Goal: Information Seeking & Learning: Find contact information

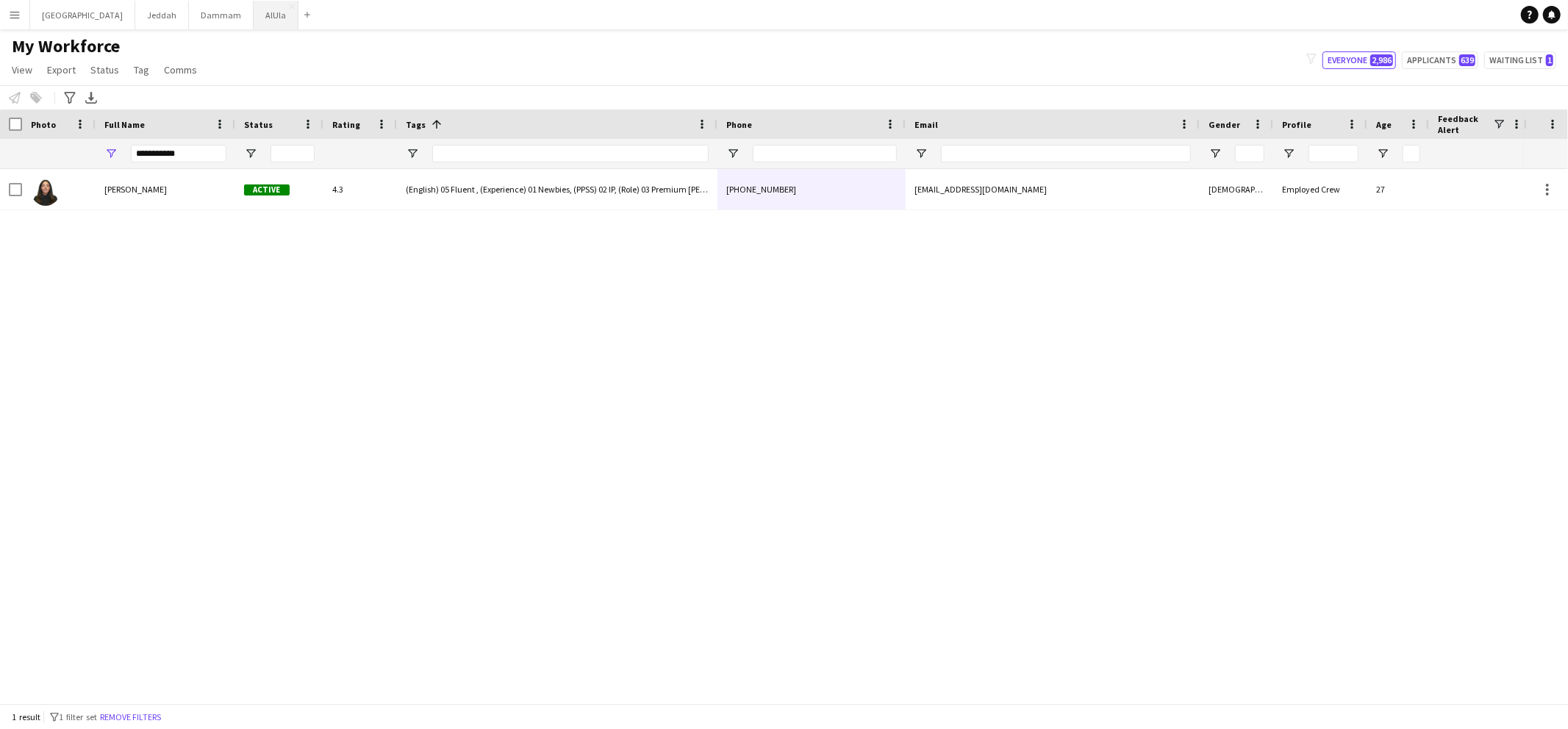
click at [254, 13] on button "AlUla Close" at bounding box center [276, 15] width 45 height 29
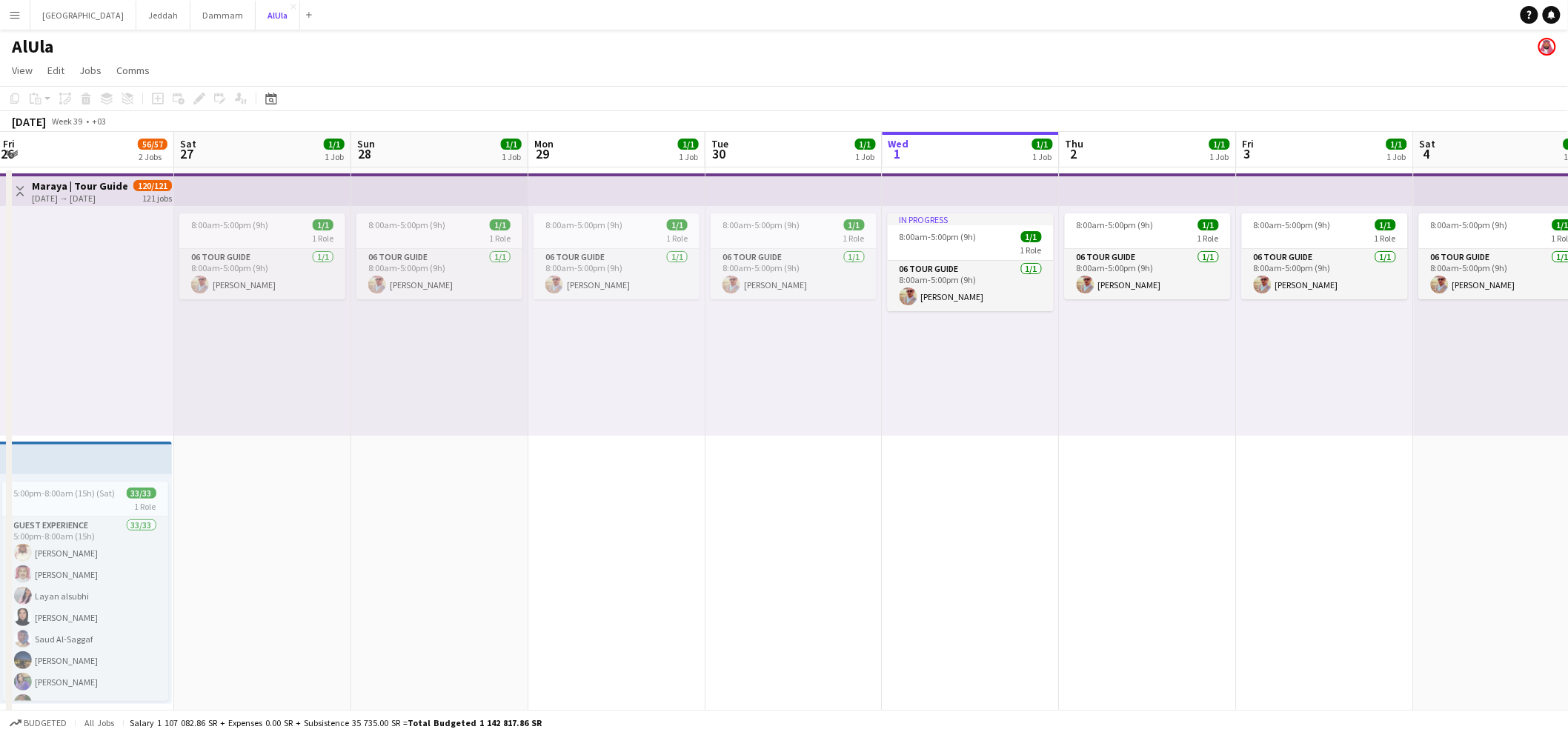
scroll to position [0, 354]
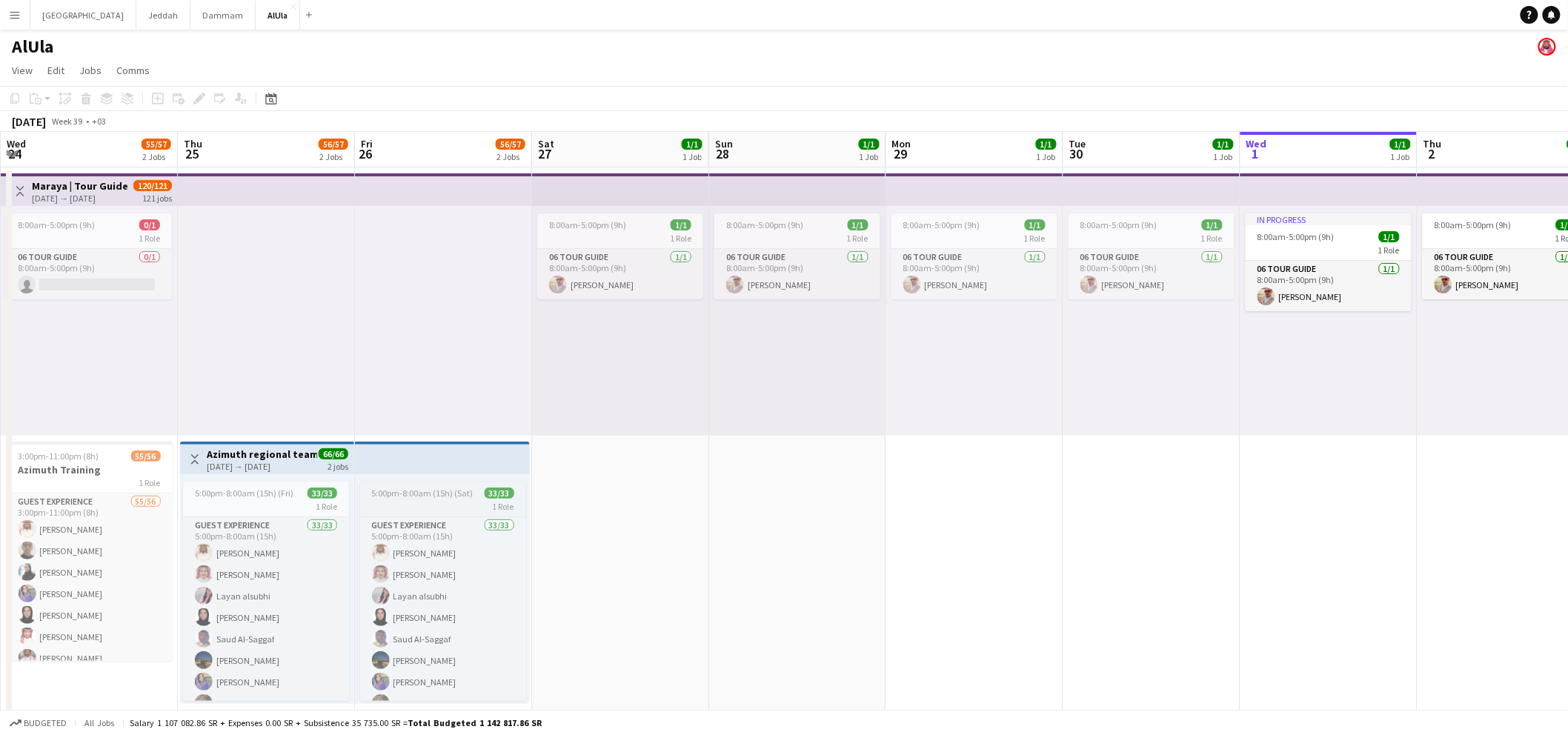
drag, startPoint x: 440, startPoint y: 460, endPoint x: 424, endPoint y: 490, distance: 34.0
click at [440, 460] on app-top-bar at bounding box center [441, 458] width 175 height 33
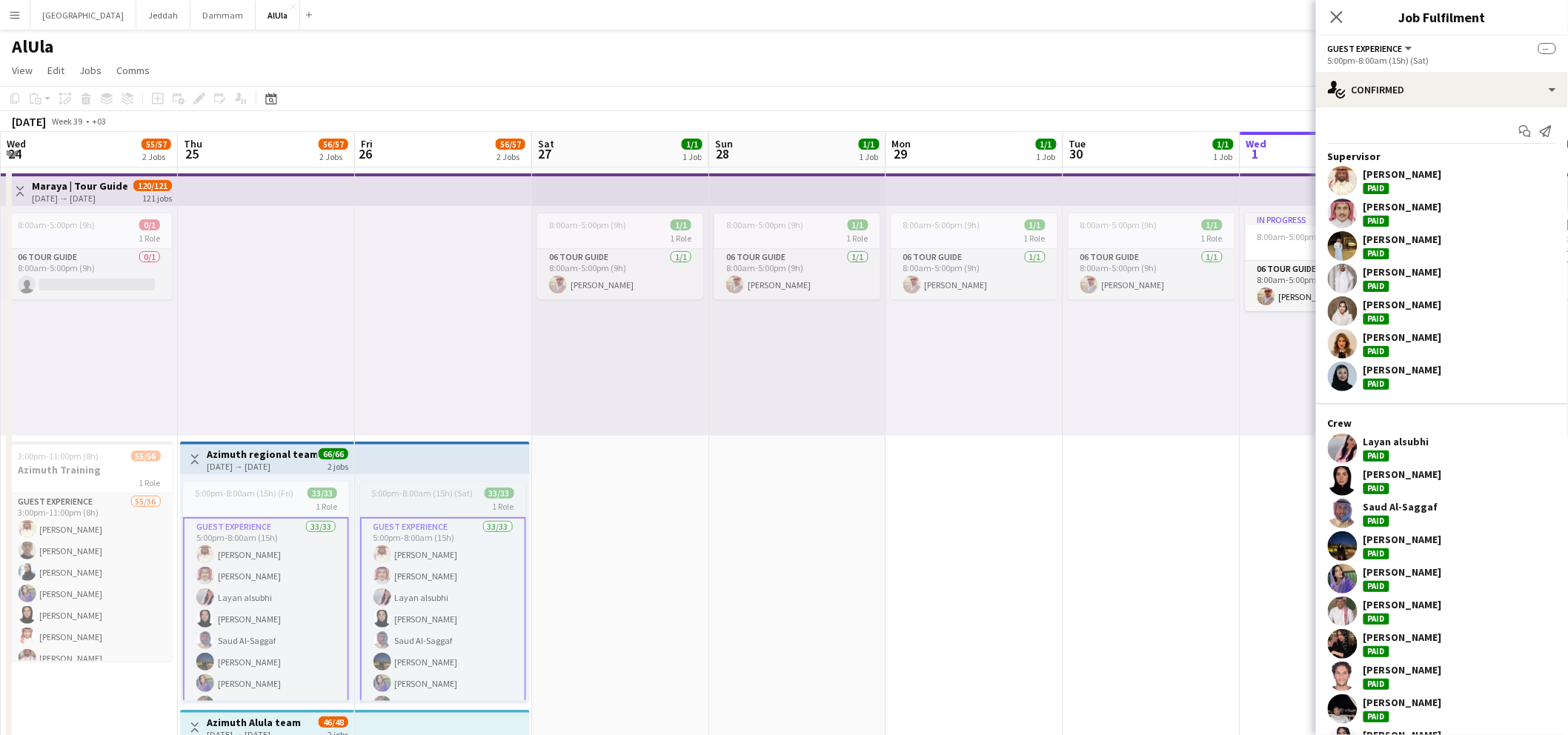
click at [389, 484] on app-job-card "5:00pm-8:00am (15h) (Sat) 33/33 1 Role Guest Experience 33/33 5:00pm-8:00am (15…" at bounding box center [442, 591] width 166 height 219
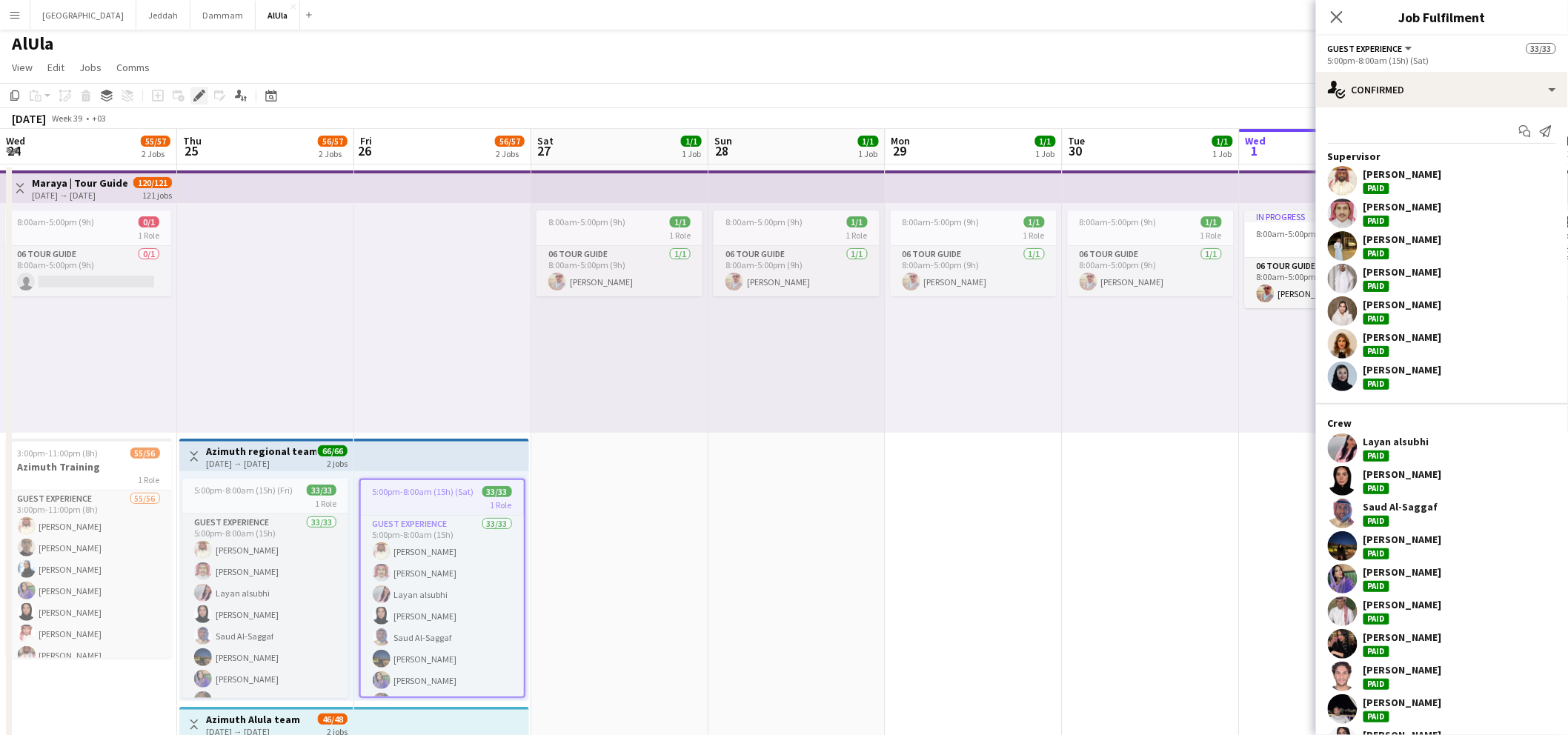
click at [194, 90] on icon "Edit" at bounding box center [200, 96] width 12 height 12
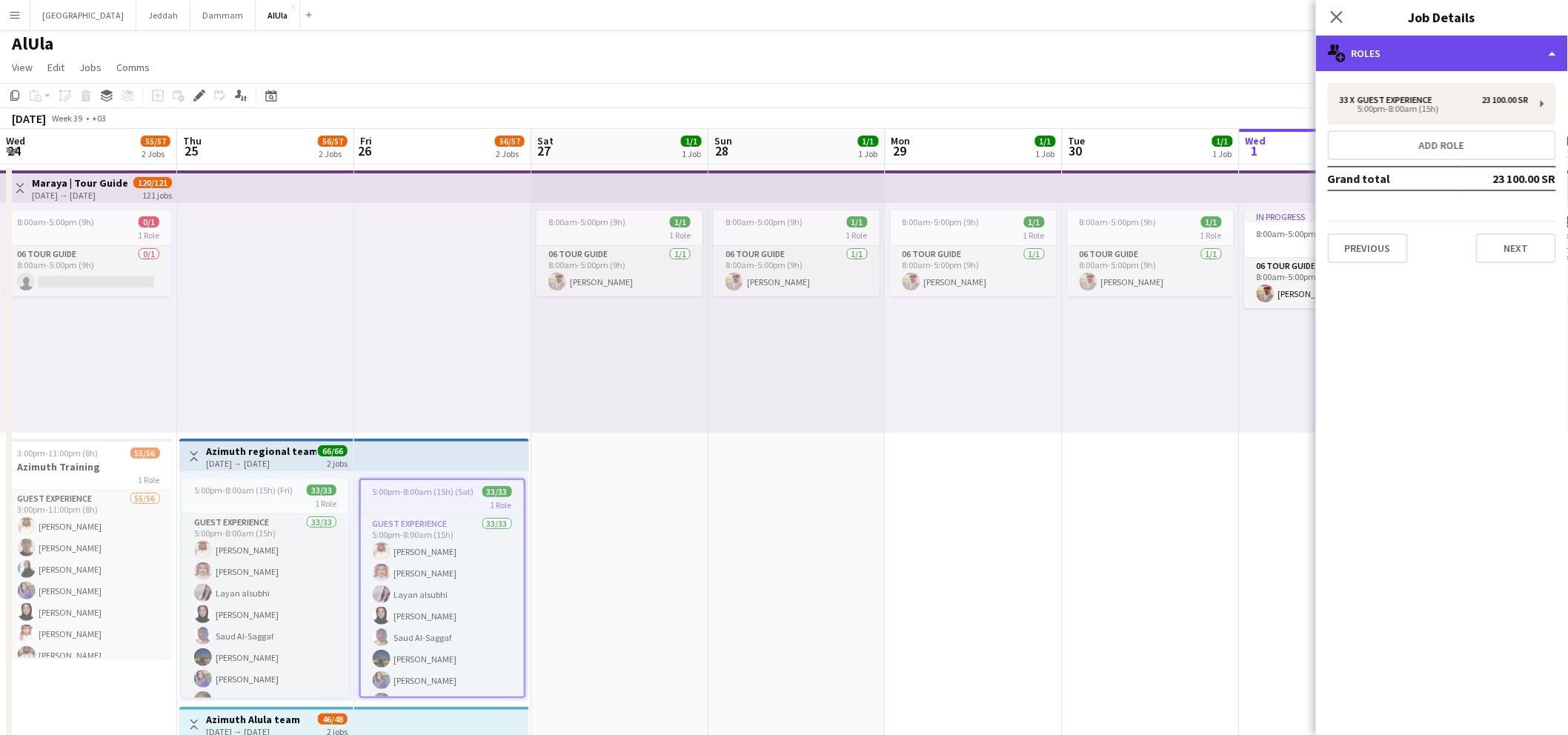
click at [1463, 56] on div "multiple-users-add Roles" at bounding box center [1441, 52] width 252 height 35
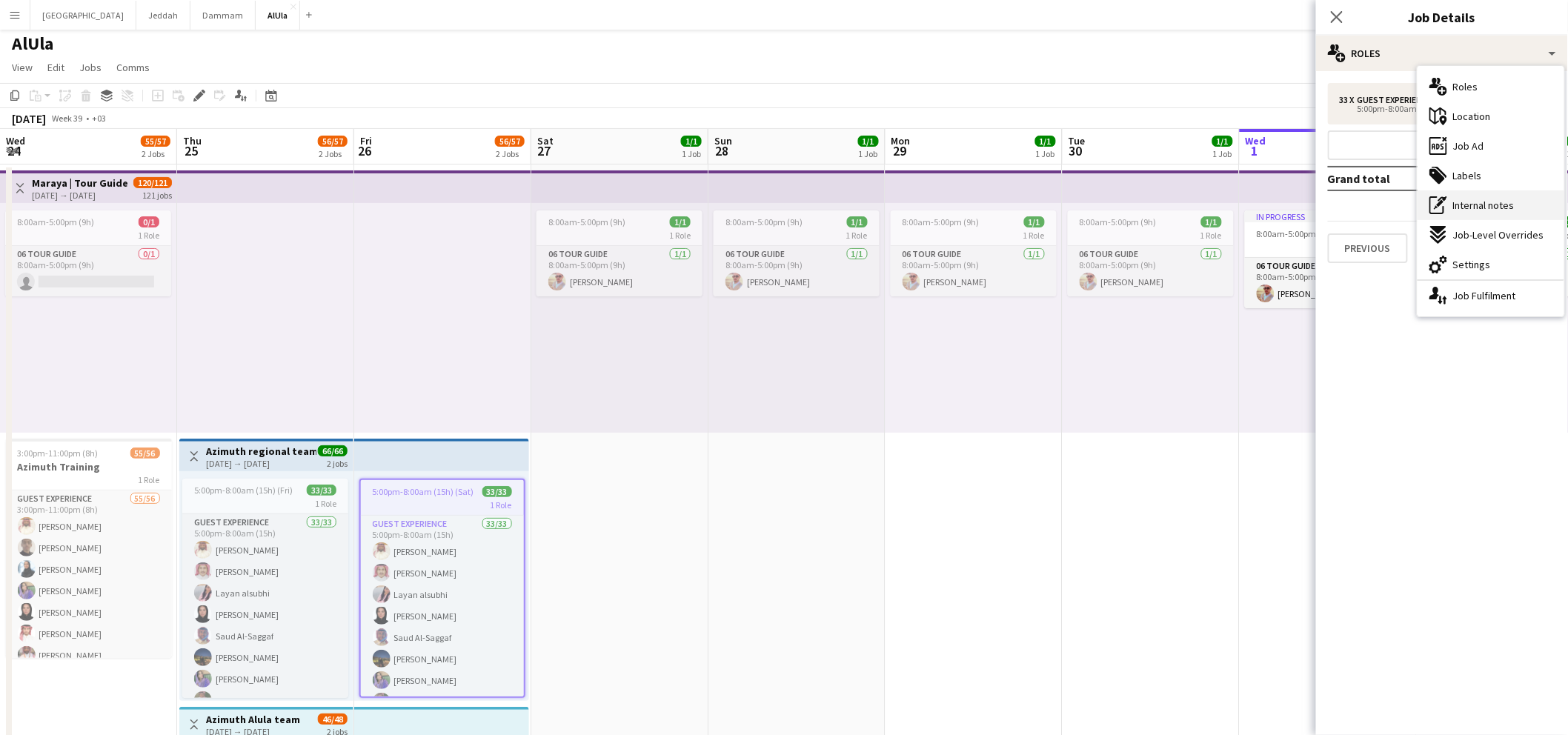
click at [1472, 209] on span "Internal notes" at bounding box center [1483, 205] width 61 height 13
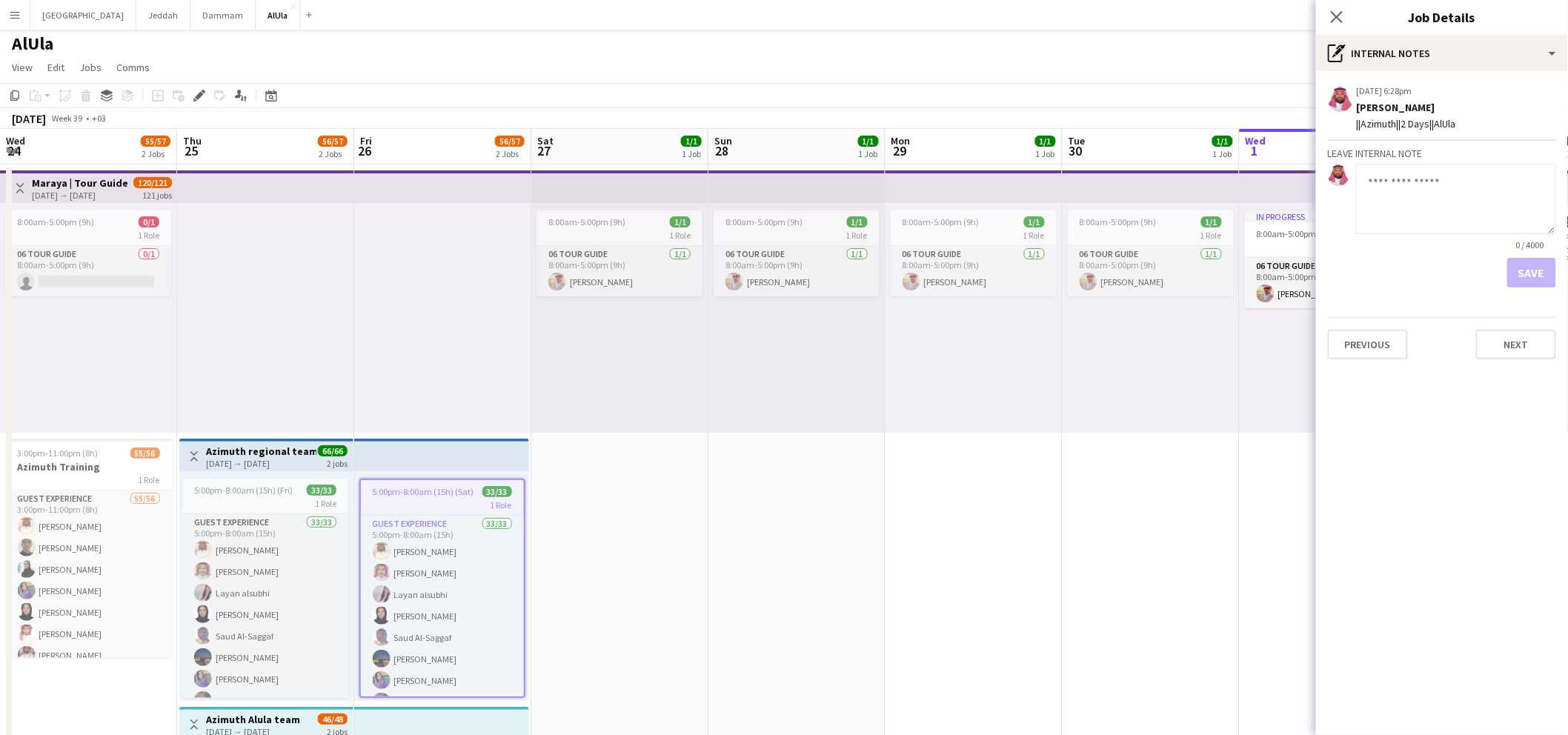
click at [8, 12] on button "Menu" at bounding box center [15, 15] width 29 height 29
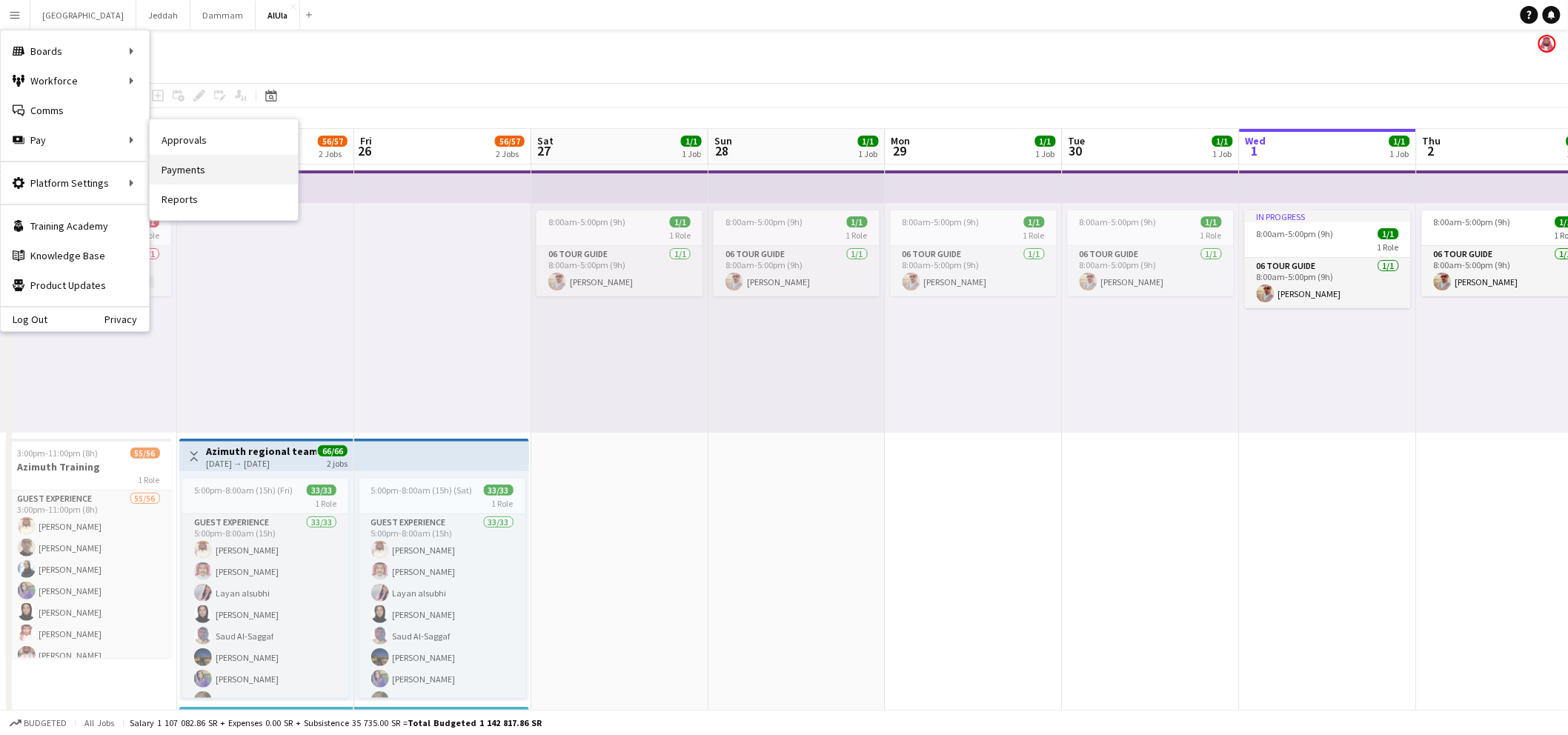
click at [181, 164] on link "Payments" at bounding box center [224, 170] width 148 height 29
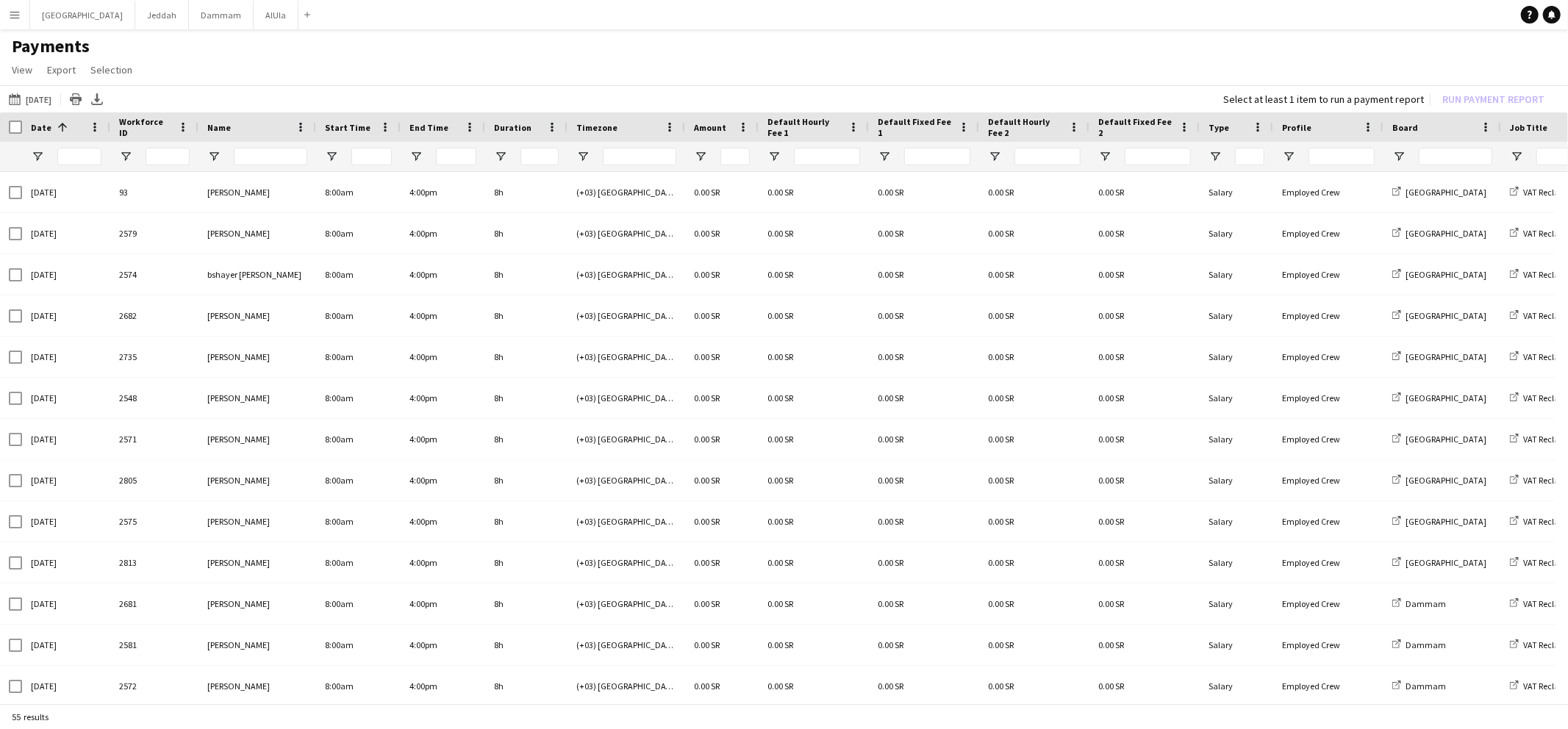
click at [14, 16] on app-icon "Menu" at bounding box center [15, 15] width 12 height 12
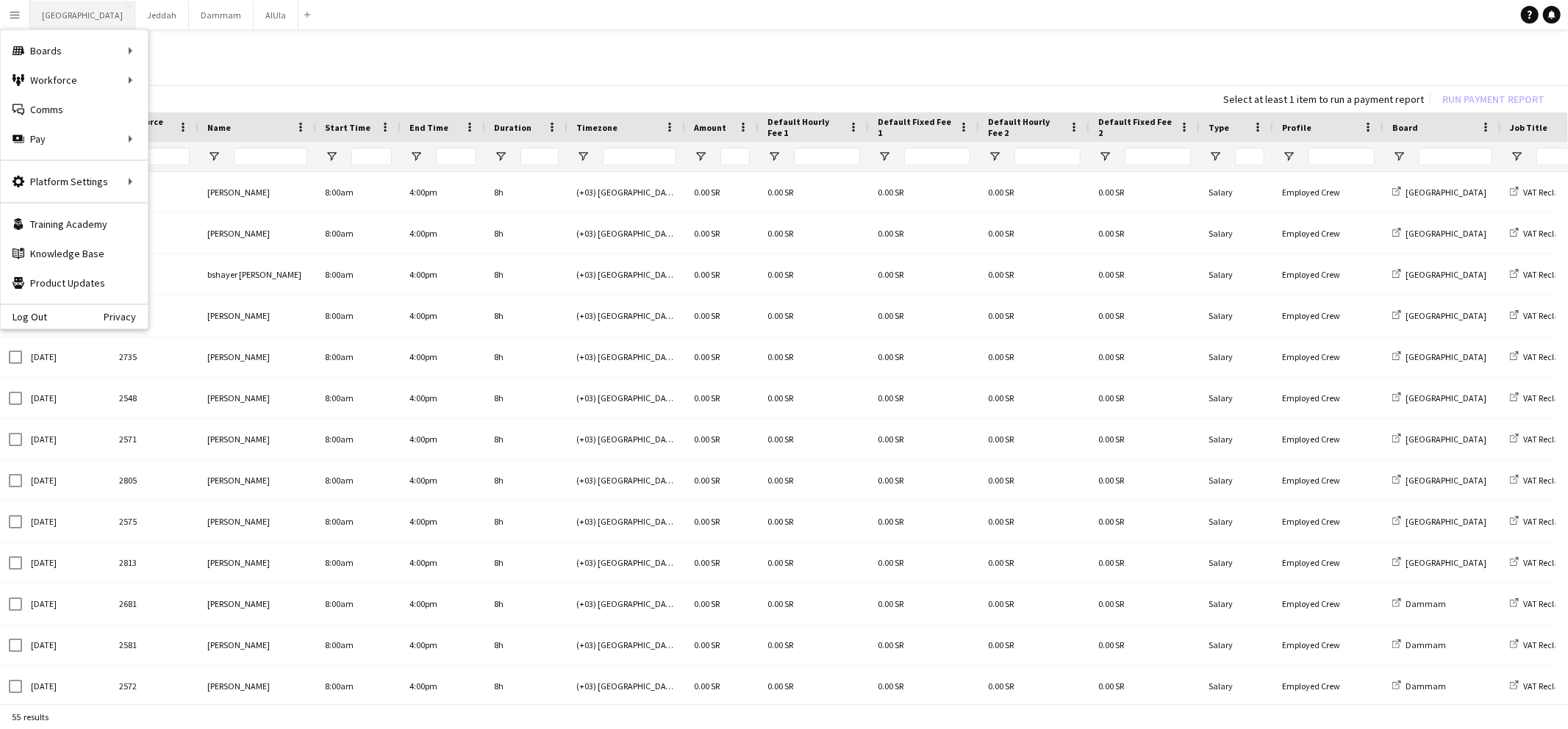
click at [51, 24] on button "Riyadh Close" at bounding box center [82, 15] width 105 height 29
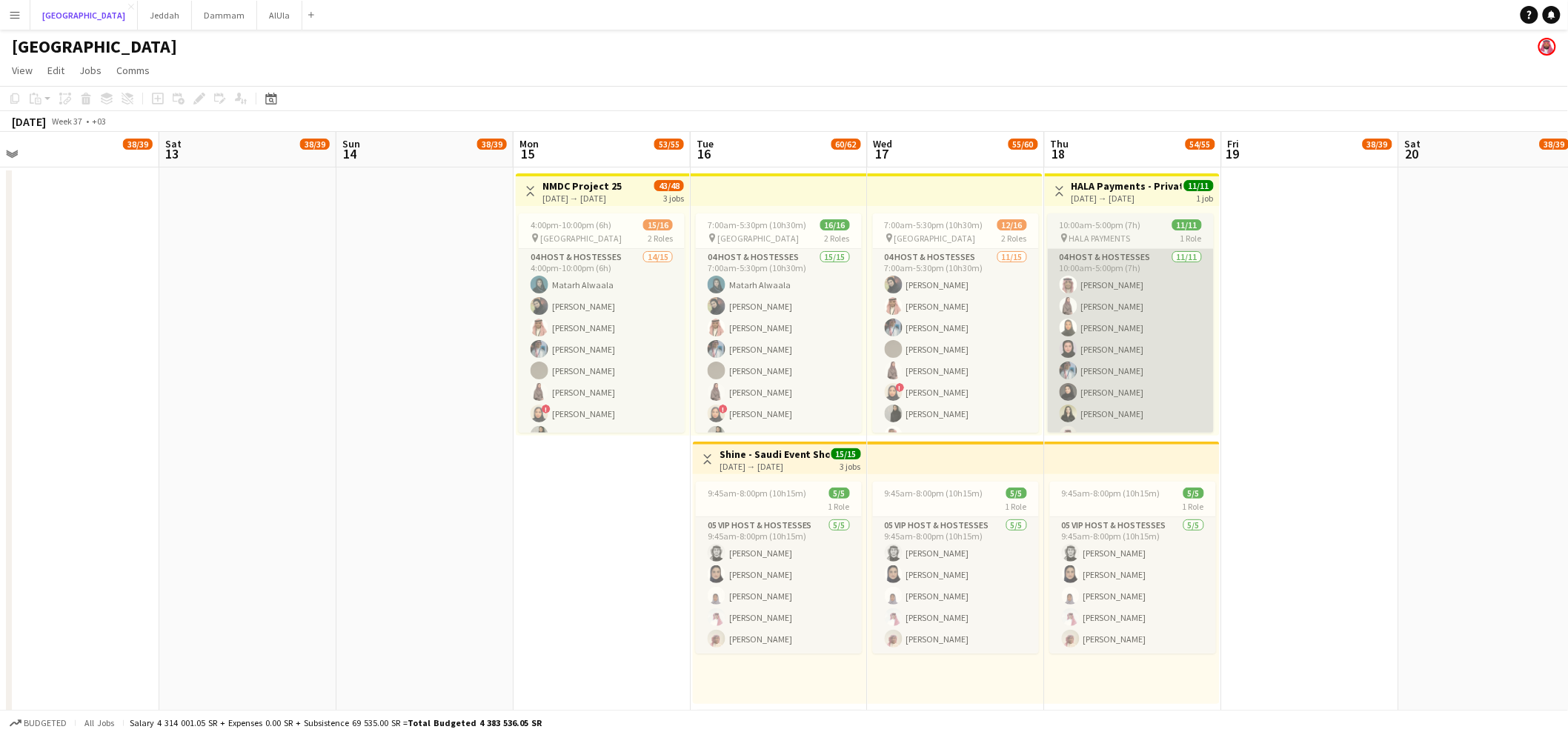
scroll to position [0, 355]
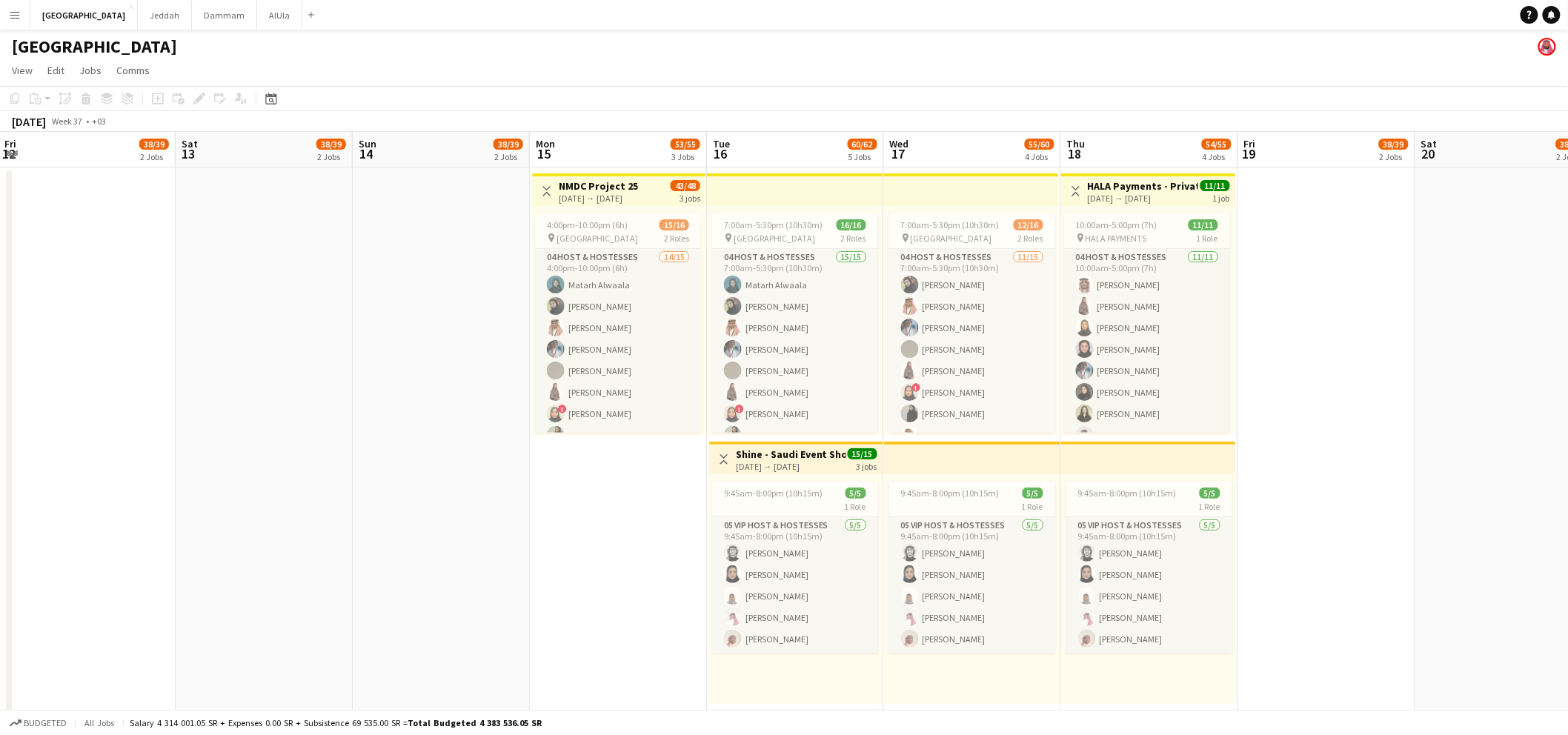
click at [638, 193] on div "15-09-2025 → 17-09-2025" at bounding box center [598, 198] width 79 height 11
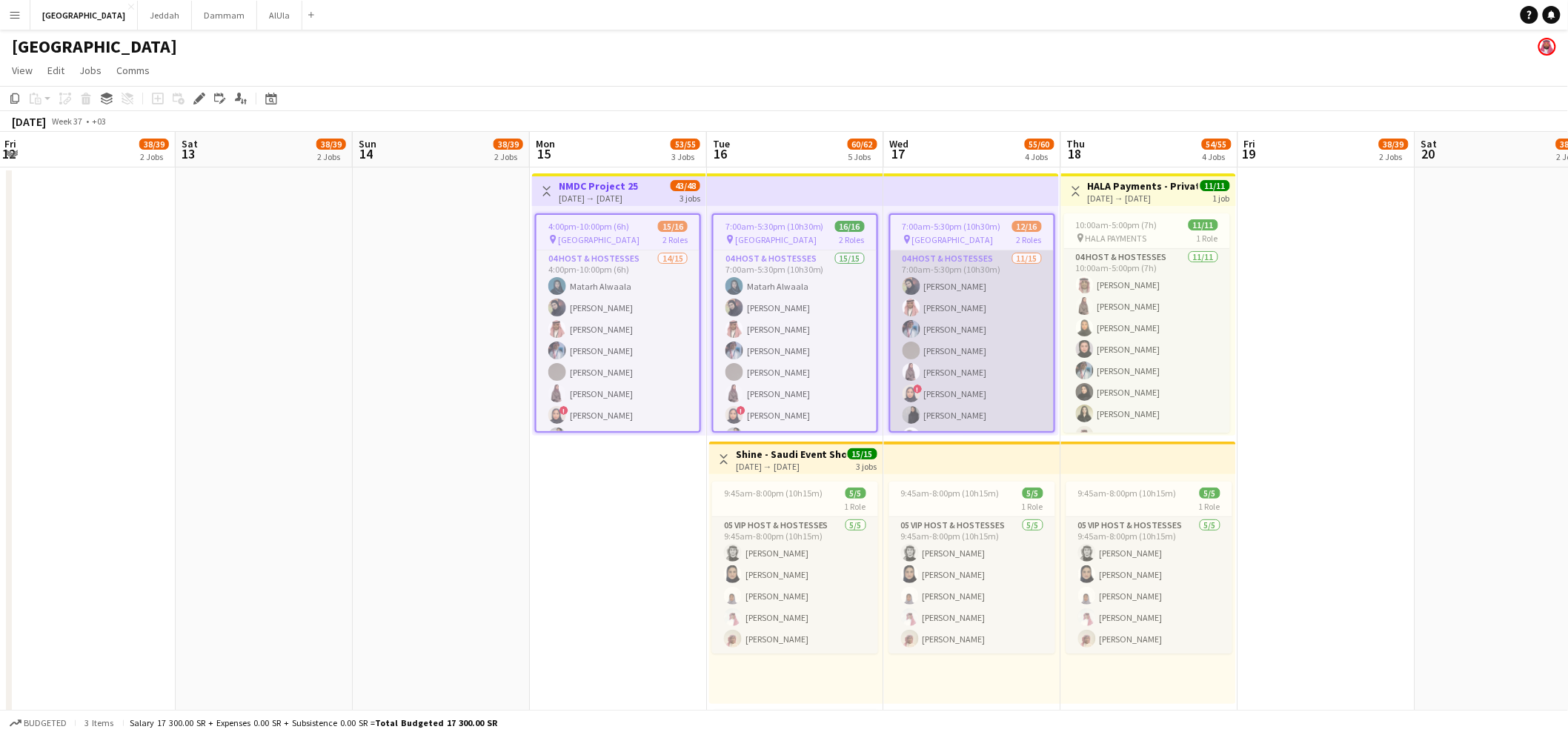
click at [985, 270] on app-card-role "04 Host & Hostesses 11/15 7:00am-5:30pm (10h30m) Mai Alharbi Abdullah Aljarboa …" at bounding box center [972, 426] width 163 height 351
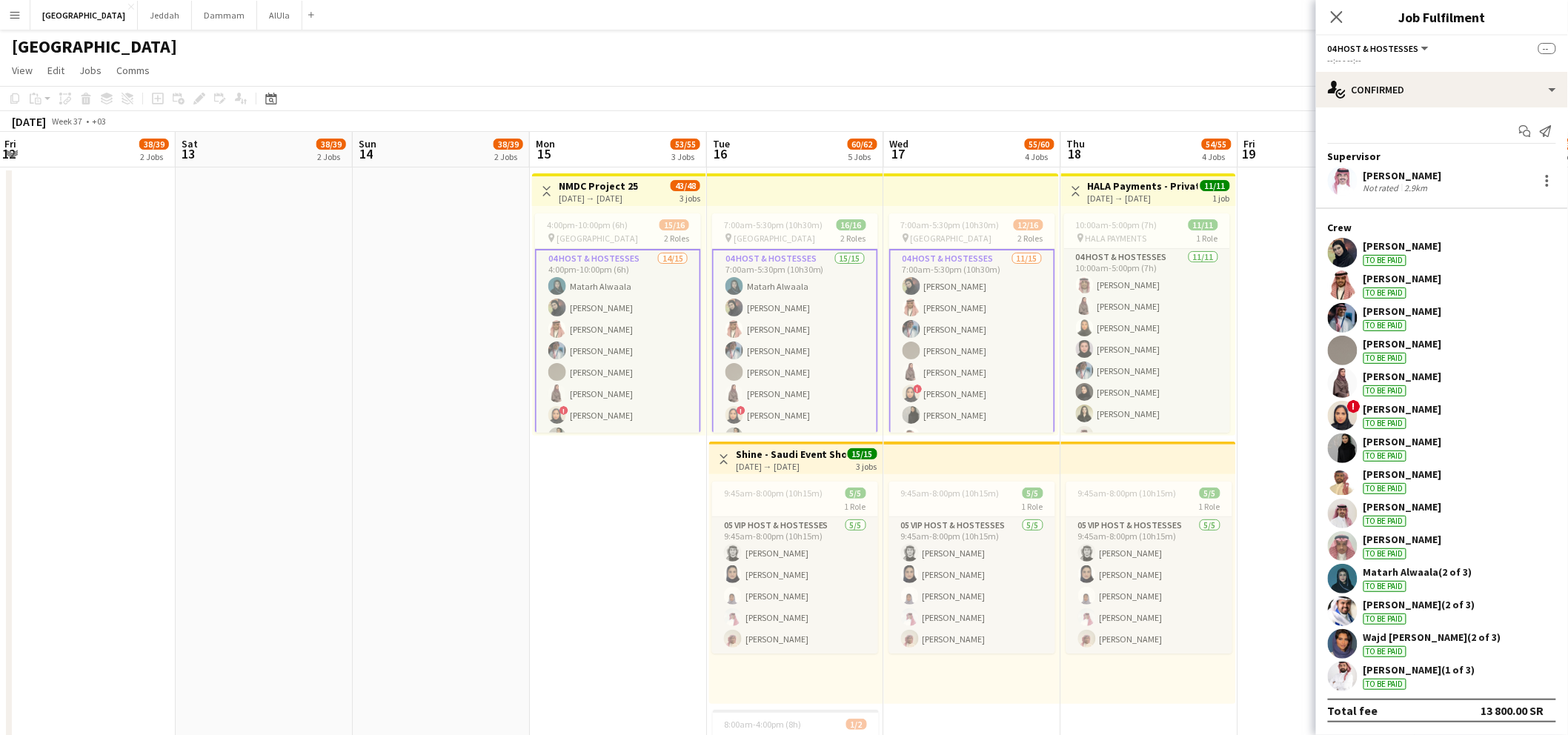
click at [933, 333] on app-card-role "04 Host & Hostesses 11/15 7:00am-5:30pm (10h30m) Mai Alharbi Abdullah Aljarboa …" at bounding box center [972, 426] width 166 height 355
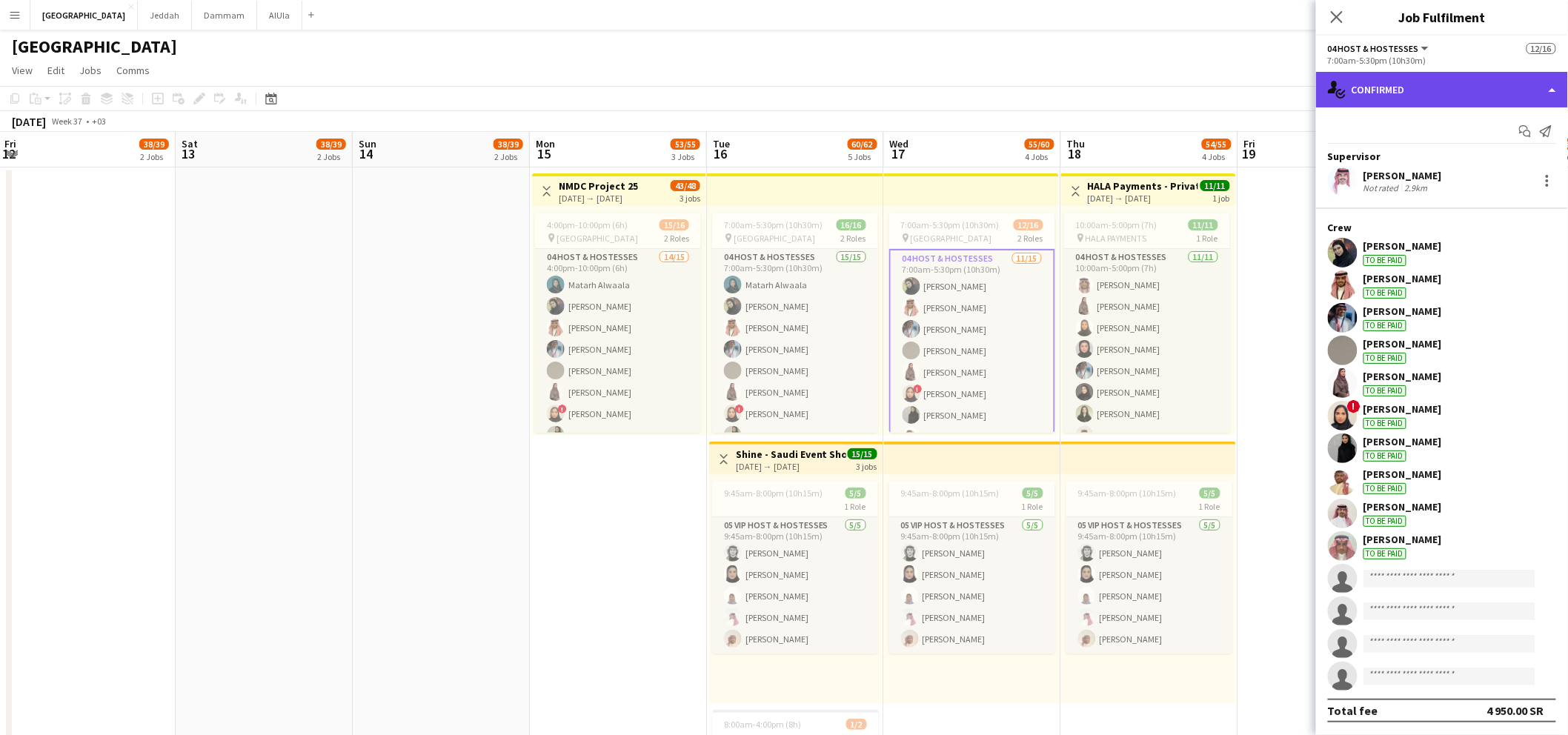
click at [1444, 98] on div "single-neutral-actions-check-2 Confirmed" at bounding box center [1441, 90] width 252 height 35
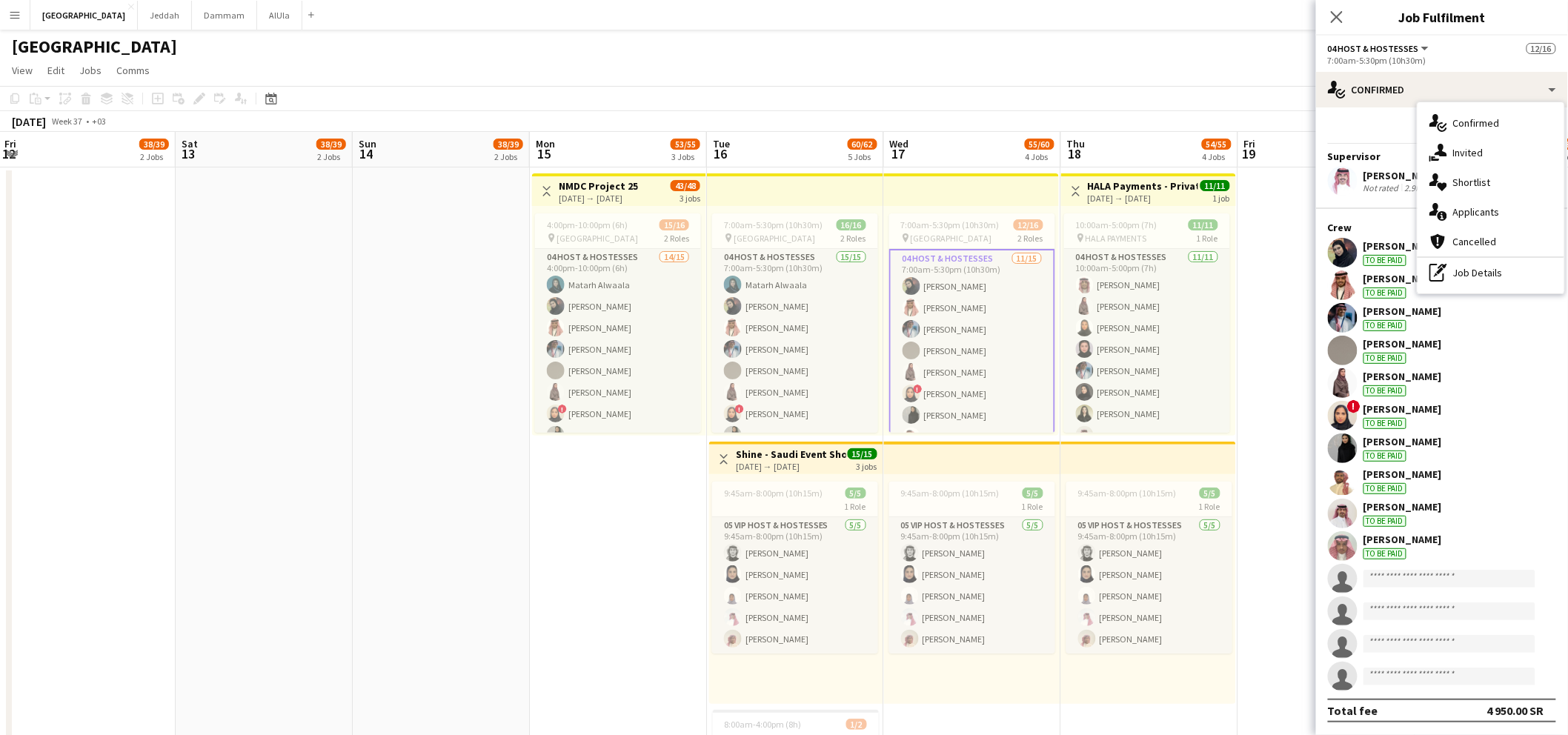
click at [947, 294] on app-card-role "04 Host & Hostesses 11/15 7:00am-5:30pm (10h30m) Mai Alharbi Abdullah Aljarboa …" at bounding box center [972, 426] width 166 height 355
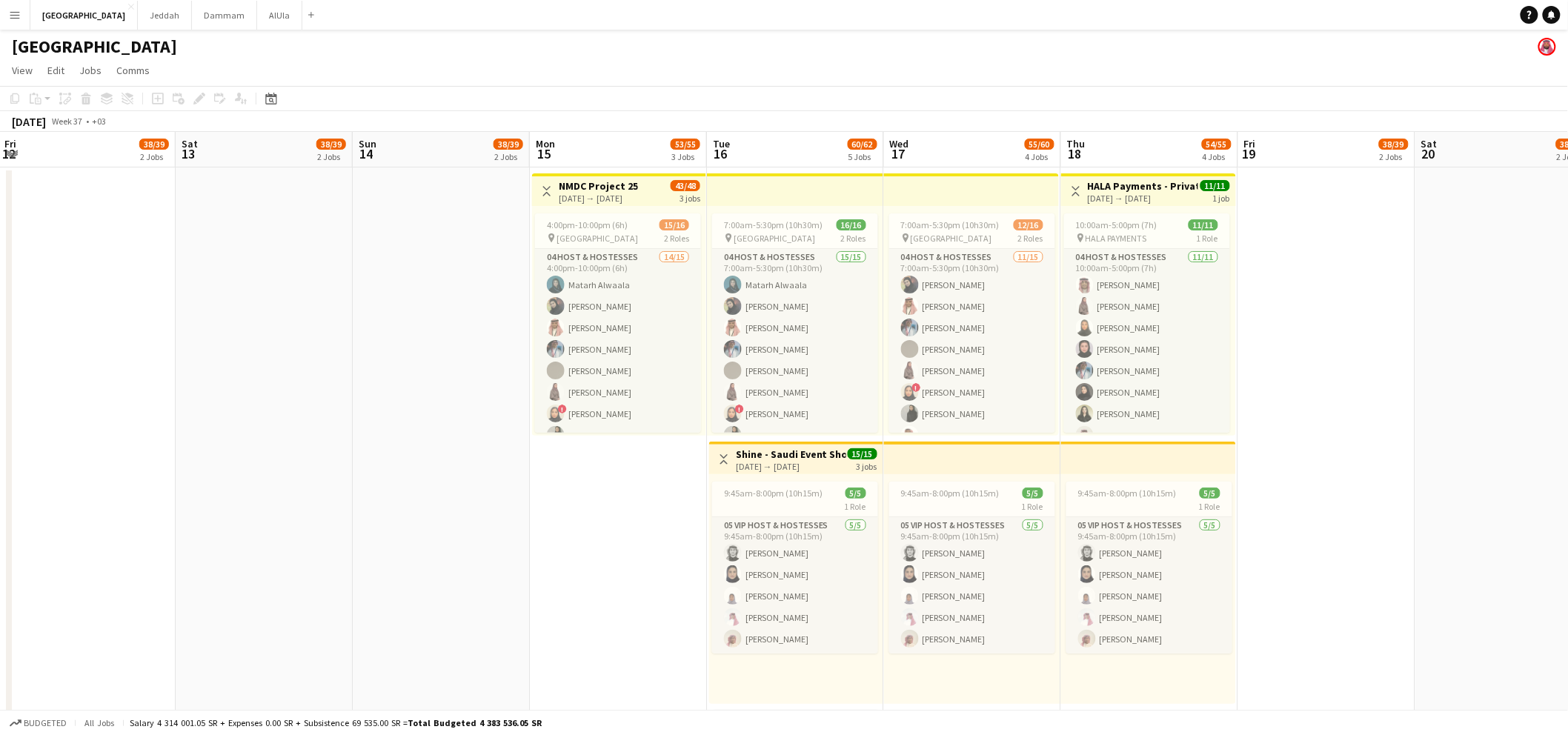
click at [949, 184] on app-top-bar at bounding box center [971, 189] width 175 height 33
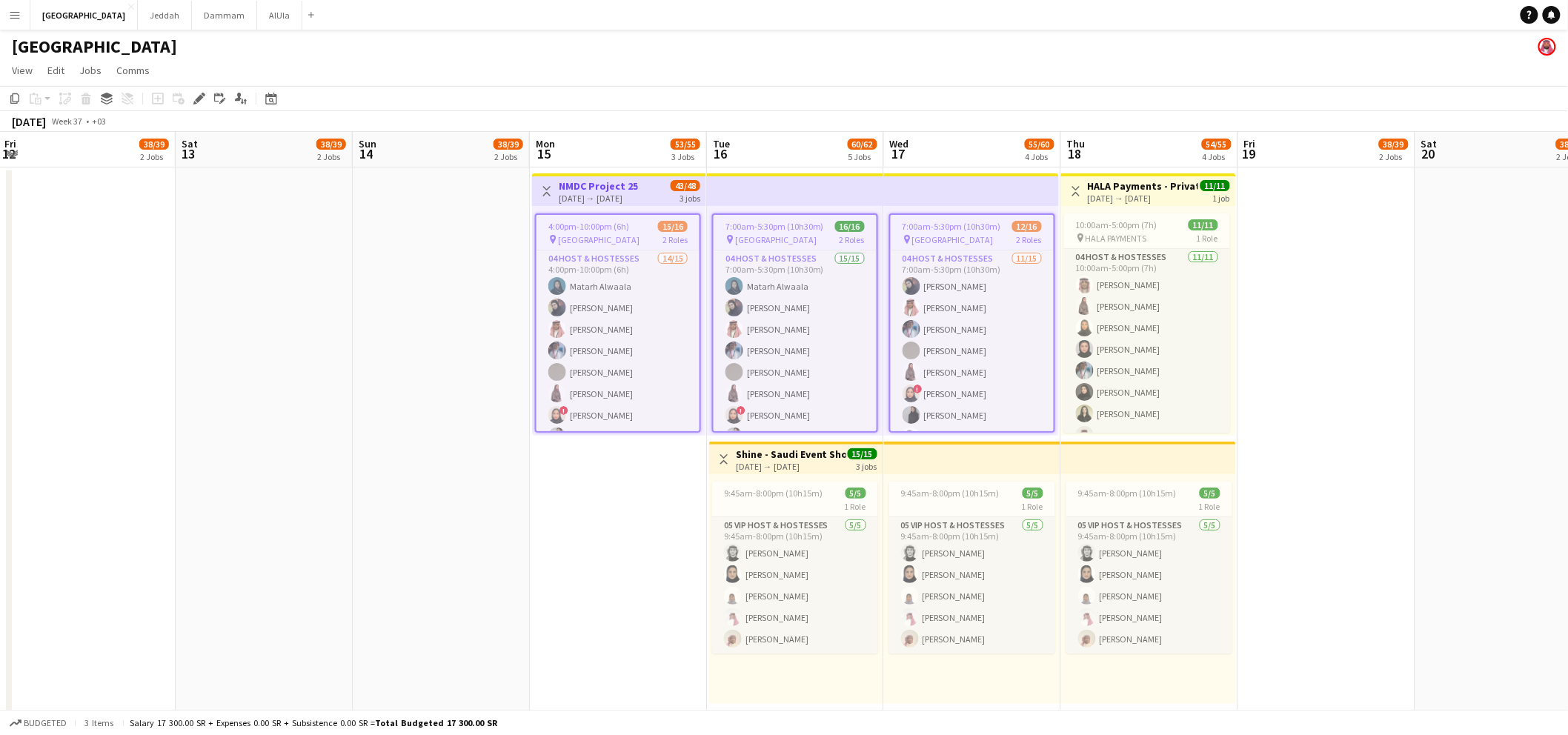
click at [951, 202] on app-top-bar at bounding box center [971, 189] width 175 height 33
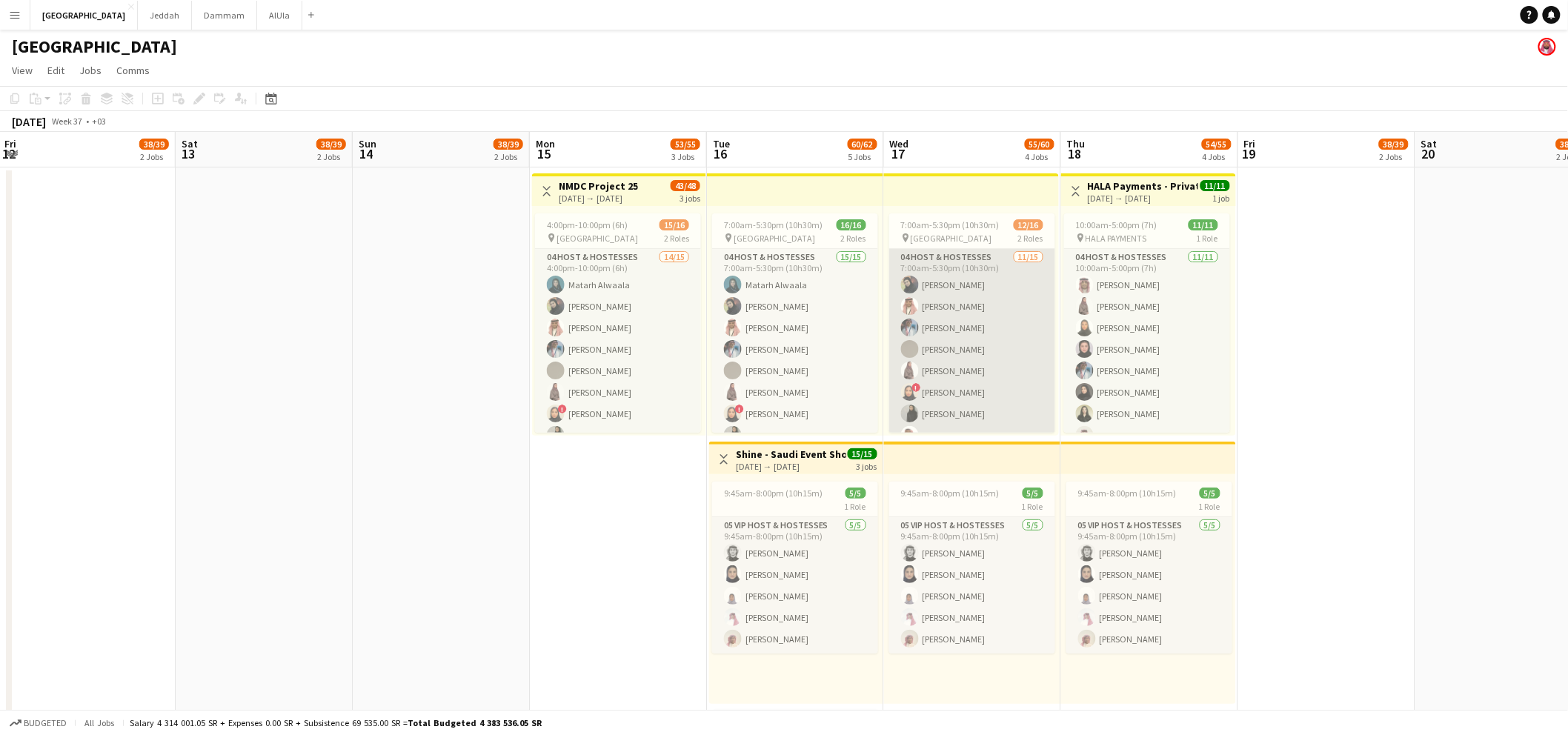
click at [951, 297] on app-card-role "04 Host & Hostesses 11/15 7:00am-5:30pm (10h30m) Mai Alharbi Abdullah Aljarboa …" at bounding box center [972, 424] width 166 height 351
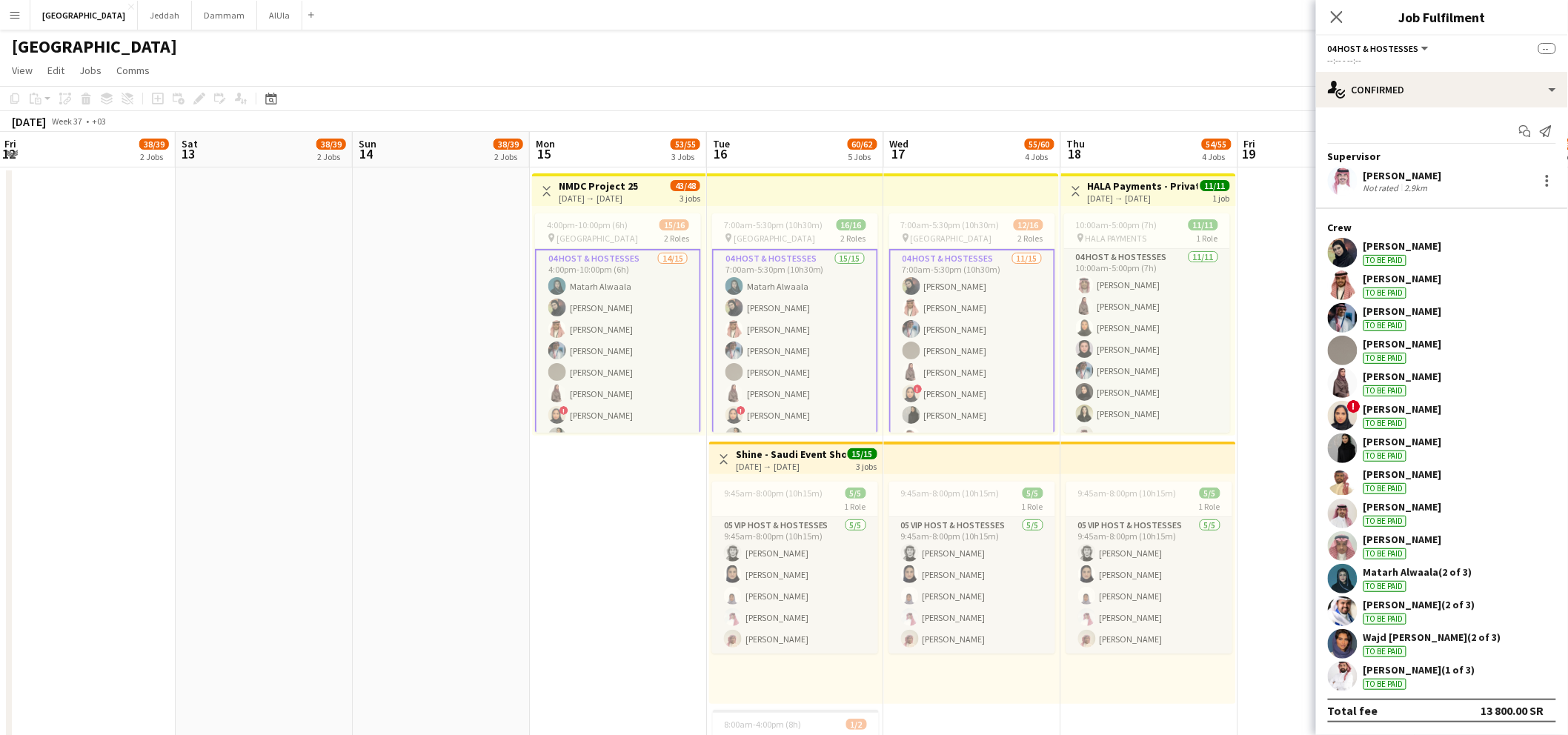
click at [938, 283] on app-card-role "04 Host & Hostesses 11/15 7:00am-5:30pm (10h30m) Mai Alharbi Abdullah Aljarboa …" at bounding box center [972, 426] width 166 height 355
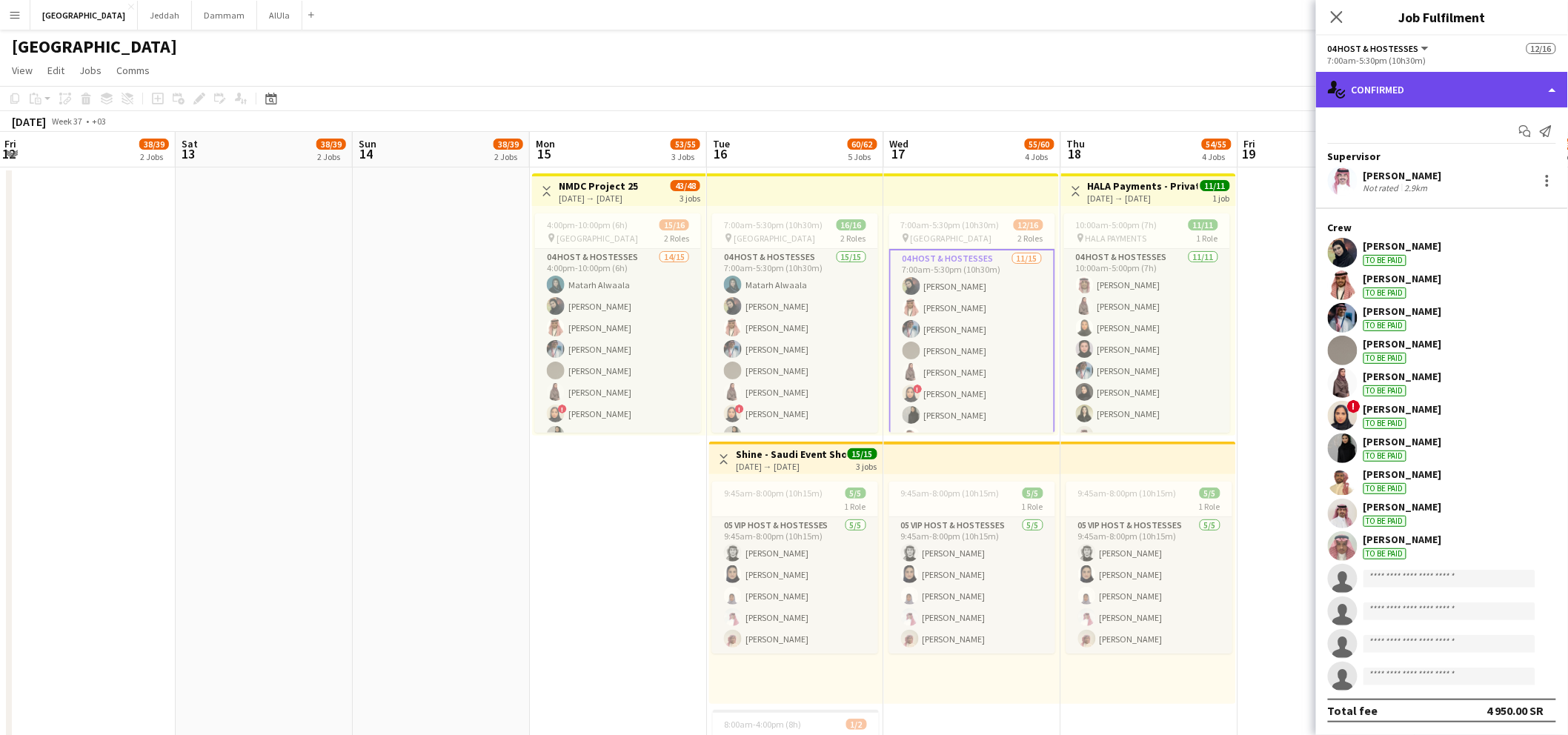
click at [1394, 93] on div "single-neutral-actions-check-2 Confirmed" at bounding box center [1441, 90] width 252 height 35
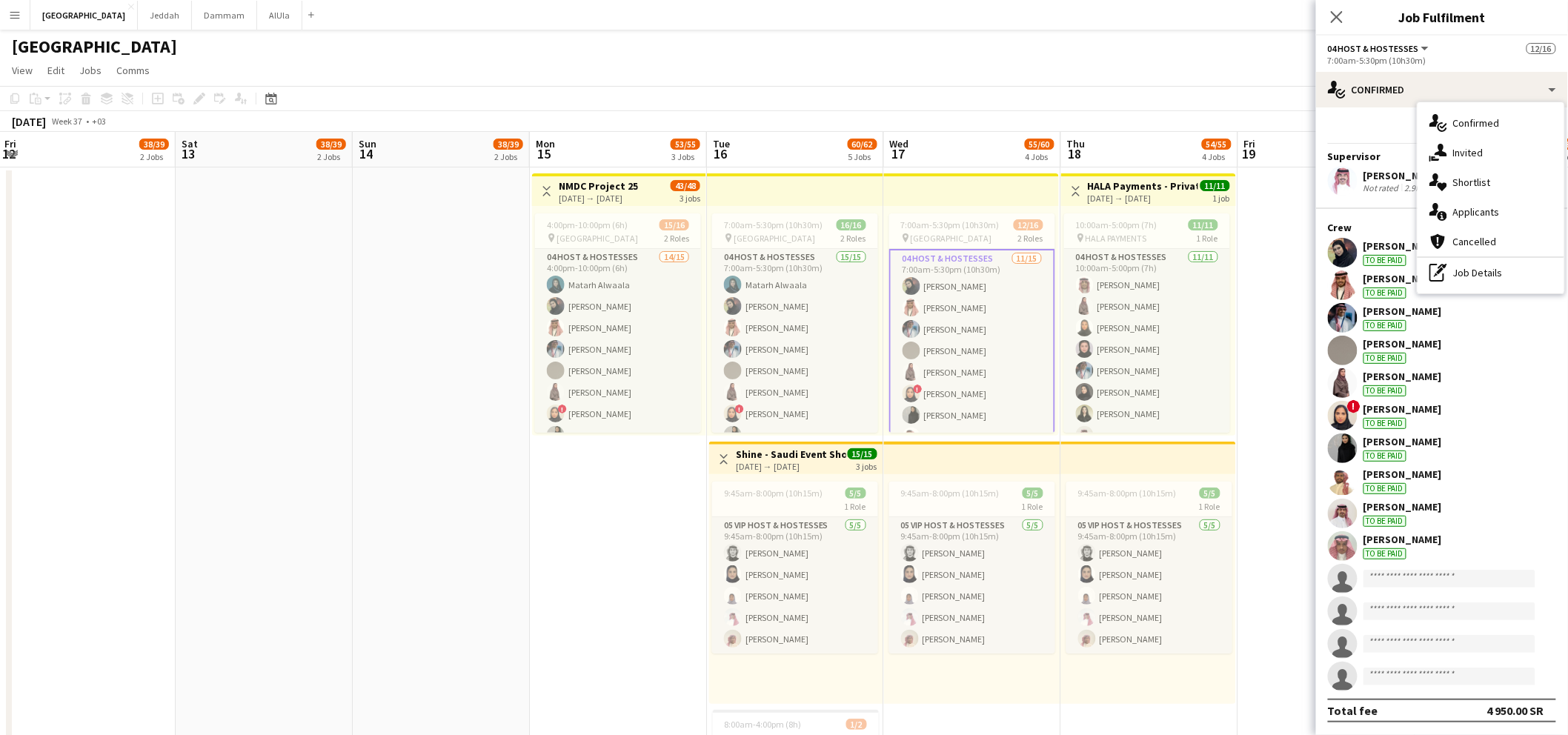
drag, startPoint x: 638, startPoint y: 467, endPoint x: 643, endPoint y: 389, distance: 78.2
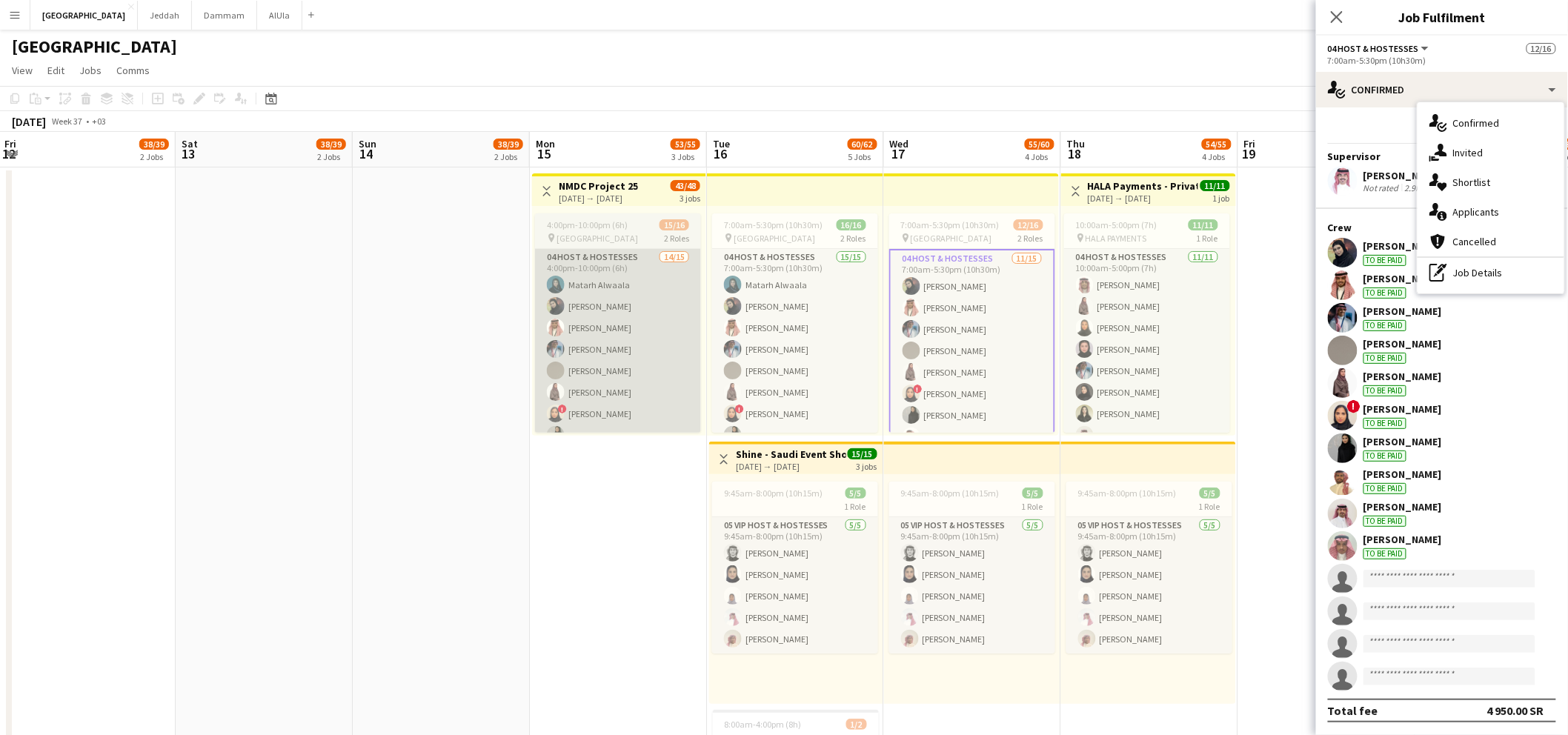
click at [638, 466] on app-date-cell "Toggle View NMDC Project 25 15-09-2025 → 17-09-2025 43/48 3 jobs 4:00pm-10:00pm…" at bounding box center [619, 573] width 177 height 811
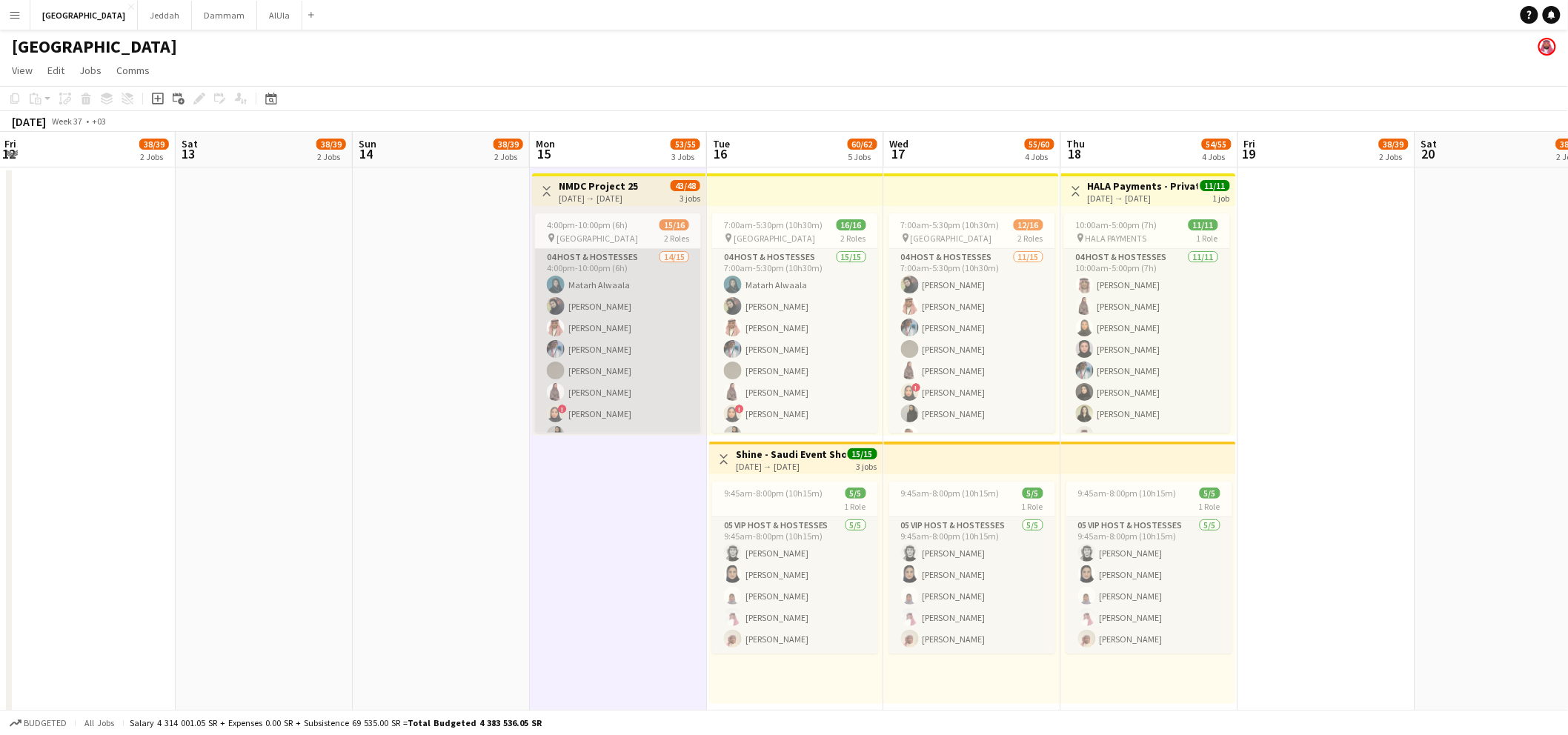
click at [616, 262] on app-card-role "04 Host & Hostesses 14/15 4:00pm-10:00pm (6h) Matarh Alwaala Mai Alharbi Abdull…" at bounding box center [618, 424] width 166 height 351
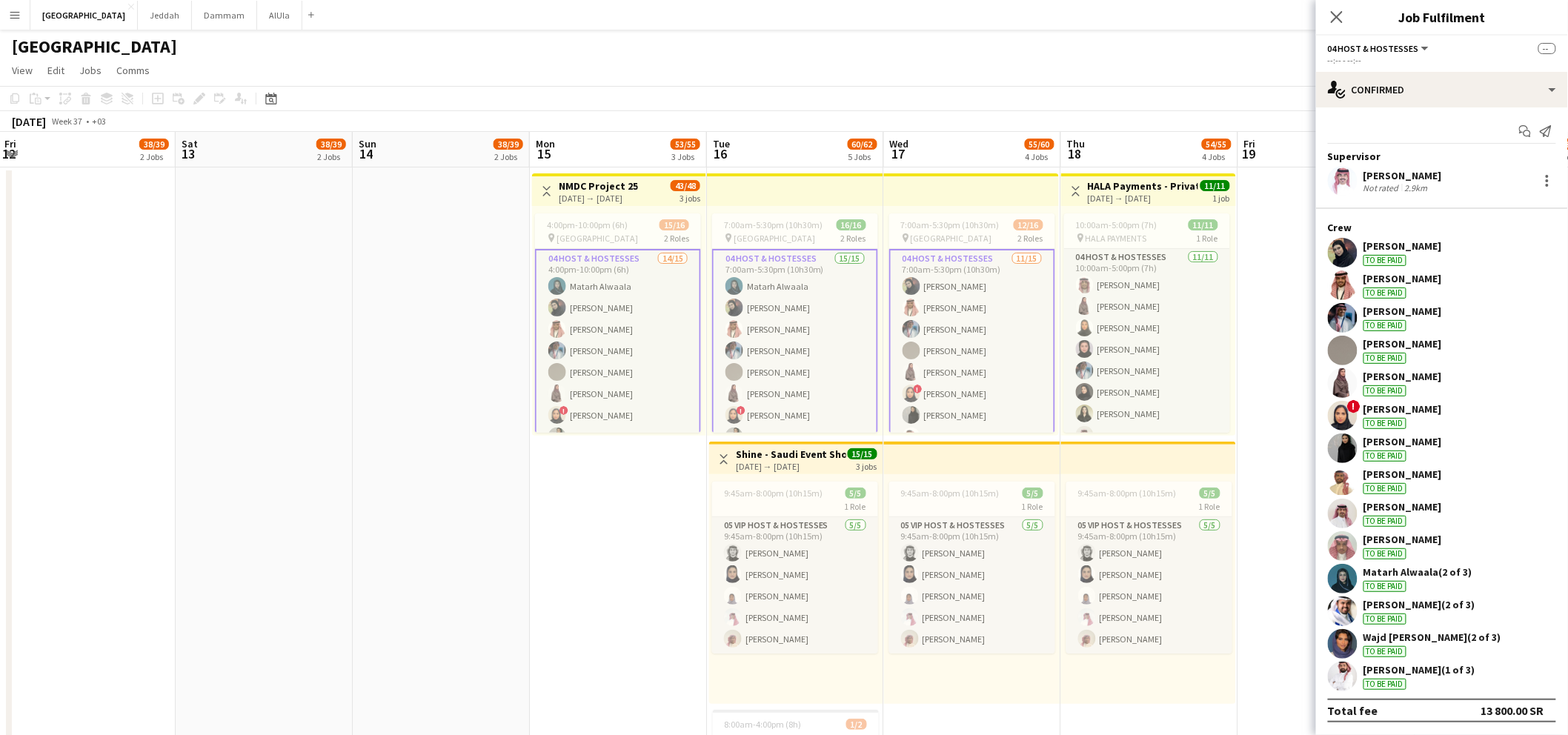
click at [615, 261] on app-card-role "04 Host & Hostesses 14/15 4:00pm-10:00pm (6h) Matarh Alwaala Mai Alharbi Abdull…" at bounding box center [618, 426] width 166 height 355
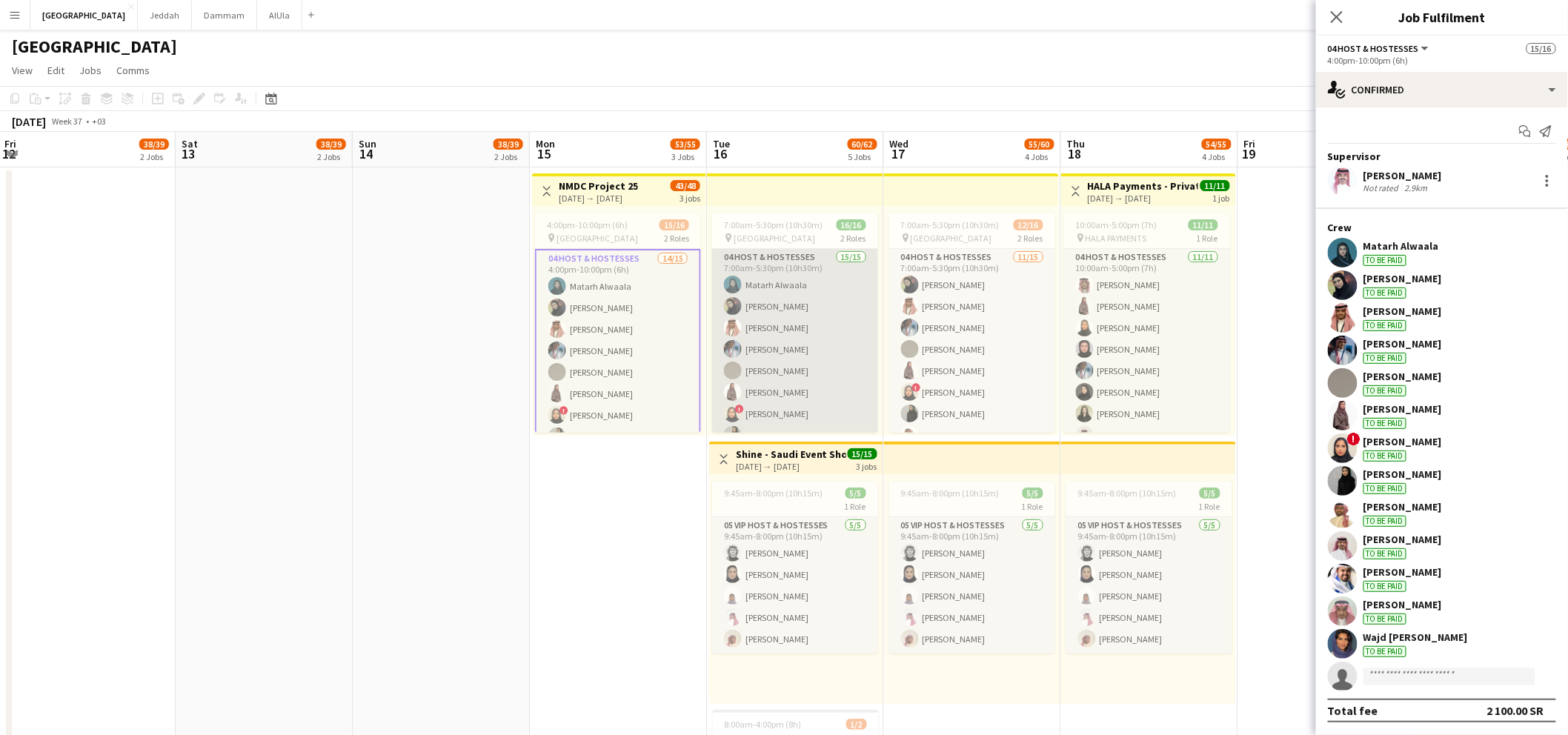
click at [722, 265] on app-card-role "04 Host & Hostesses 15/15 7:00am-5:30pm (10h30m) Matarh Alwaala Mai Alharbi Abd…" at bounding box center [794, 424] width 166 height 351
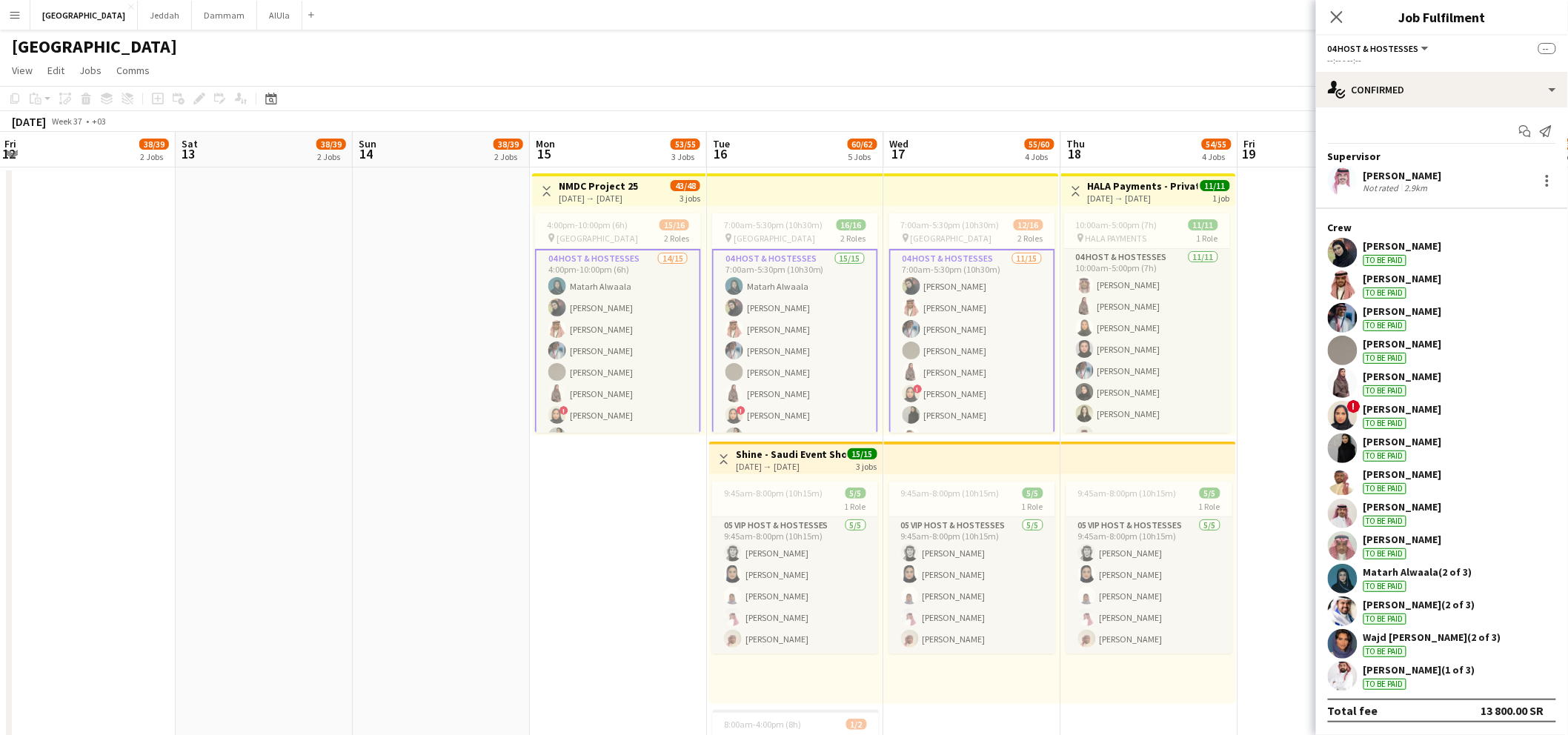
click at [750, 269] on app-card-role "04 Host & Hostesses 15/15 7:00am-5:30pm (10h30m) Matarh Alwaala Mai Alharbi Abd…" at bounding box center [794, 426] width 166 height 355
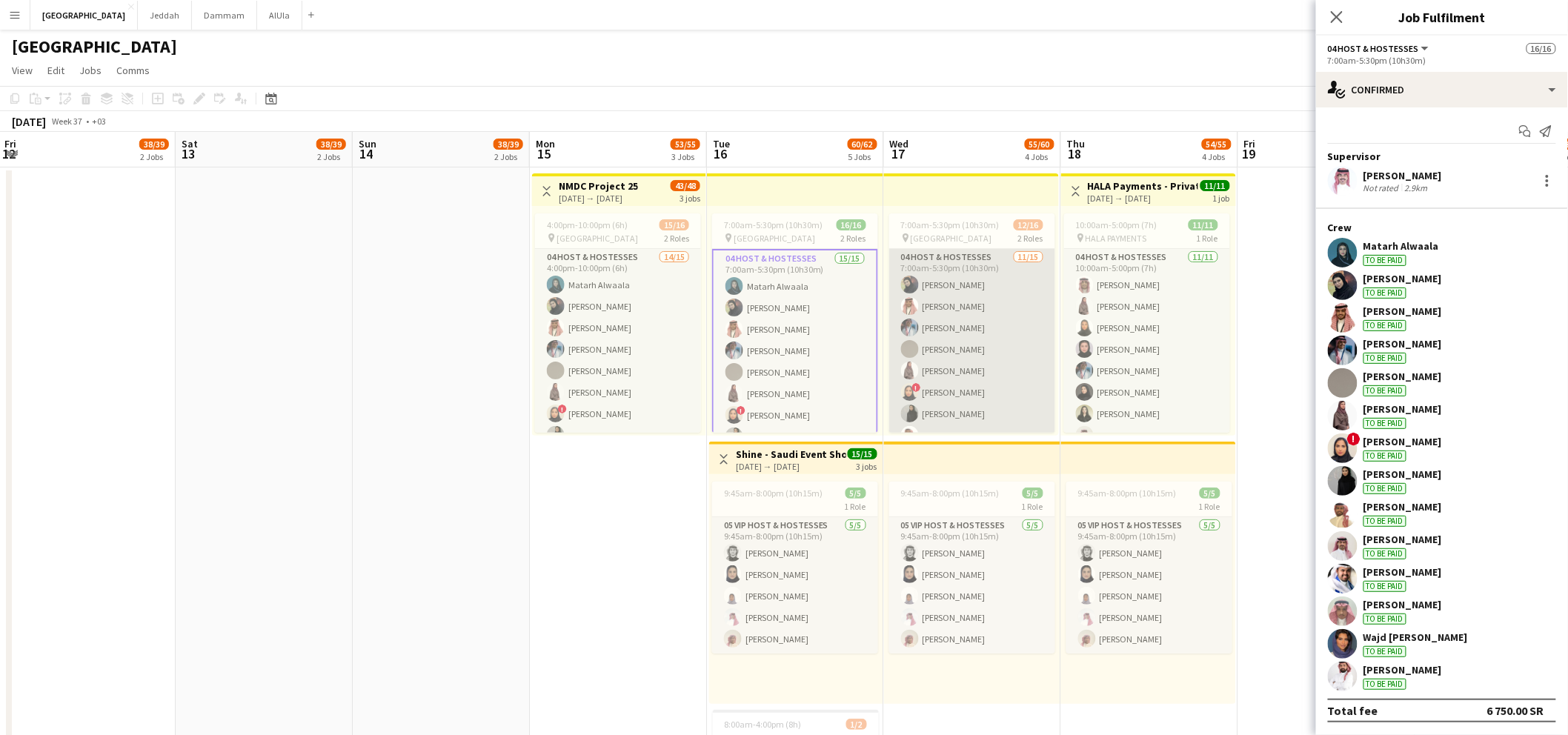
click at [890, 269] on app-card-role "04 Host & Hostesses 11/15 7:00am-5:30pm (10h30m) Mai Alharbi Abdullah Aljarboa …" at bounding box center [972, 424] width 166 height 351
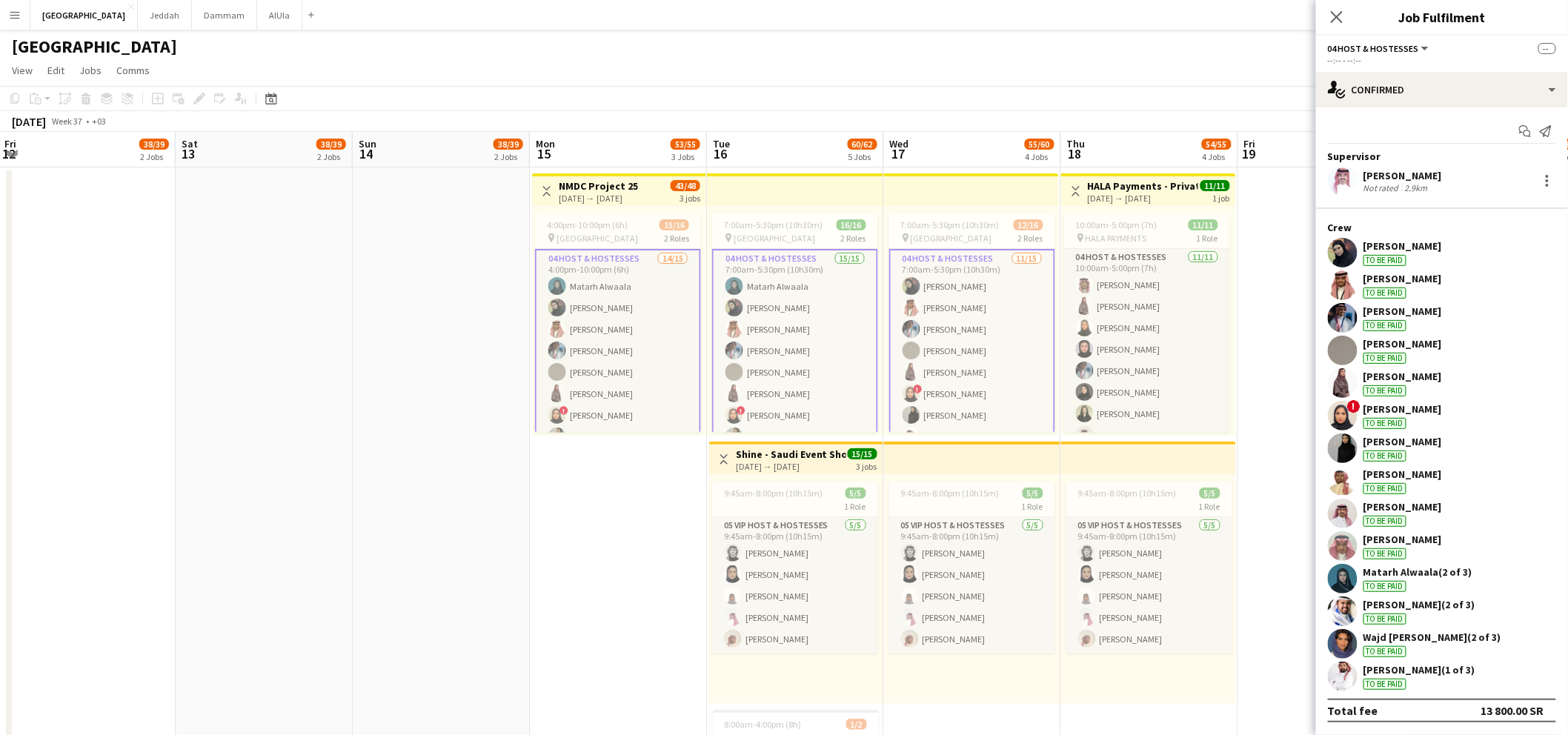
click at [932, 273] on app-card-role "04 Host & Hostesses 11/15 7:00am-5:30pm (10h30m) Mai Alharbi Abdullah Aljarboa …" at bounding box center [972, 426] width 166 height 355
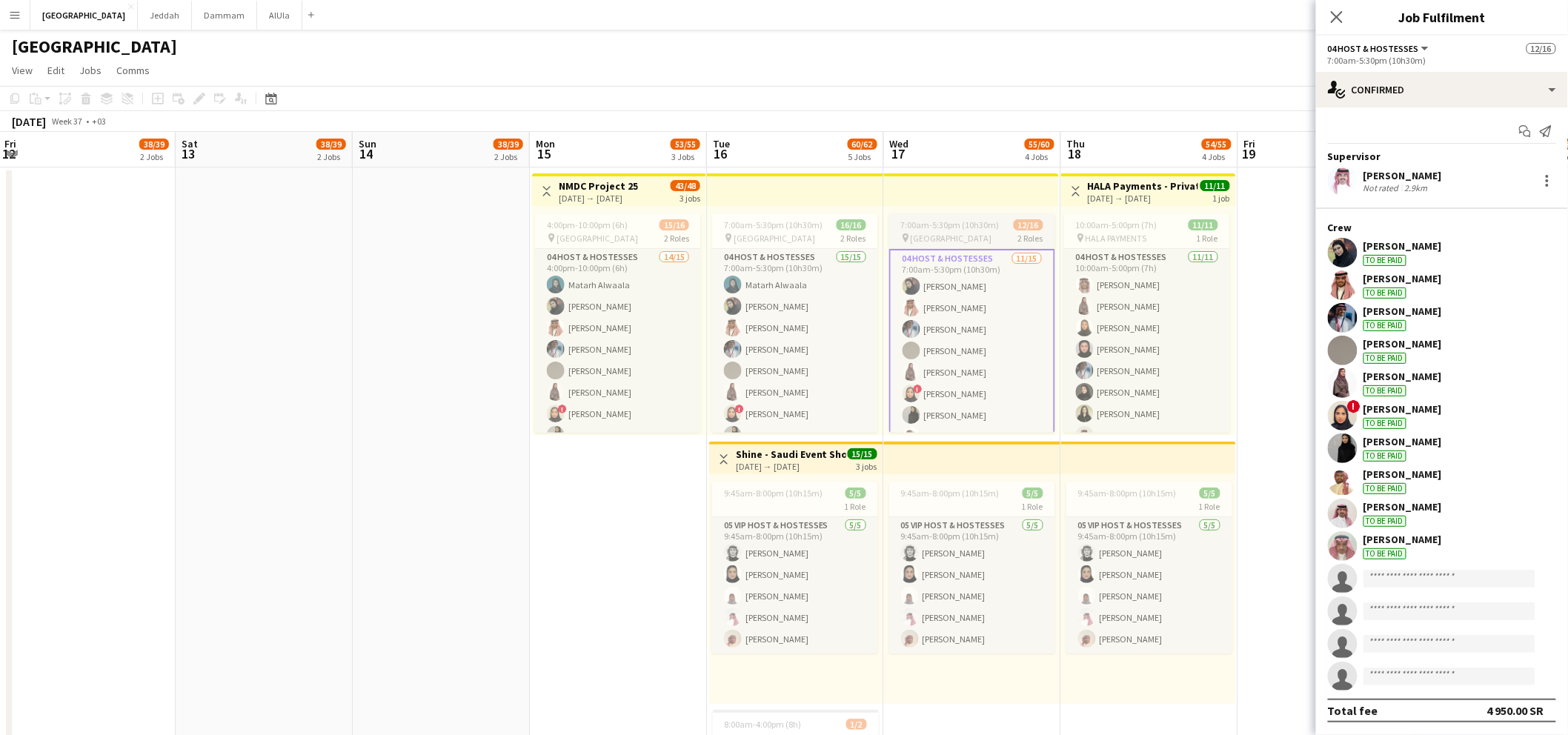
click at [933, 222] on span "7:00am-5:30pm (10h30m)" at bounding box center [950, 225] width 99 height 11
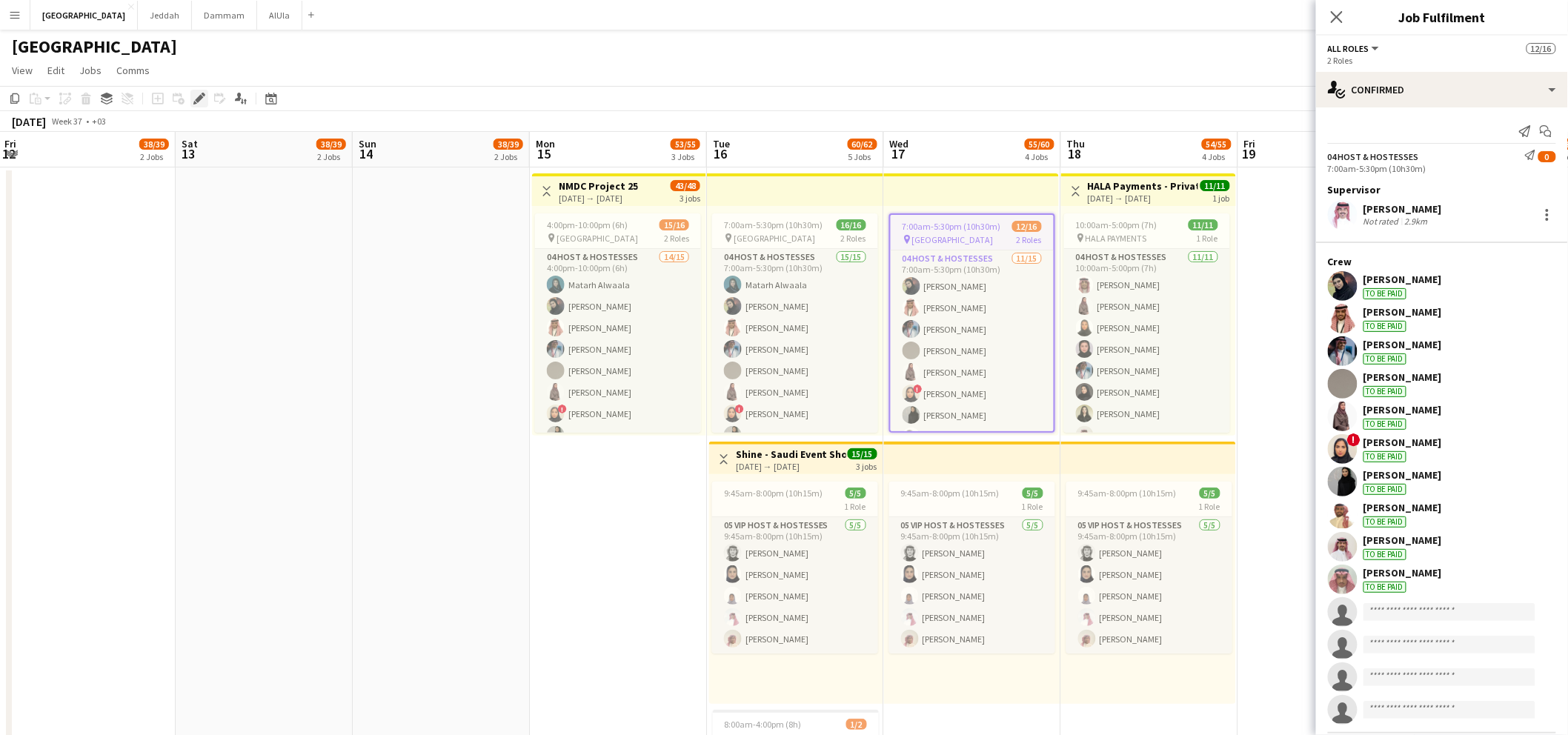
click at [194, 96] on icon "Edit" at bounding box center [200, 99] width 12 height 12
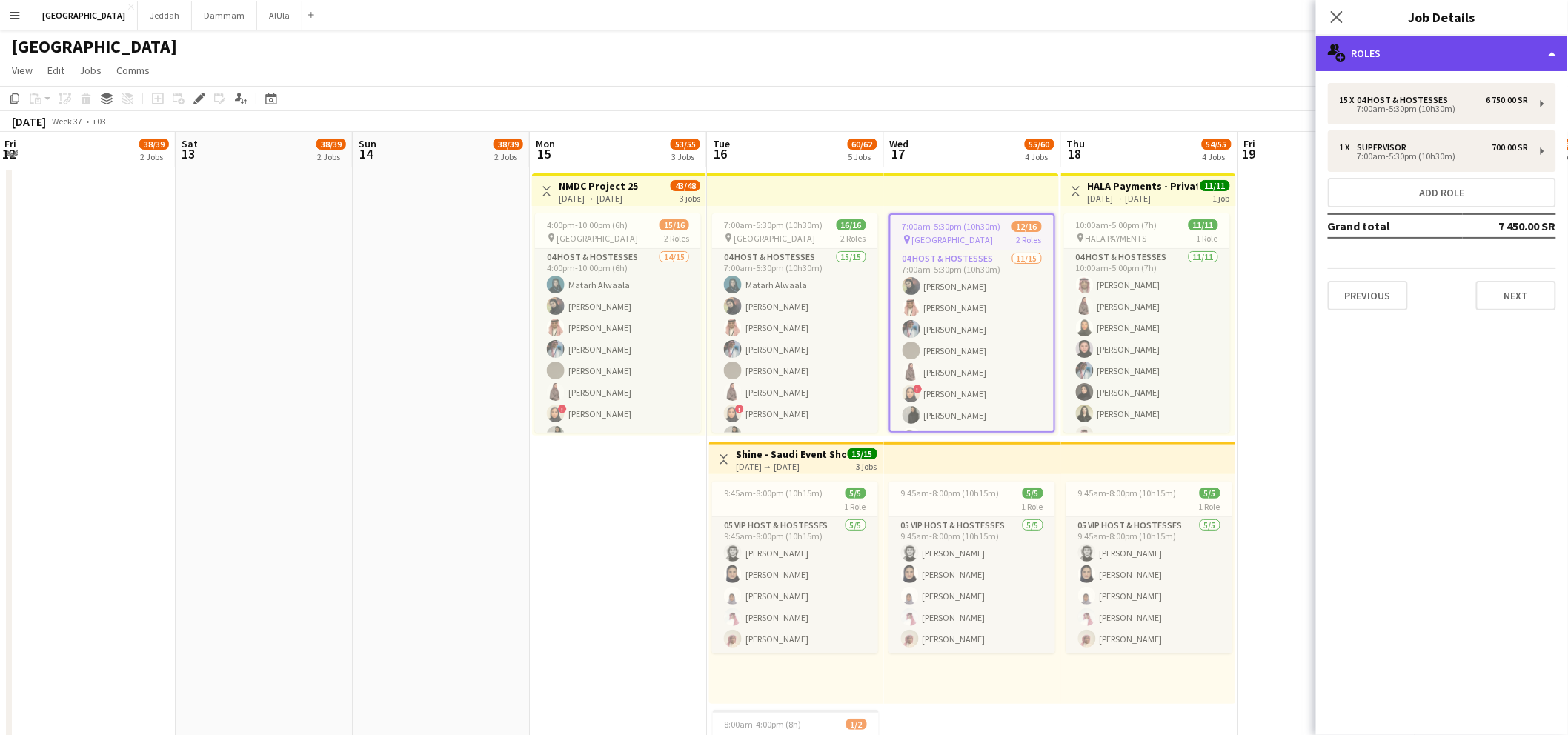
click at [1400, 57] on div "multiple-users-add Roles" at bounding box center [1441, 52] width 252 height 35
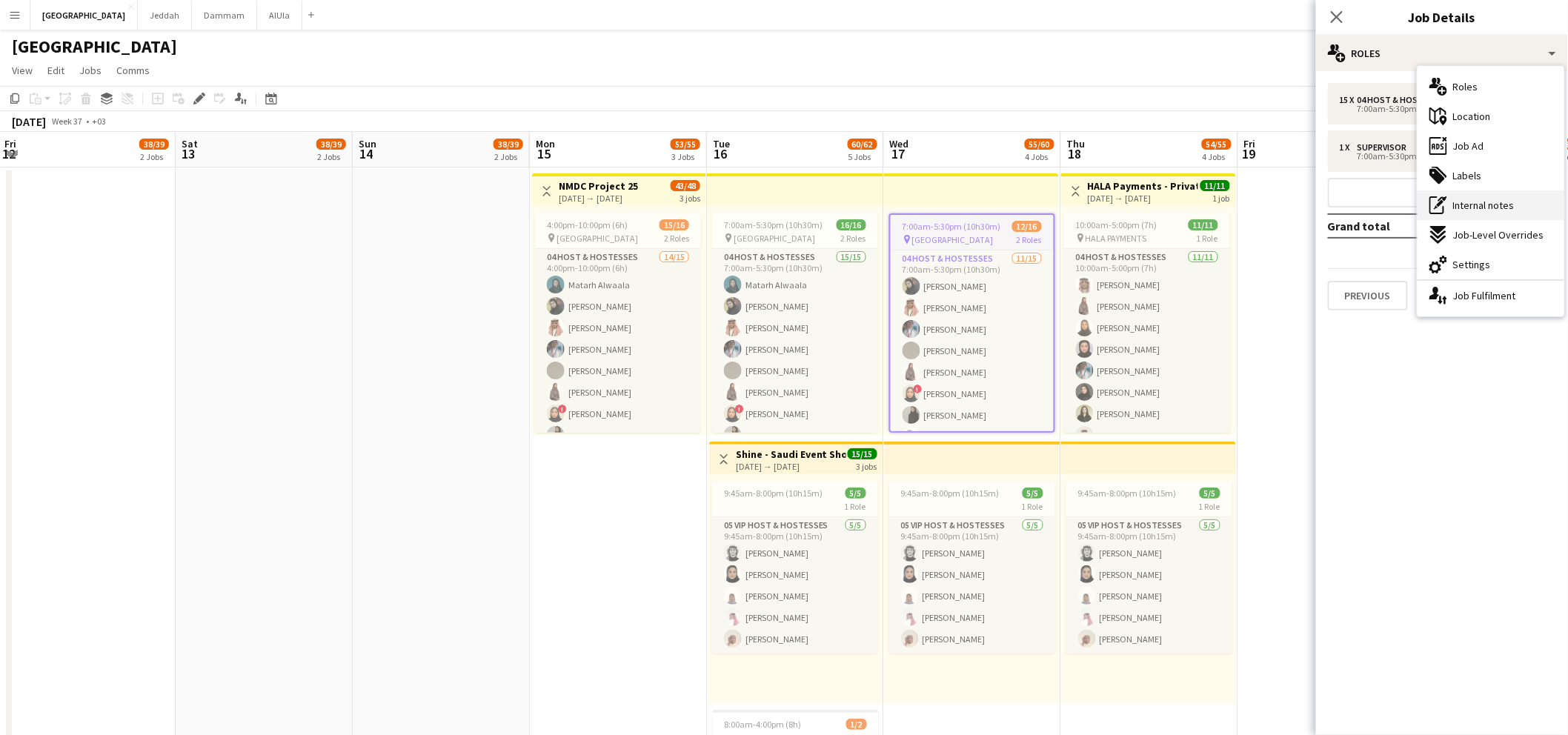
click at [1452, 214] on div "pen-write Internal notes" at bounding box center [1491, 205] width 146 height 29
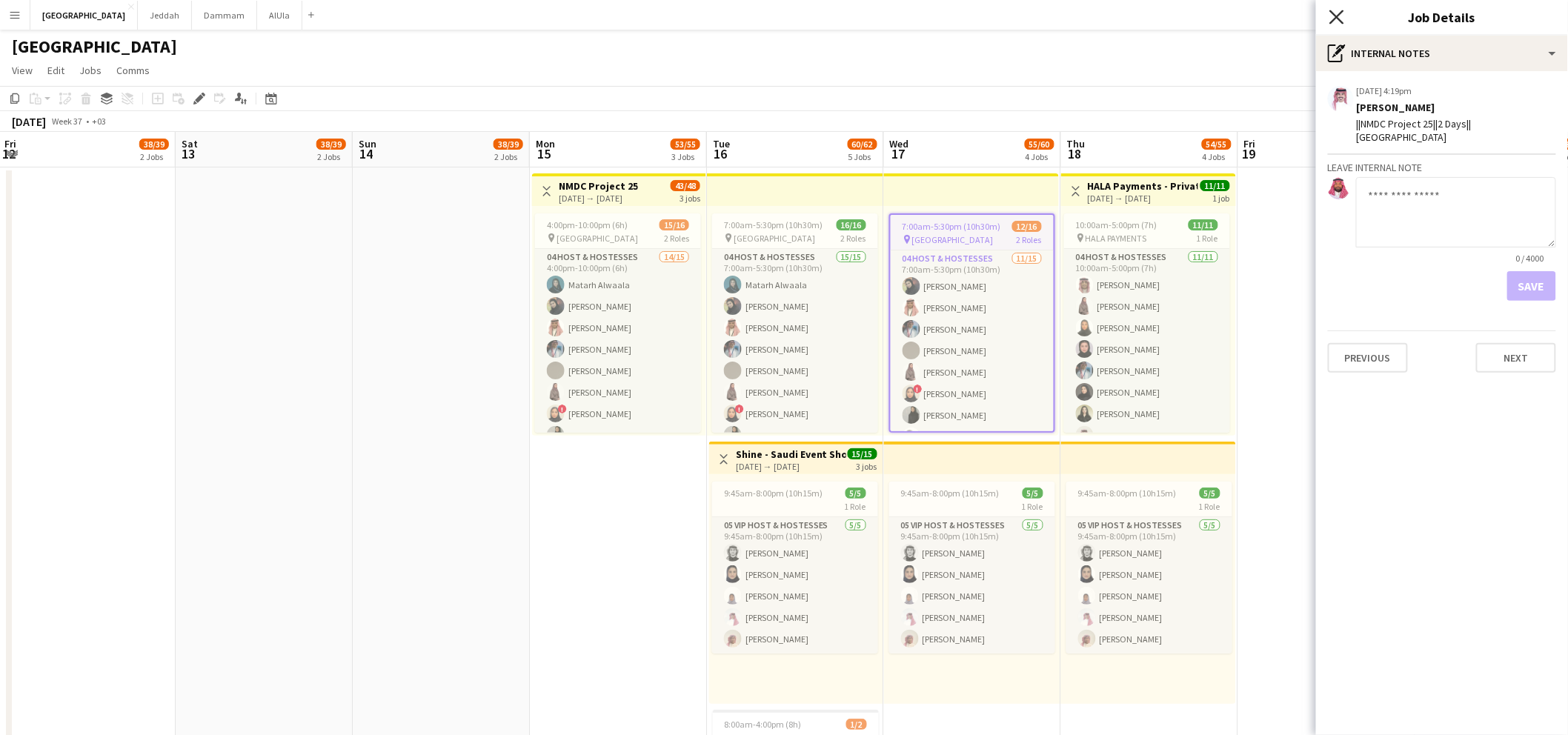
click at [1341, 18] on icon "Close pop-in" at bounding box center [1337, 16] width 14 height 14
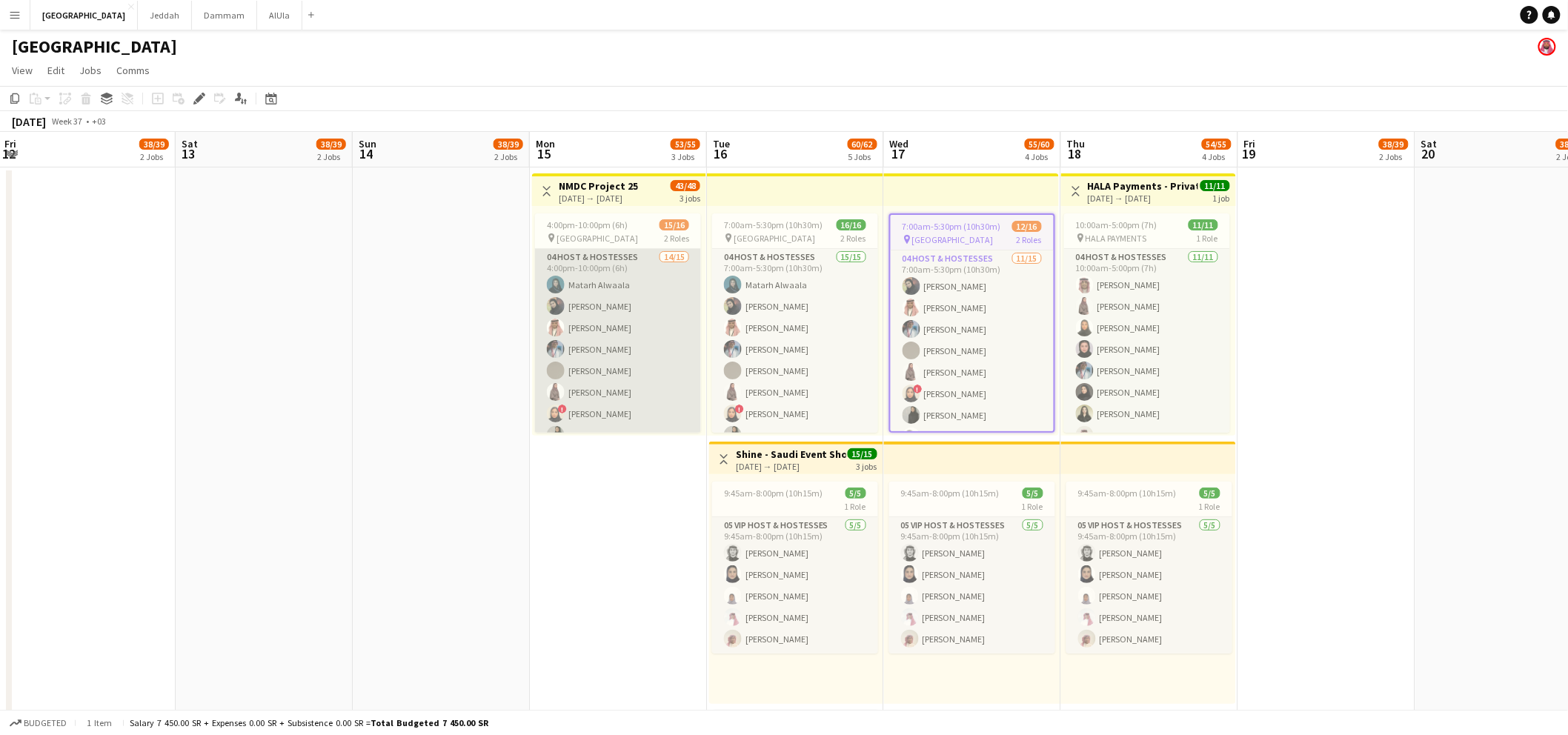
click at [617, 296] on app-card-role "04 Host & Hostesses 14/15 4:00pm-10:00pm (6h) Matarh Alwaala Mai Alharbi Abdull…" at bounding box center [618, 424] width 166 height 351
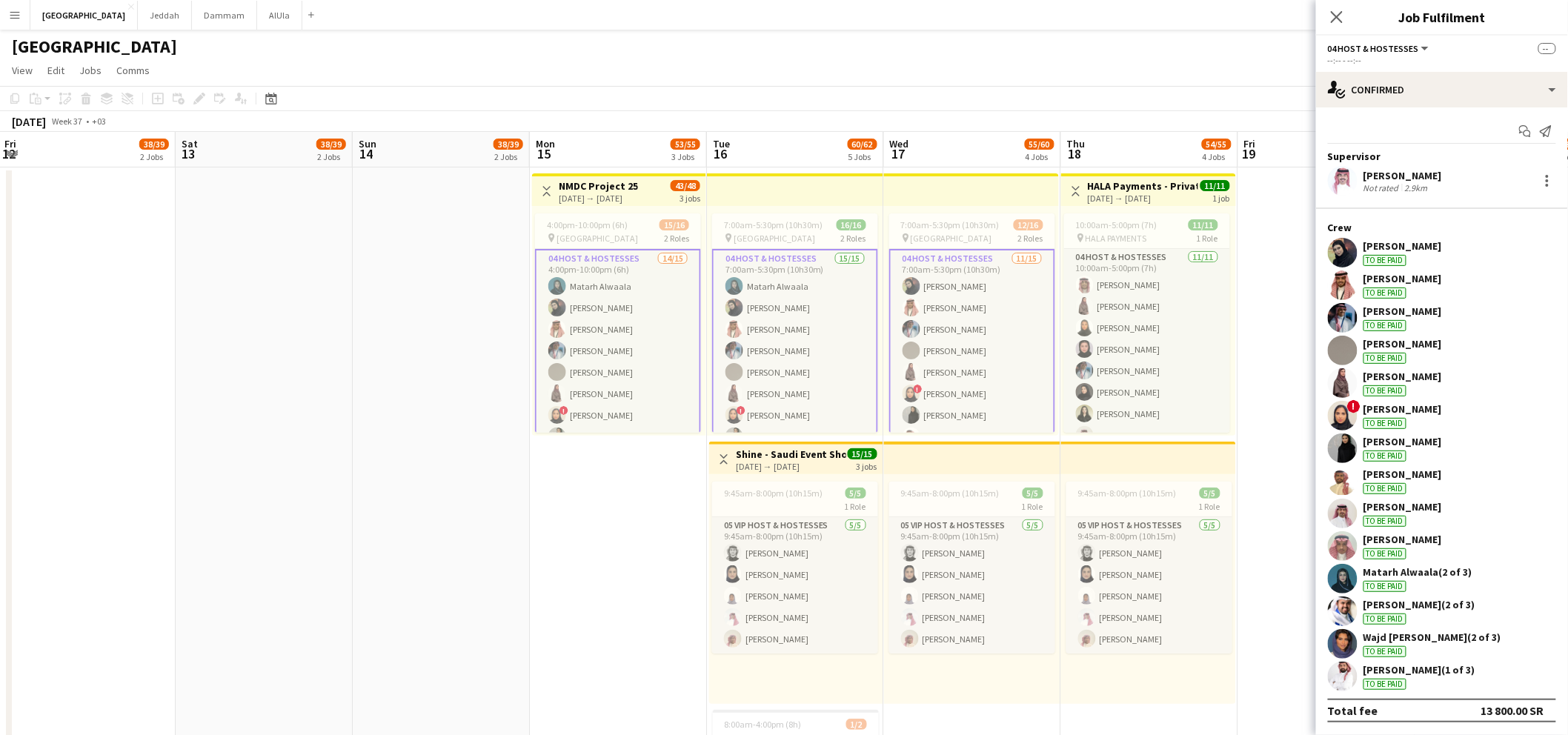
click at [962, 324] on app-card-role "04 Host & Hostesses 11/15 7:00am-5:30pm (10h30m) Mai Alharbi Abdullah Aljarboa …" at bounding box center [972, 426] width 166 height 355
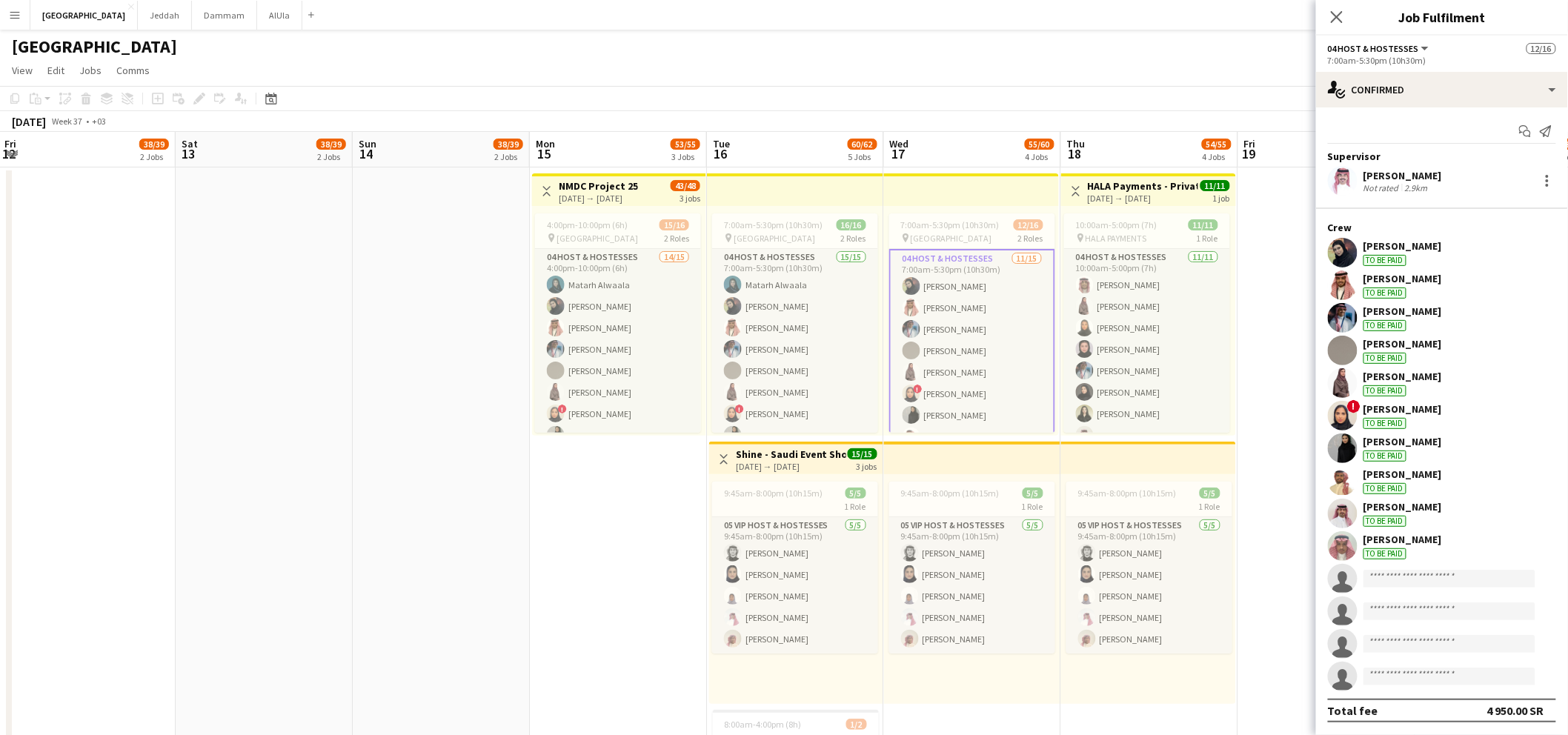
click at [954, 318] on app-card-role "04 Host & Hostesses 11/15 7:00am-5:30pm (10h30m) Mai Alharbi Abdullah Aljarboa …" at bounding box center [972, 426] width 166 height 355
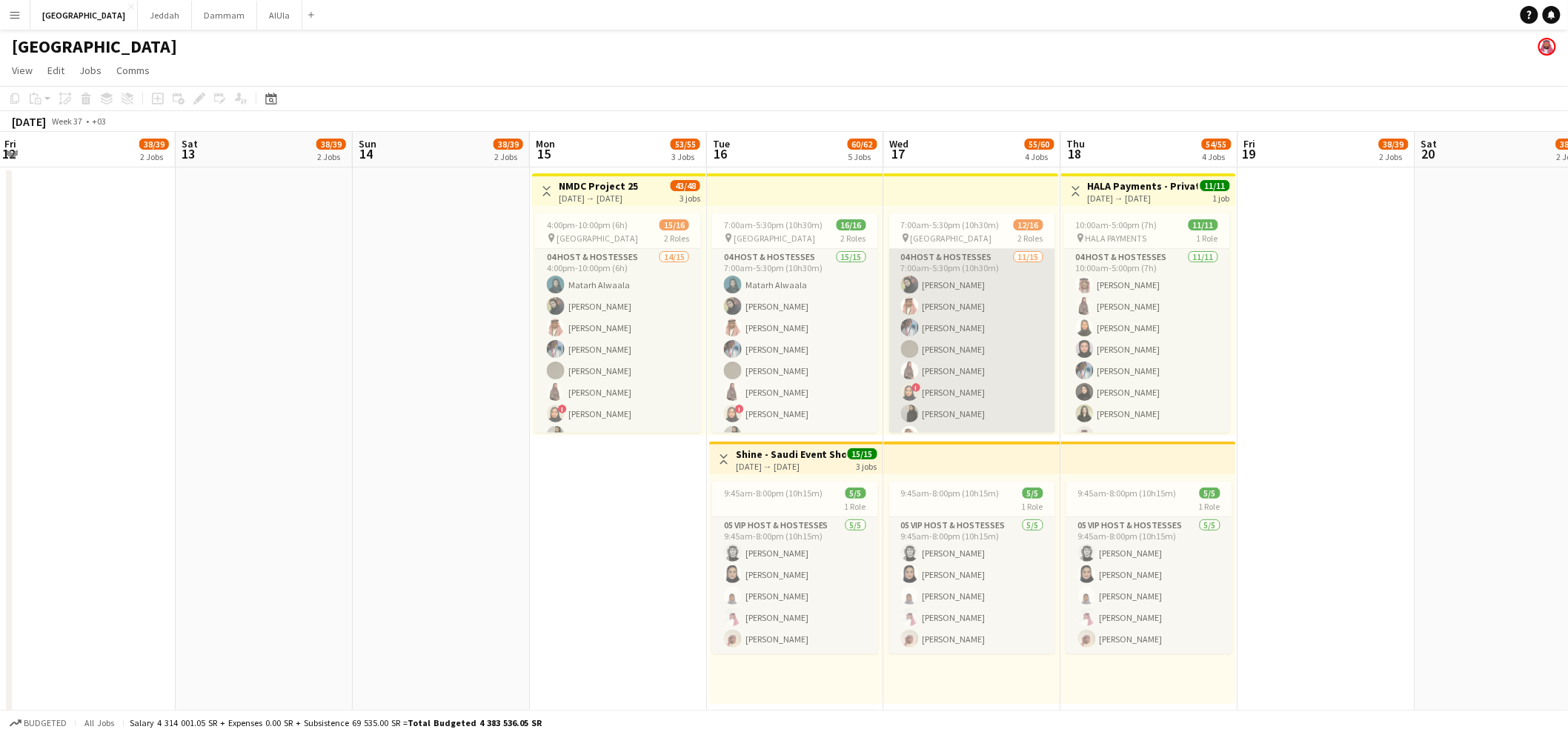
click at [970, 281] on app-card-role "04 Host & Hostesses 11/15 7:00am-5:30pm (10h30m) Mai Alharbi Abdullah Aljarboa …" at bounding box center [972, 424] width 166 height 351
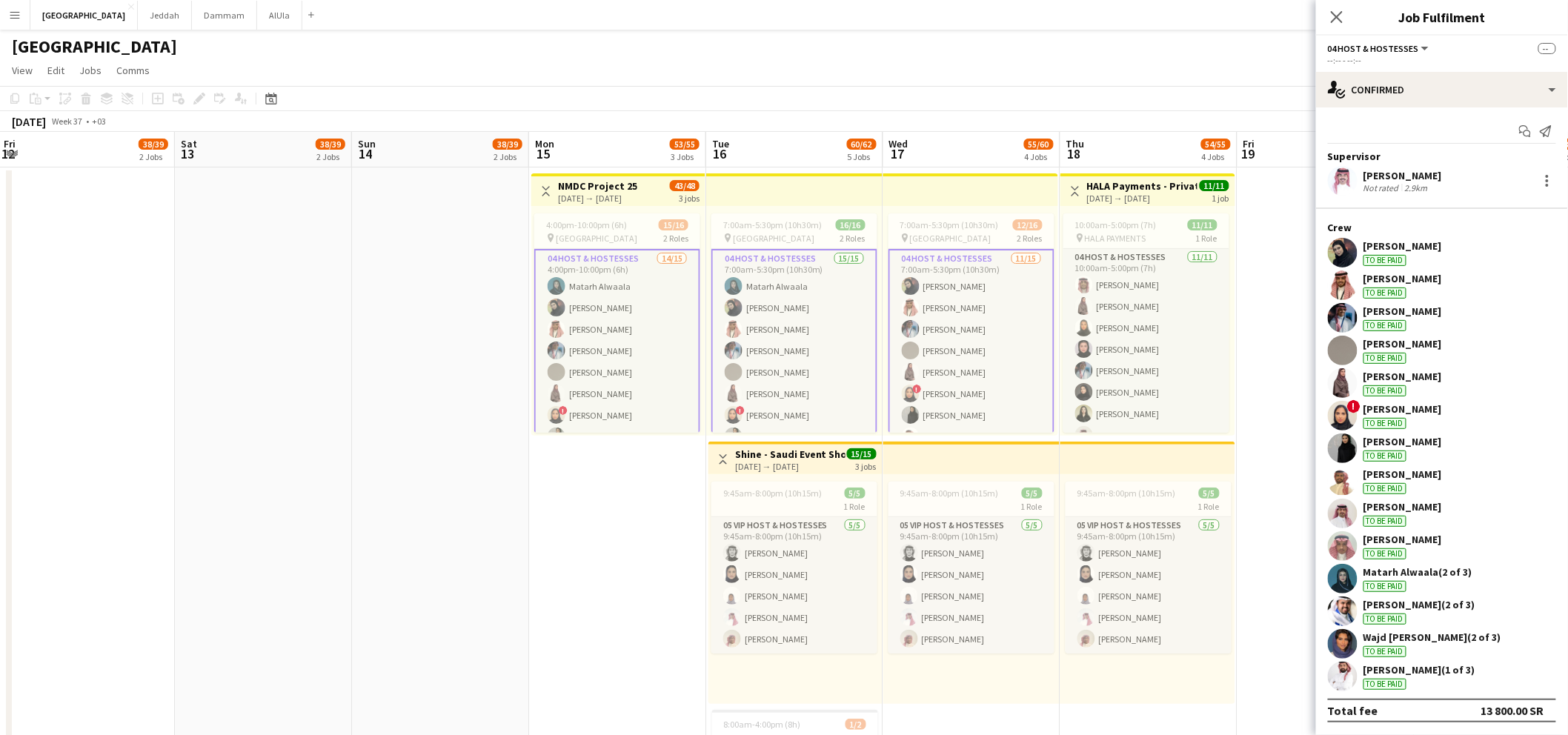
click at [905, 312] on app-user-avatar at bounding box center [911, 307] width 18 height 18
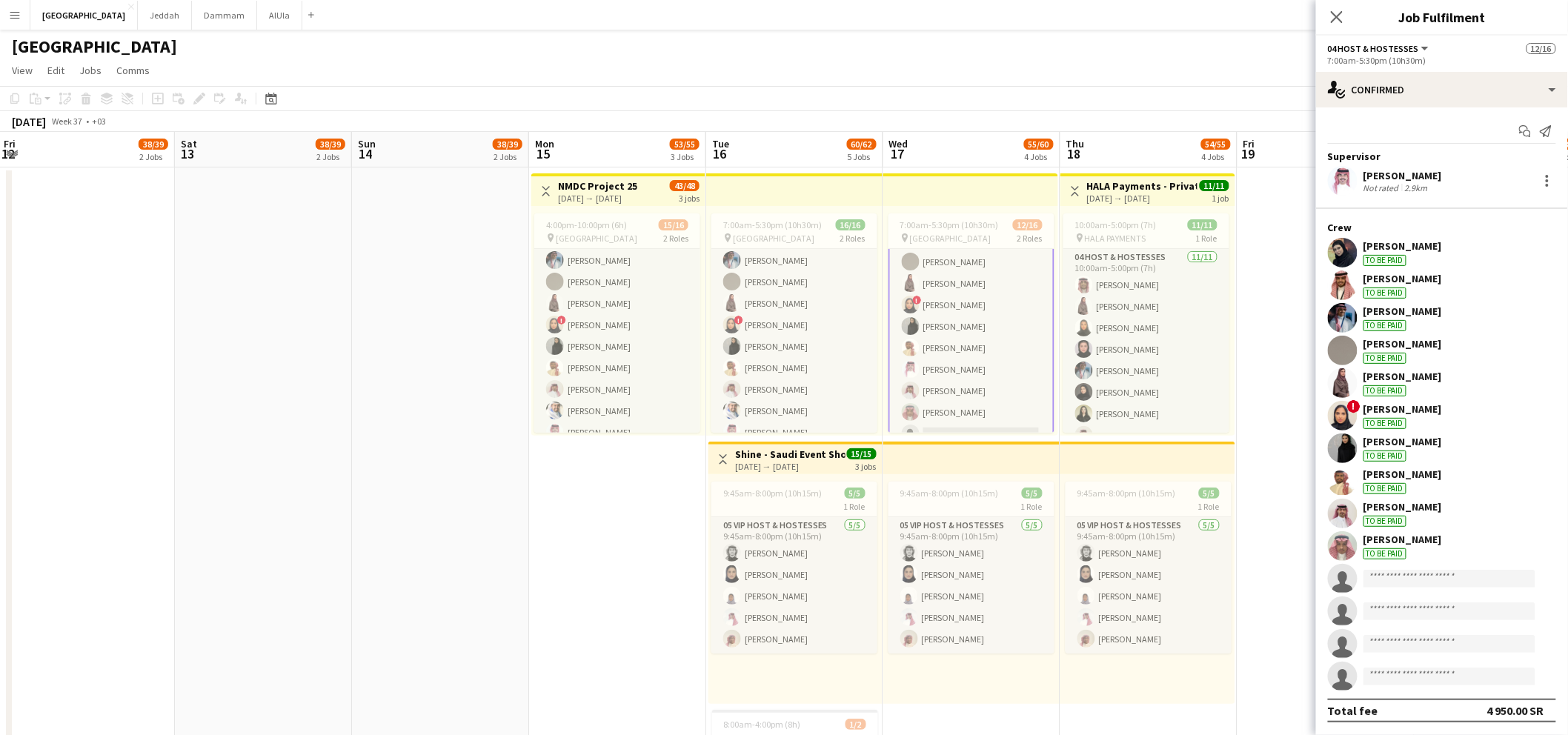
scroll to position [218, 0]
click at [1366, 240] on div "Mai Alharbi" at bounding box center [1402, 245] width 78 height 13
click at [1423, 243] on div "Mai Alharbi To be paid" at bounding box center [1441, 252] width 252 height 29
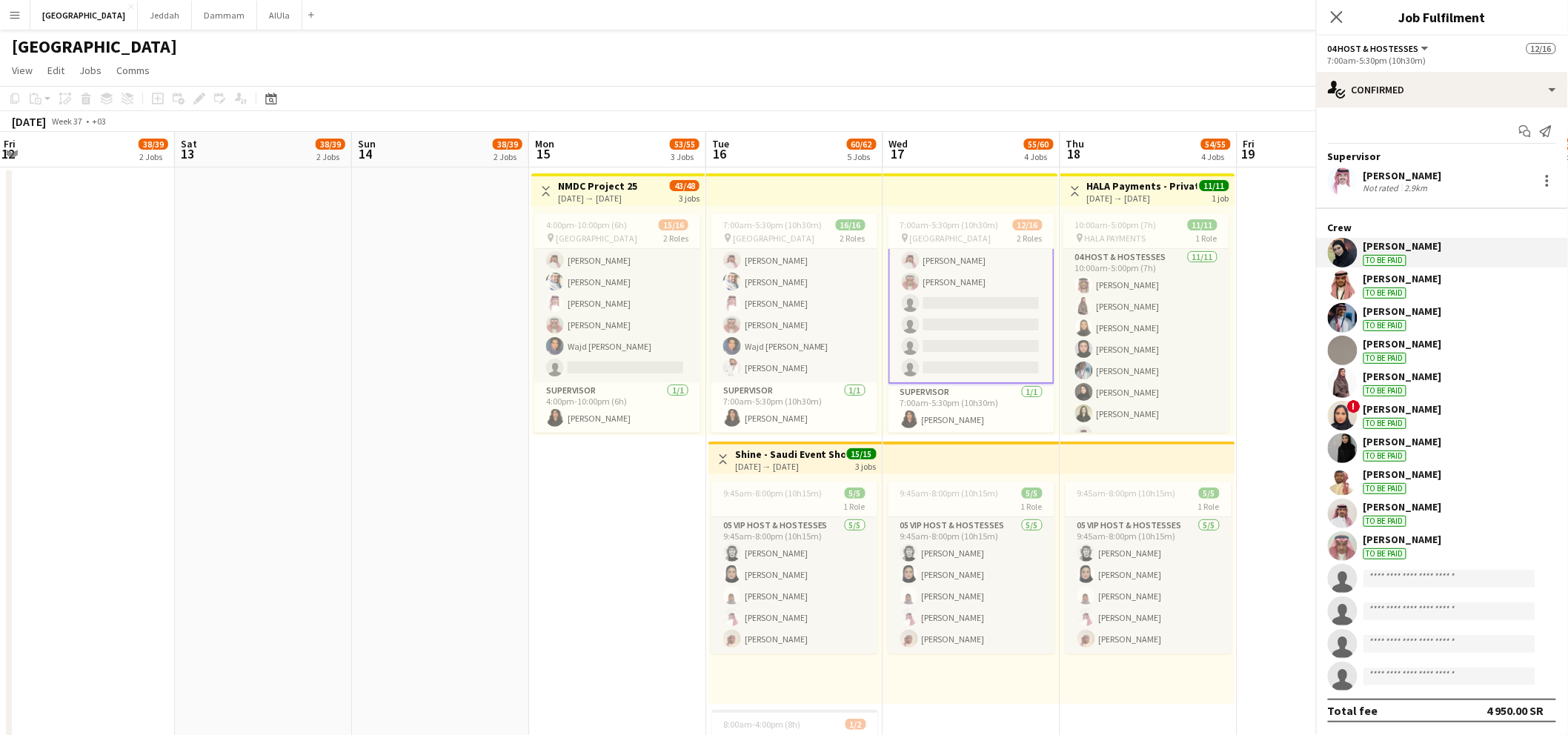
click at [1417, 243] on div "Mai Alharbi To be paid" at bounding box center [1441, 252] width 252 height 29
click at [1409, 243] on div "Mai Alharbi" at bounding box center [1402, 245] width 78 height 13
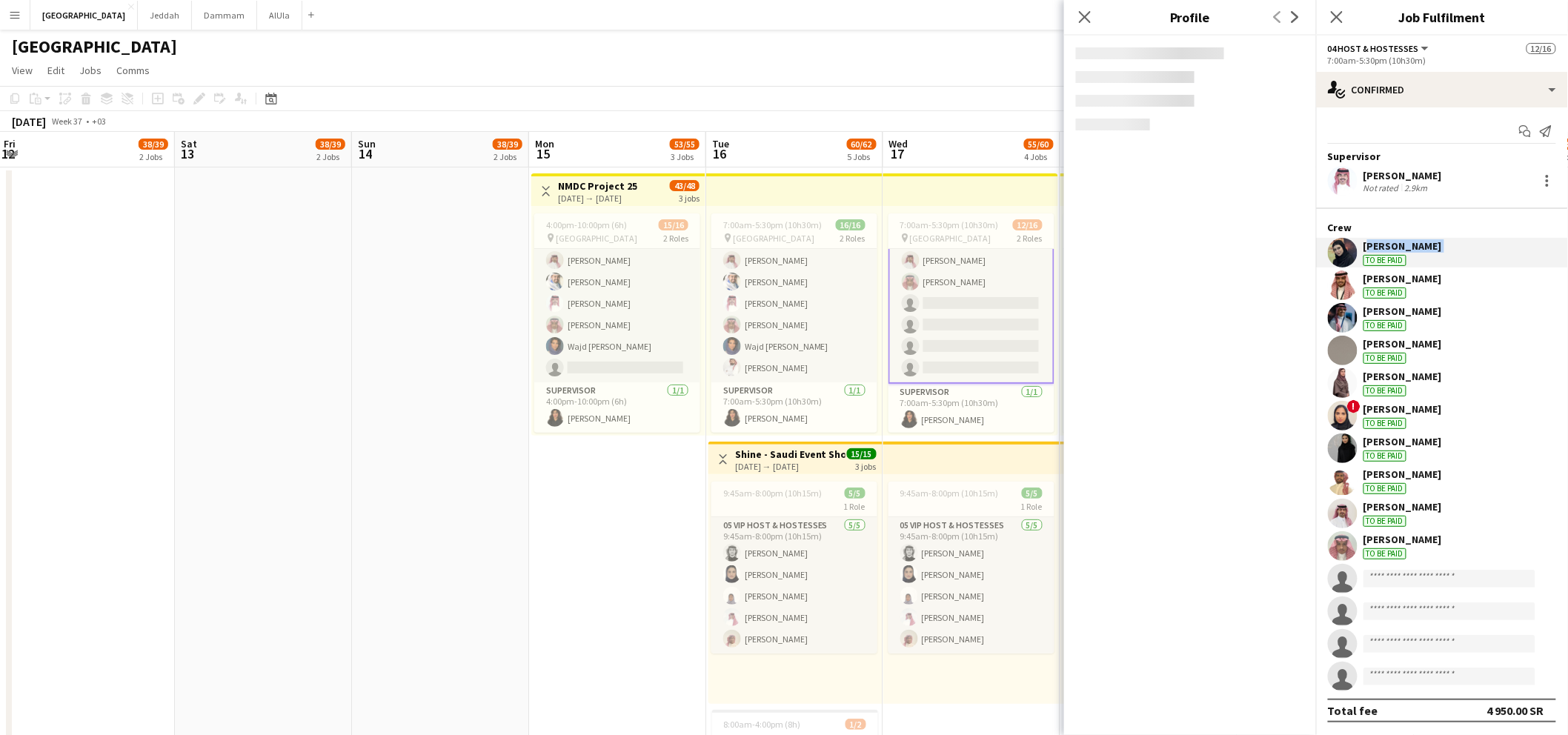
click at [1408, 243] on div "Mai Alharbi" at bounding box center [1402, 245] width 78 height 13
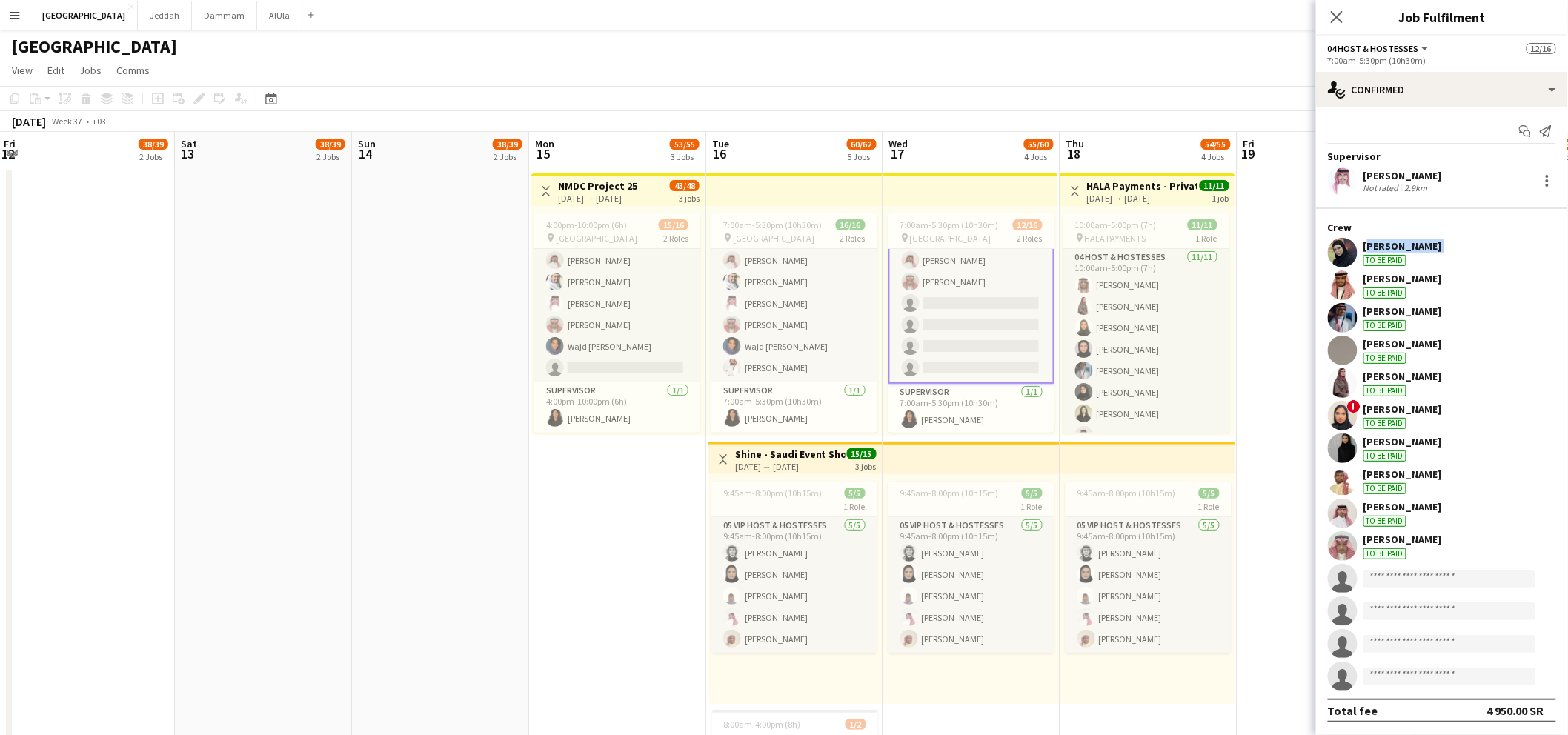
copy div "Mai Alharbi"
click at [12, 18] on app-icon "Menu" at bounding box center [15, 15] width 12 height 12
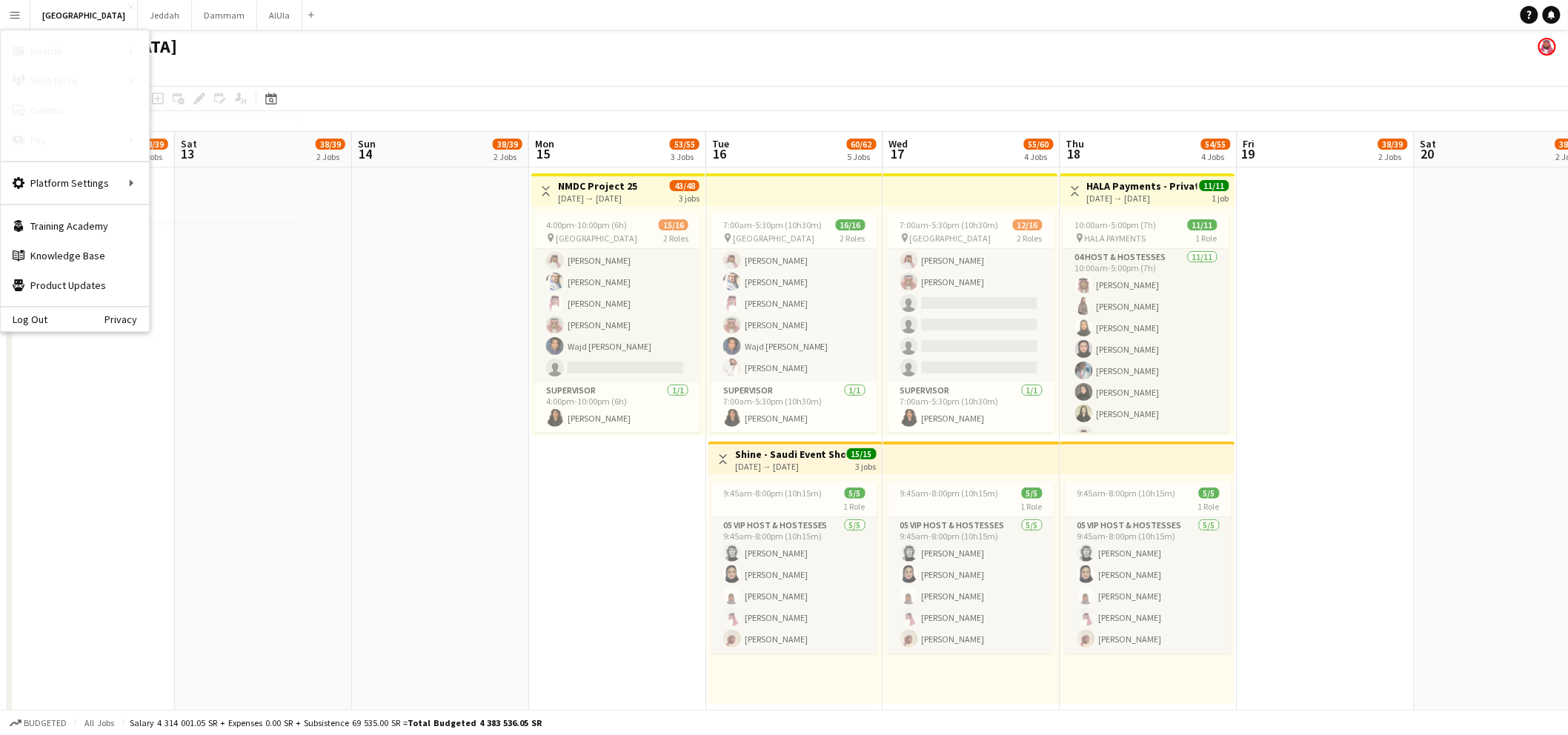
click at [173, 166] on link "Payments" at bounding box center [224, 170] width 148 height 29
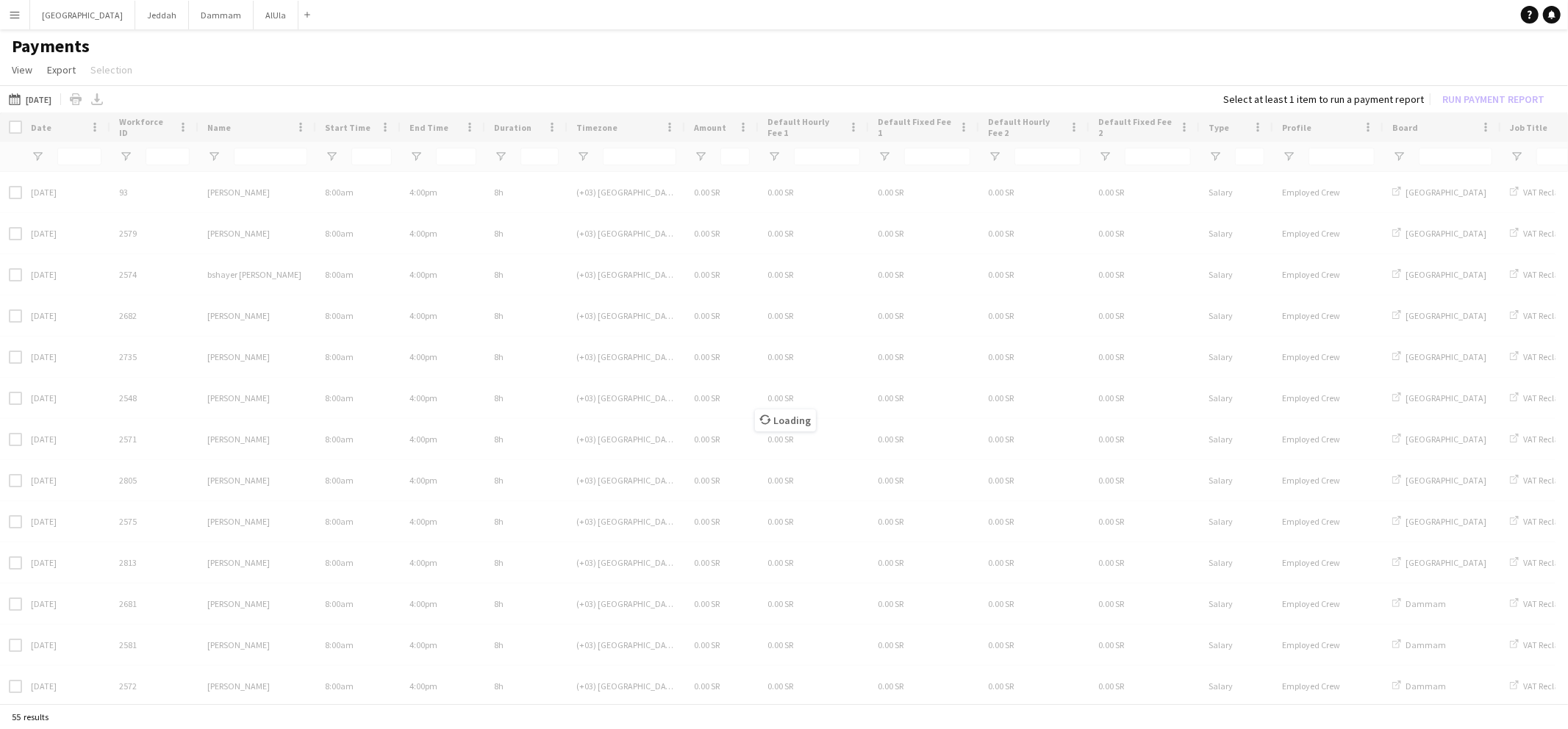
click at [20, 15] on button "Menu" at bounding box center [15, 15] width 29 height 29
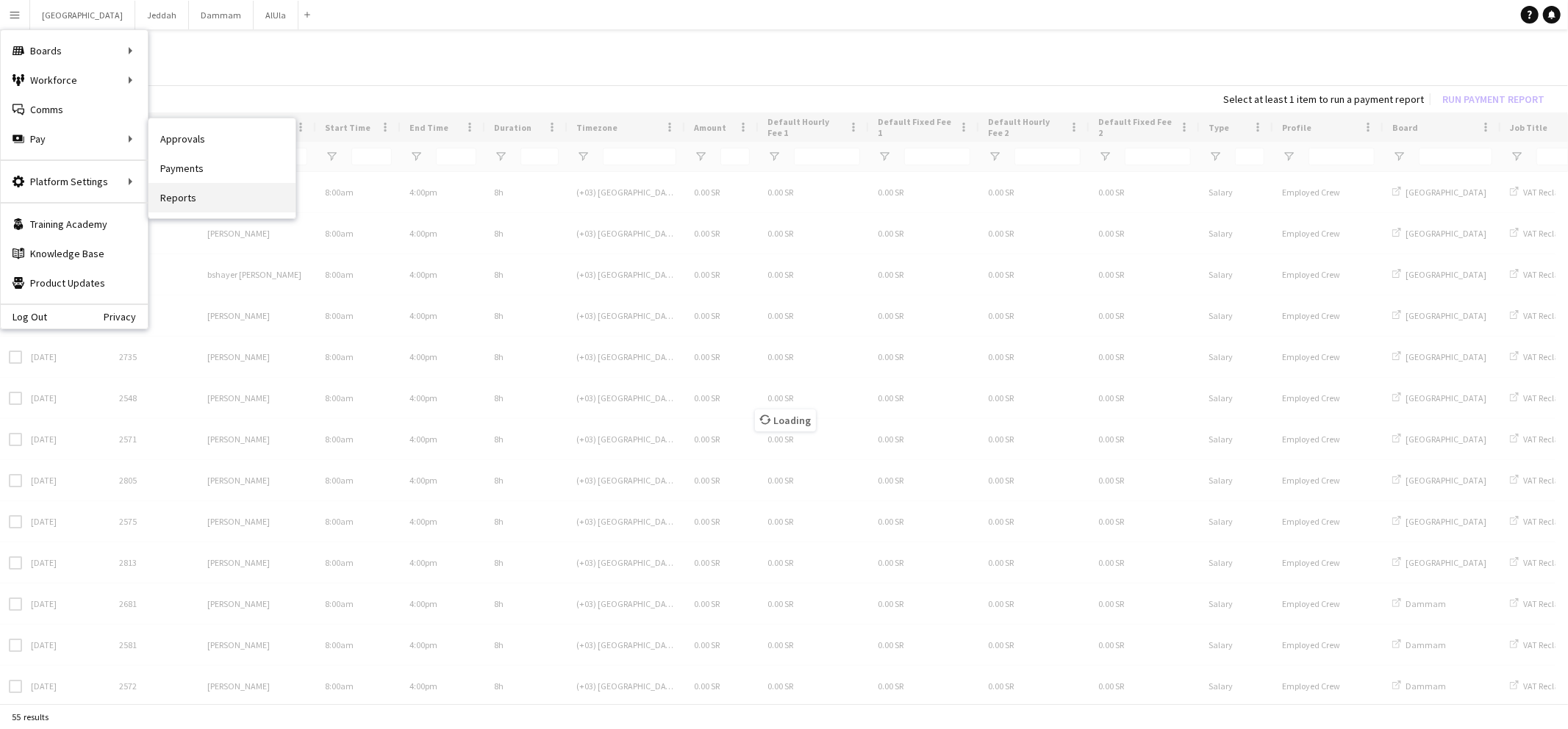
click at [188, 201] on link "Reports" at bounding box center [222, 197] width 147 height 29
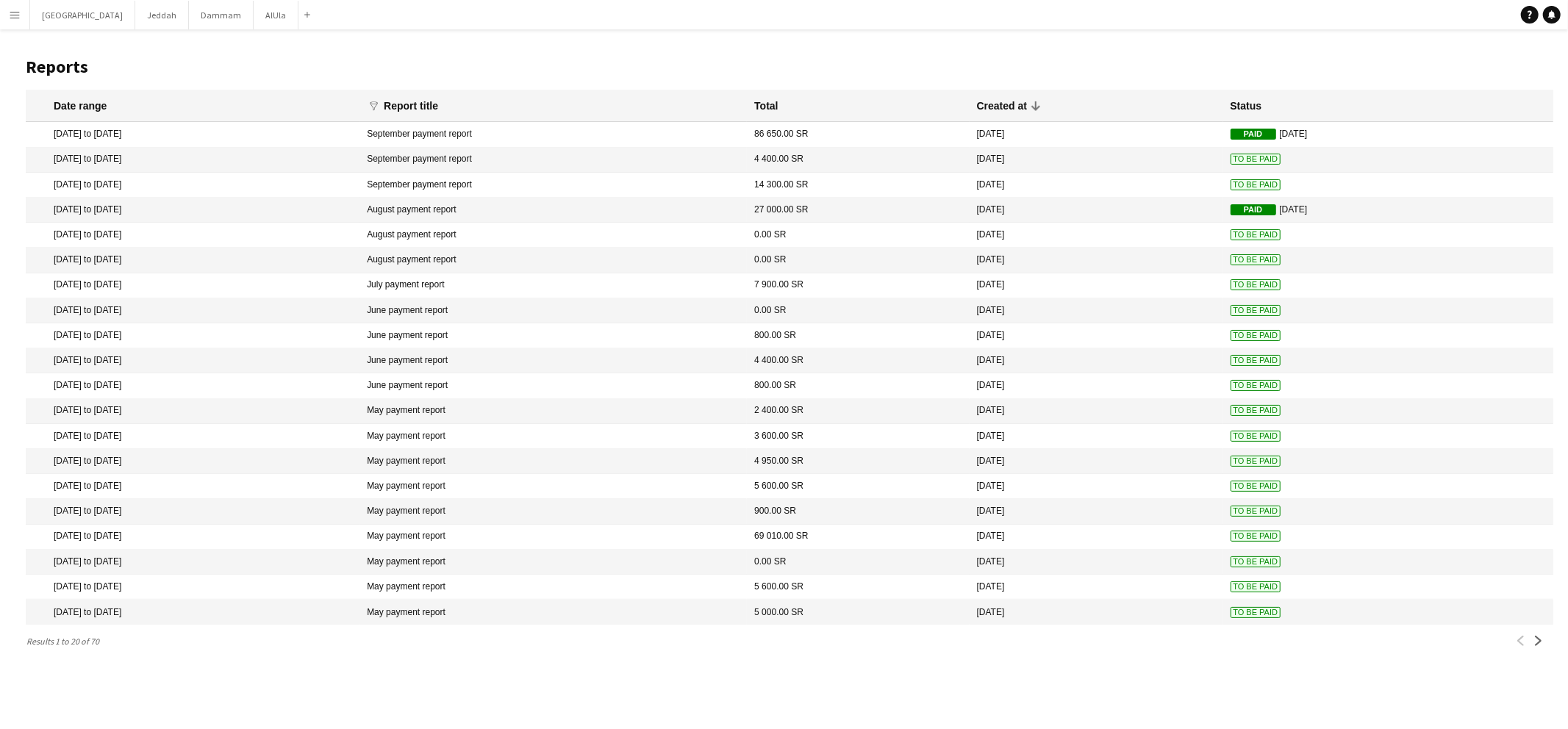
click at [785, 190] on mat-cell "14 300.00 SR" at bounding box center [858, 184] width 222 height 25
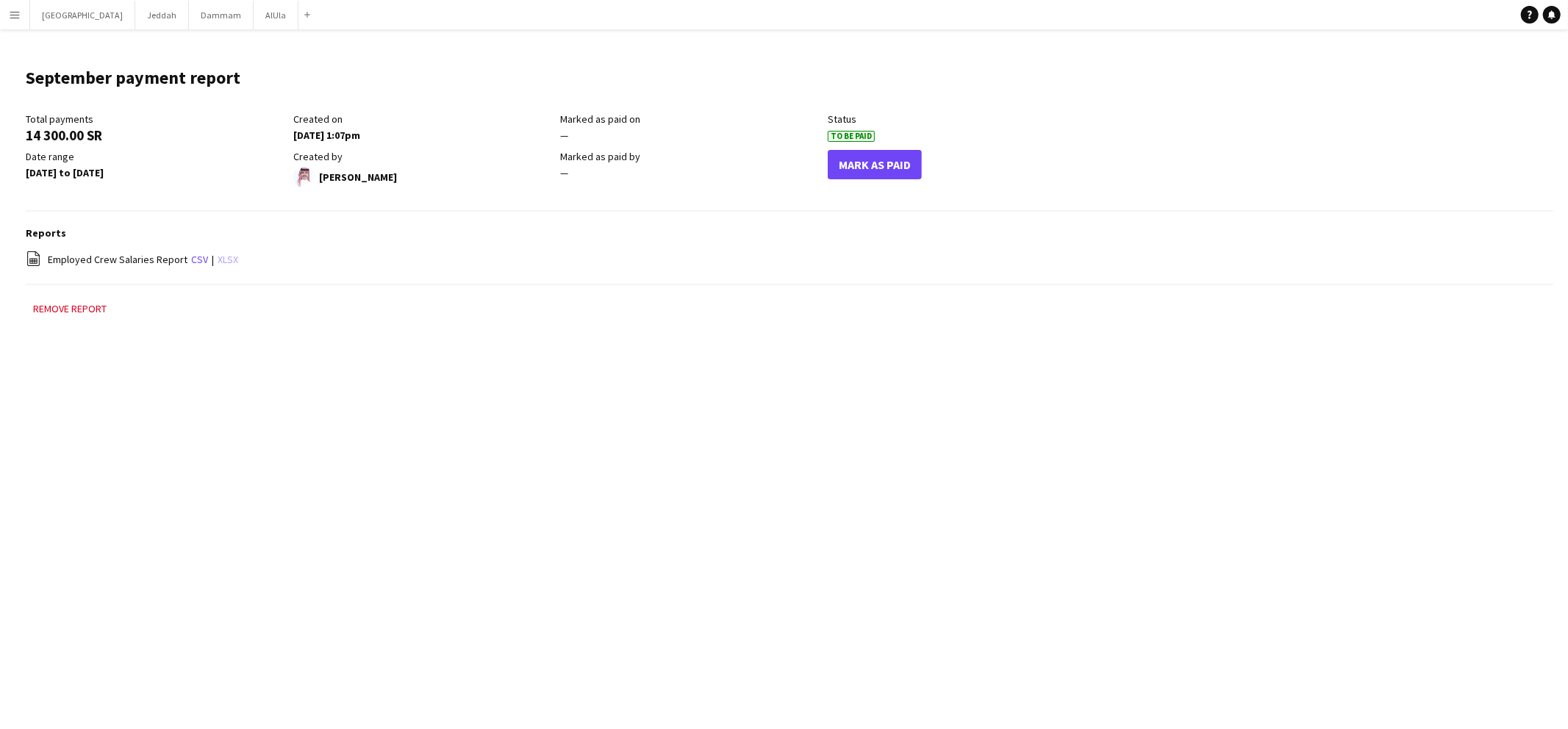
click at [222, 259] on link "xlsx" at bounding box center [228, 259] width 20 height 13
click at [15, 18] on app-icon "Menu" at bounding box center [15, 15] width 12 height 12
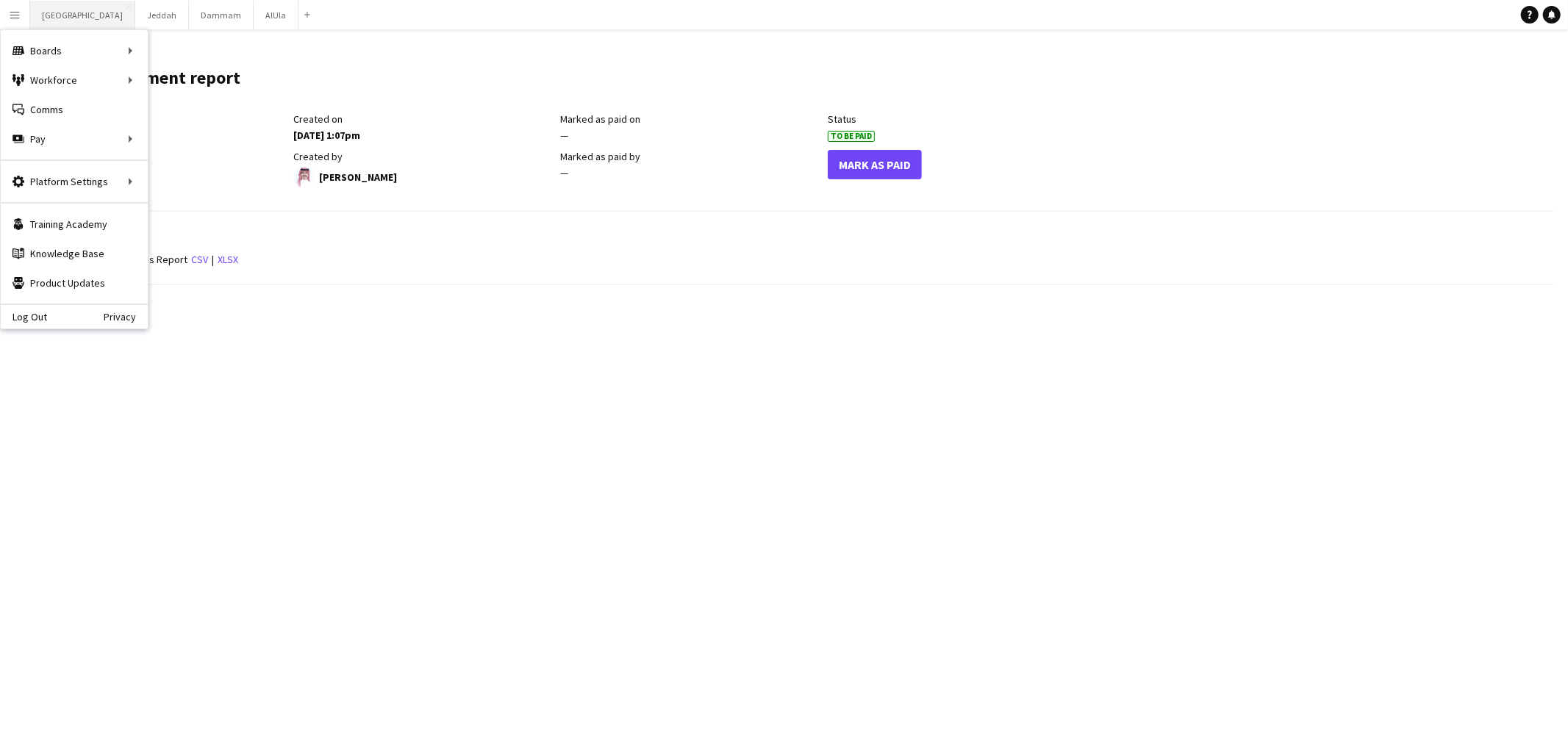
click at [39, 14] on button "Riyadh Close" at bounding box center [82, 15] width 105 height 29
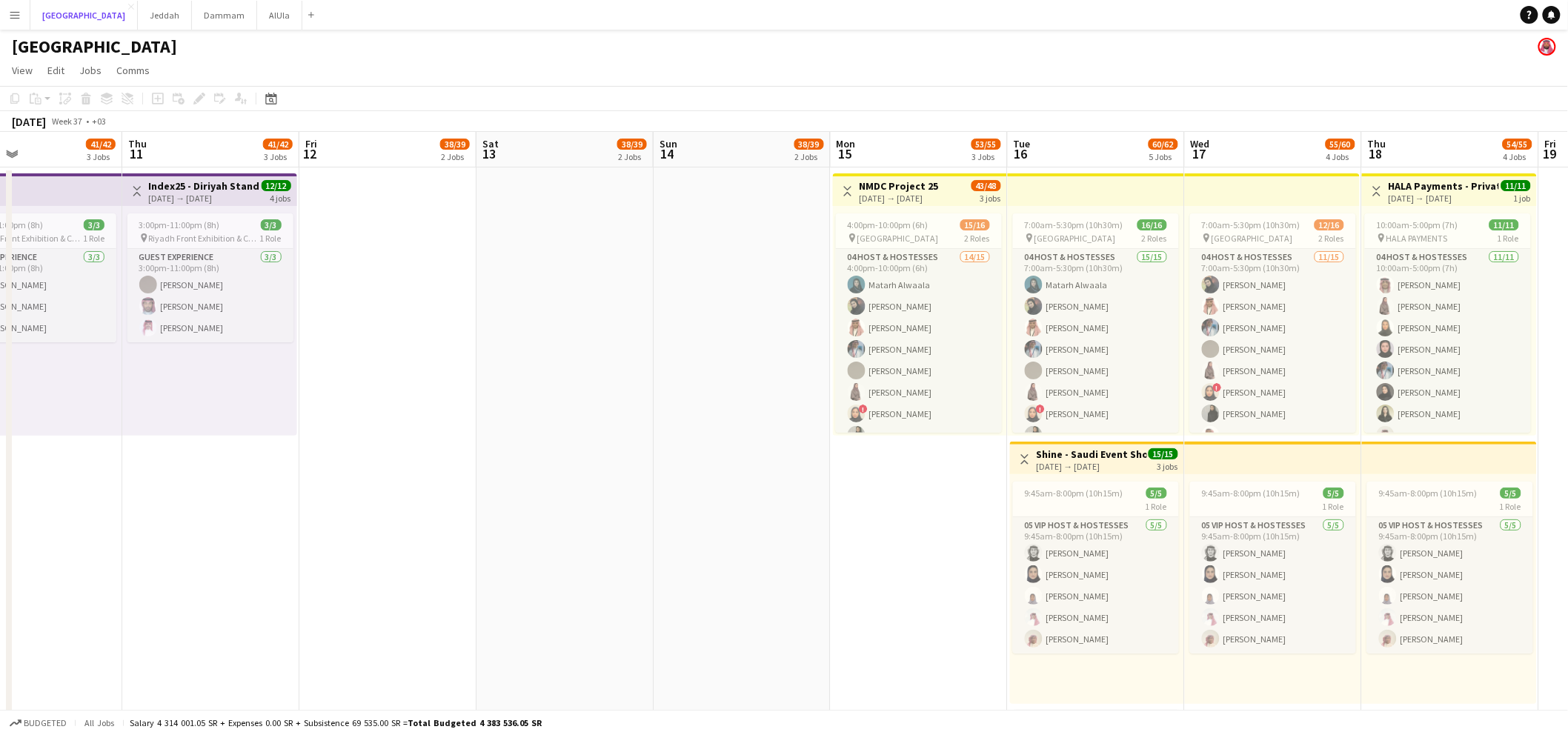
scroll to position [0, 557]
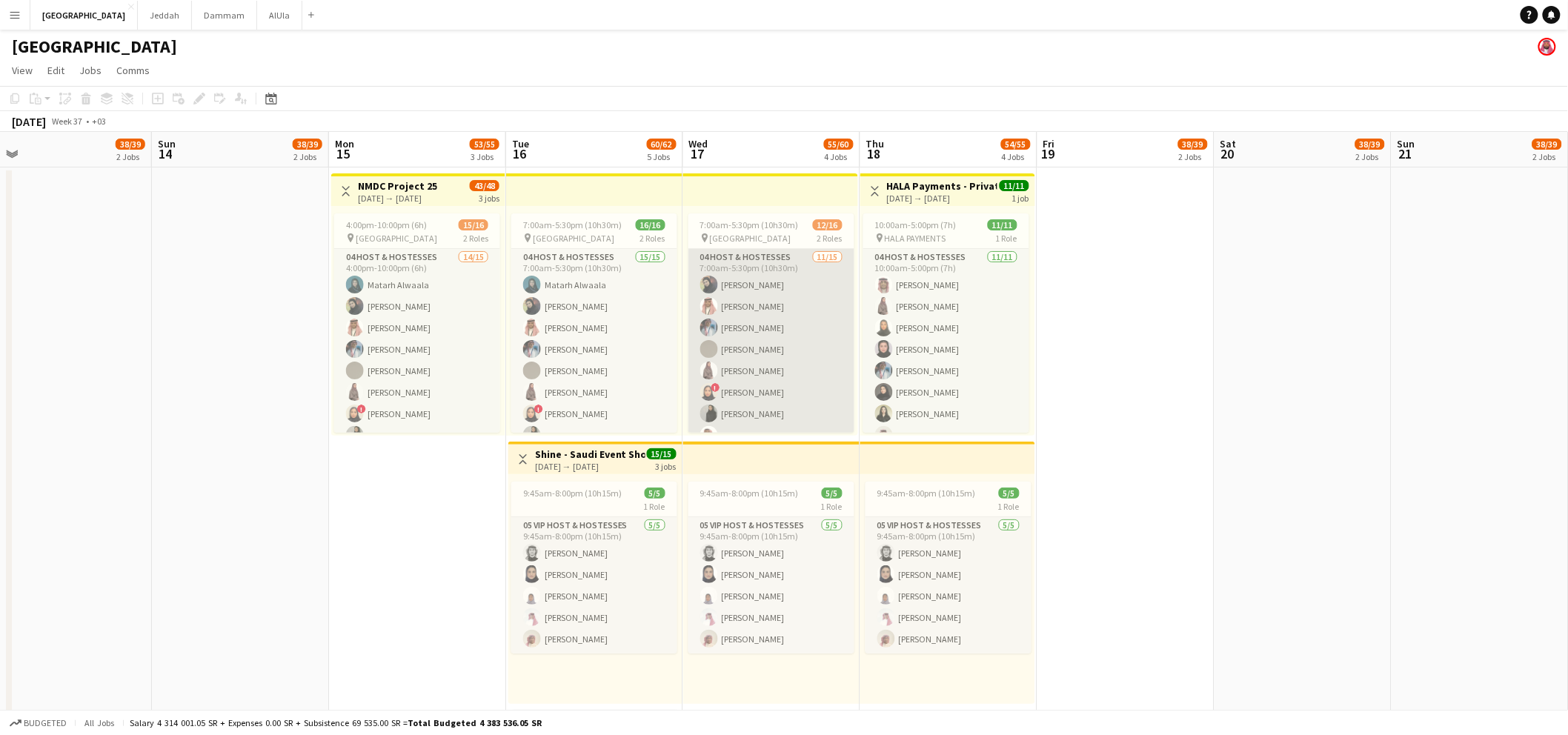
click at [792, 317] on app-card-role "04 Host & Hostesses 11/15 7:00am-5:30pm (10h30m) Mai Alharbi Abdullah Aljarboa …" at bounding box center [771, 424] width 166 height 351
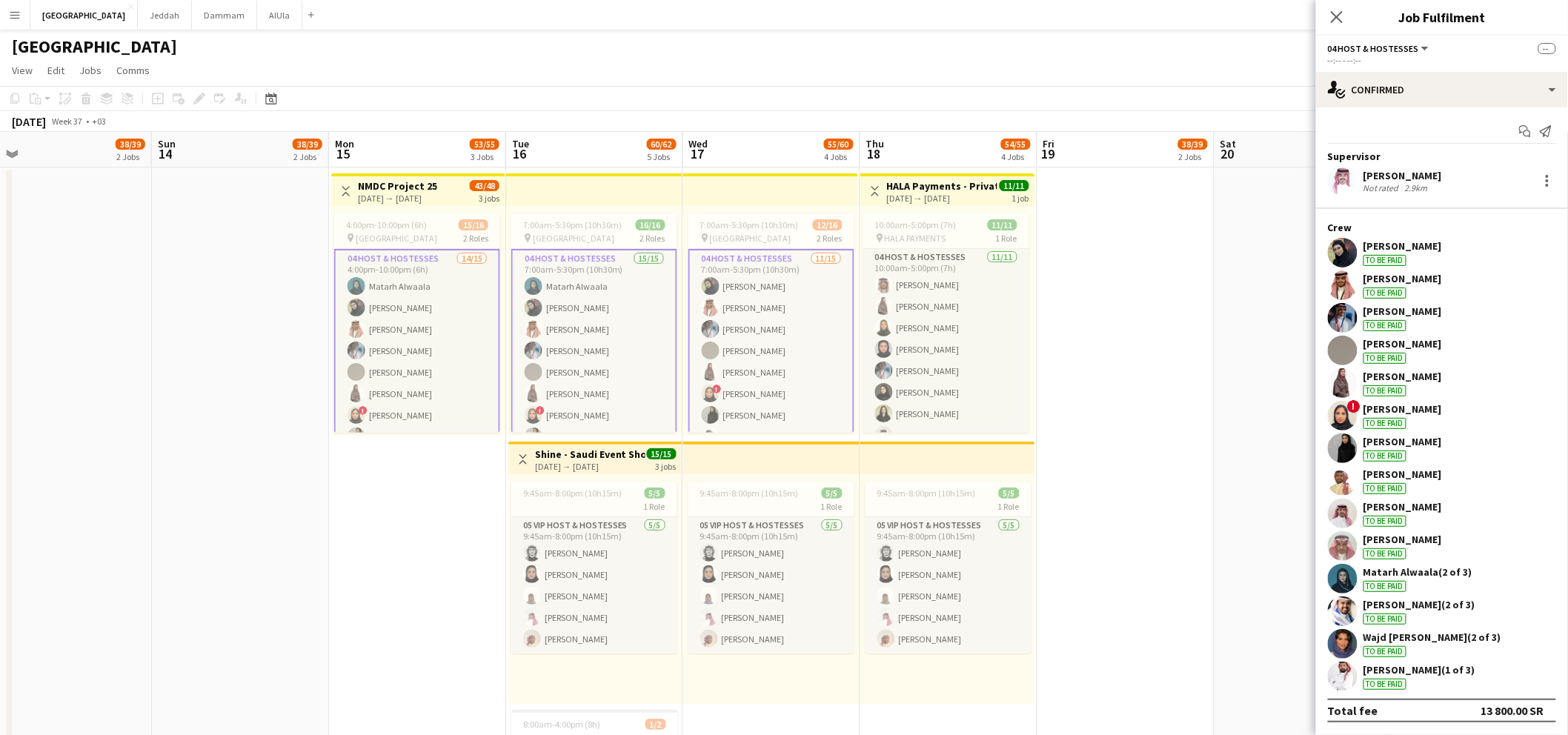
click at [1355, 246] on app-user-avatar at bounding box center [1343, 252] width 29 height 29
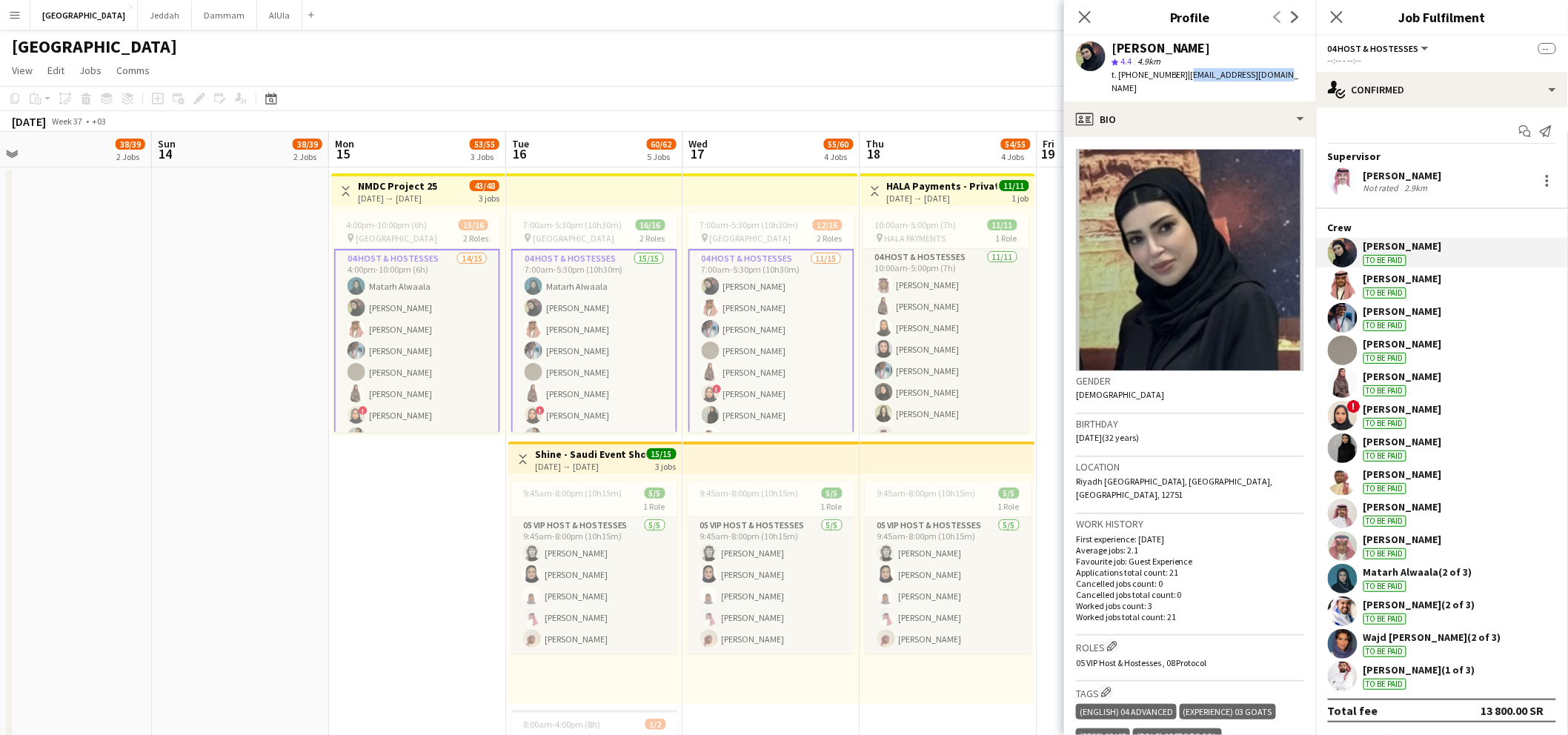
drag, startPoint x: 1187, startPoint y: 75, endPoint x: 1289, endPoint y: 85, distance: 102.5
click at [1289, 85] on app-profile-header "Mai Alharbi star 4.4 4.9km t. +966597605255 | maial7rbi89@gmail.com" at bounding box center [1189, 68] width 252 height 66
copy span "maial7rbi89@gmail.com"
click at [1378, 273] on div "Abdullah Aljarboa" at bounding box center [1402, 278] width 78 height 13
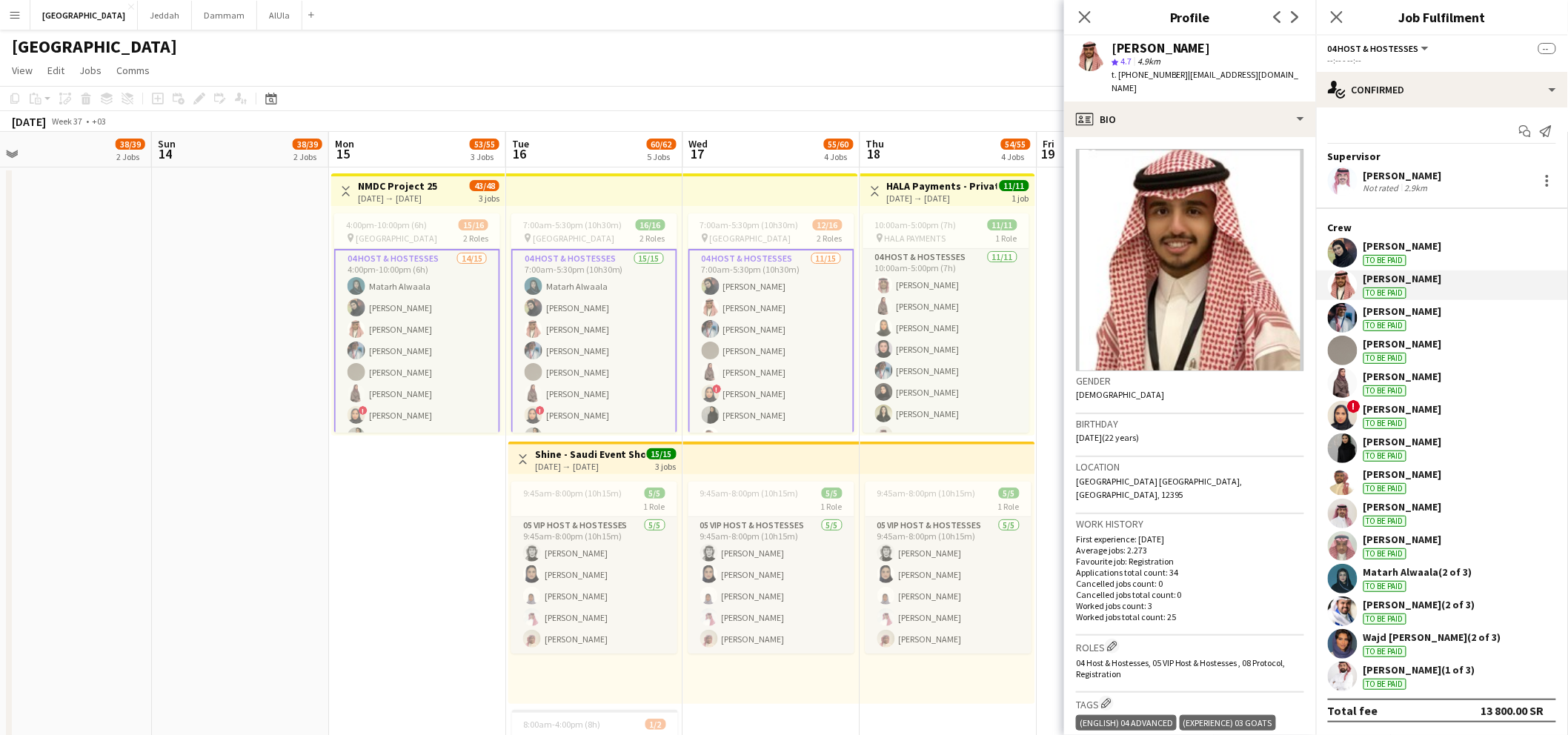
drag, startPoint x: 1112, startPoint y: 48, endPoint x: 1223, endPoint y: 53, distance: 111.1
click at [1223, 53] on div "Abdullah Aljarboa" at bounding box center [1208, 47] width 193 height 13
copy div "Abdullah Aljarboa"
drag, startPoint x: 1183, startPoint y: 77, endPoint x: 1275, endPoint y: 76, distance: 92.0
click at [1275, 76] on div "Abdullah Aljarboa star 4.7 4.9km t. +966507708282 | aljarboo3@gmail.com" at bounding box center [1189, 68] width 252 height 66
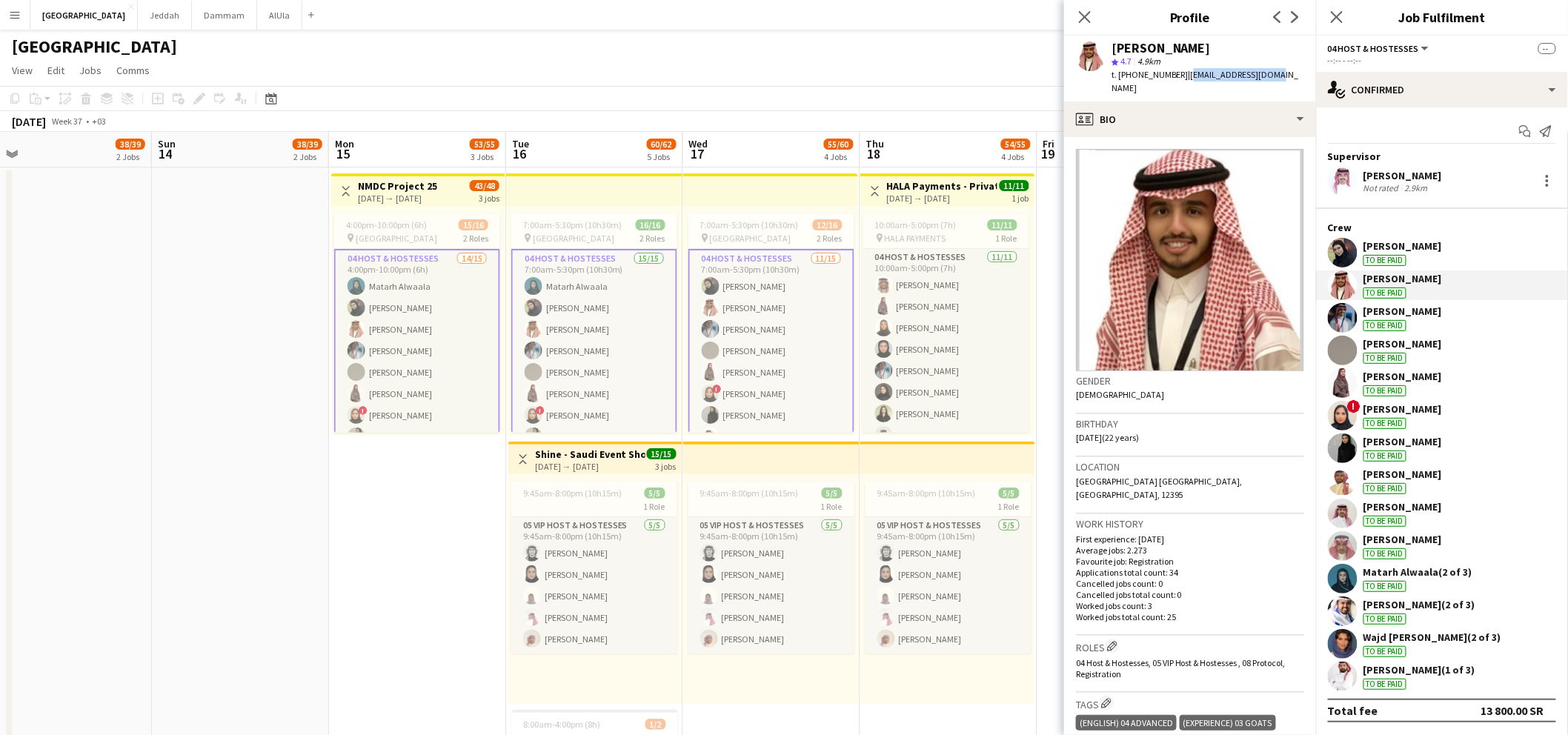
copy span "aljarboo3@gmail.com"
click at [1376, 310] on div "Turki Alrasheed" at bounding box center [1402, 311] width 78 height 13
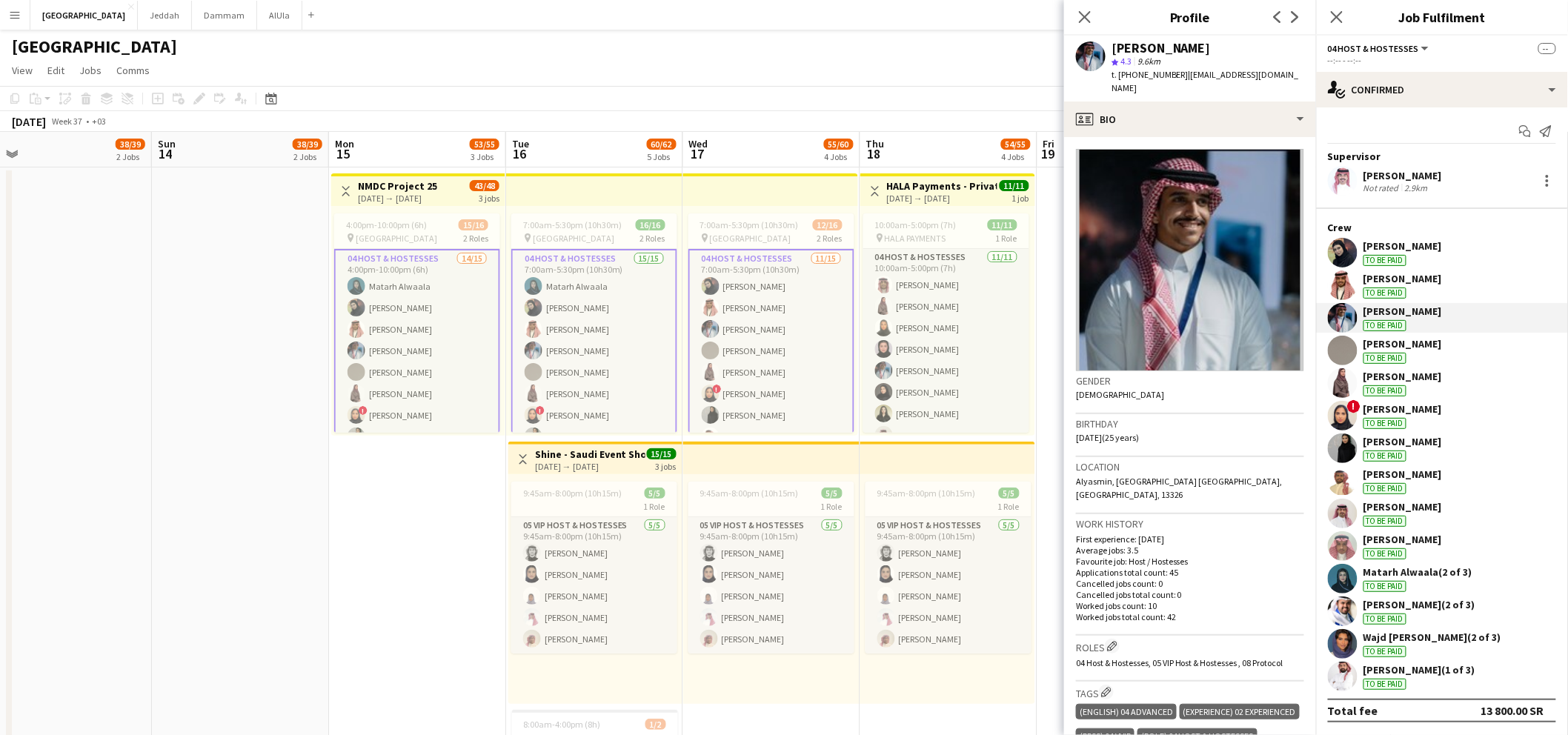
drag, startPoint x: 1114, startPoint y: 46, endPoint x: 1205, endPoint y: 50, distance: 91.1
click at [1207, 51] on div "Turki Alrasheed" at bounding box center [1208, 47] width 193 height 13
copy div "Turki Alrasheed"
drag, startPoint x: 1182, startPoint y: 71, endPoint x: 1287, endPoint y: 76, distance: 105.1
click at [1287, 77] on div "Turki Alrasheed star 4.3 9.6km t. +966534322674 | turkii.alrasheed@gmail.com" at bounding box center [1189, 68] width 252 height 66
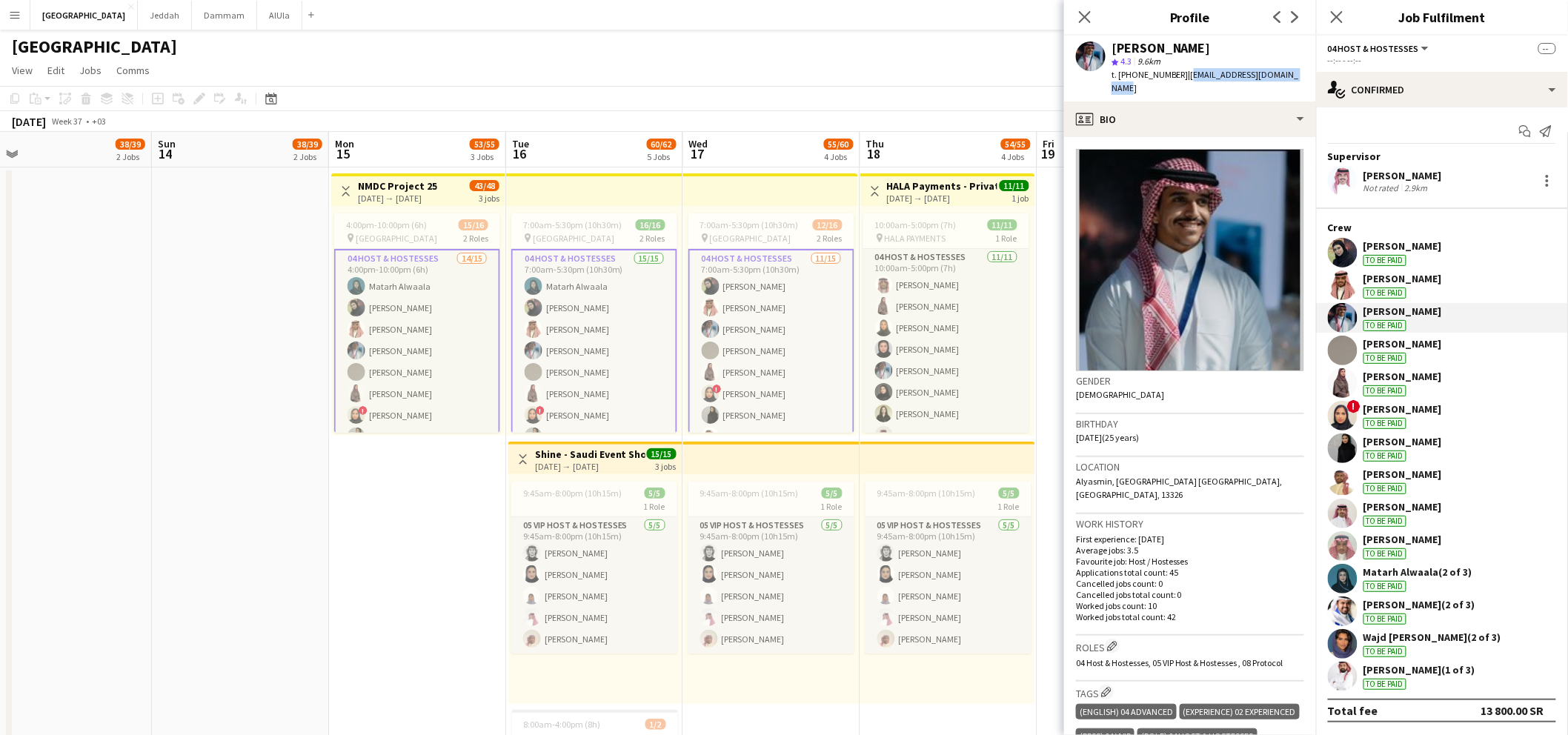
copy span "turkii.alrasheed@gmail.com"
click at [1356, 338] on div at bounding box center [1343, 350] width 29 height 29
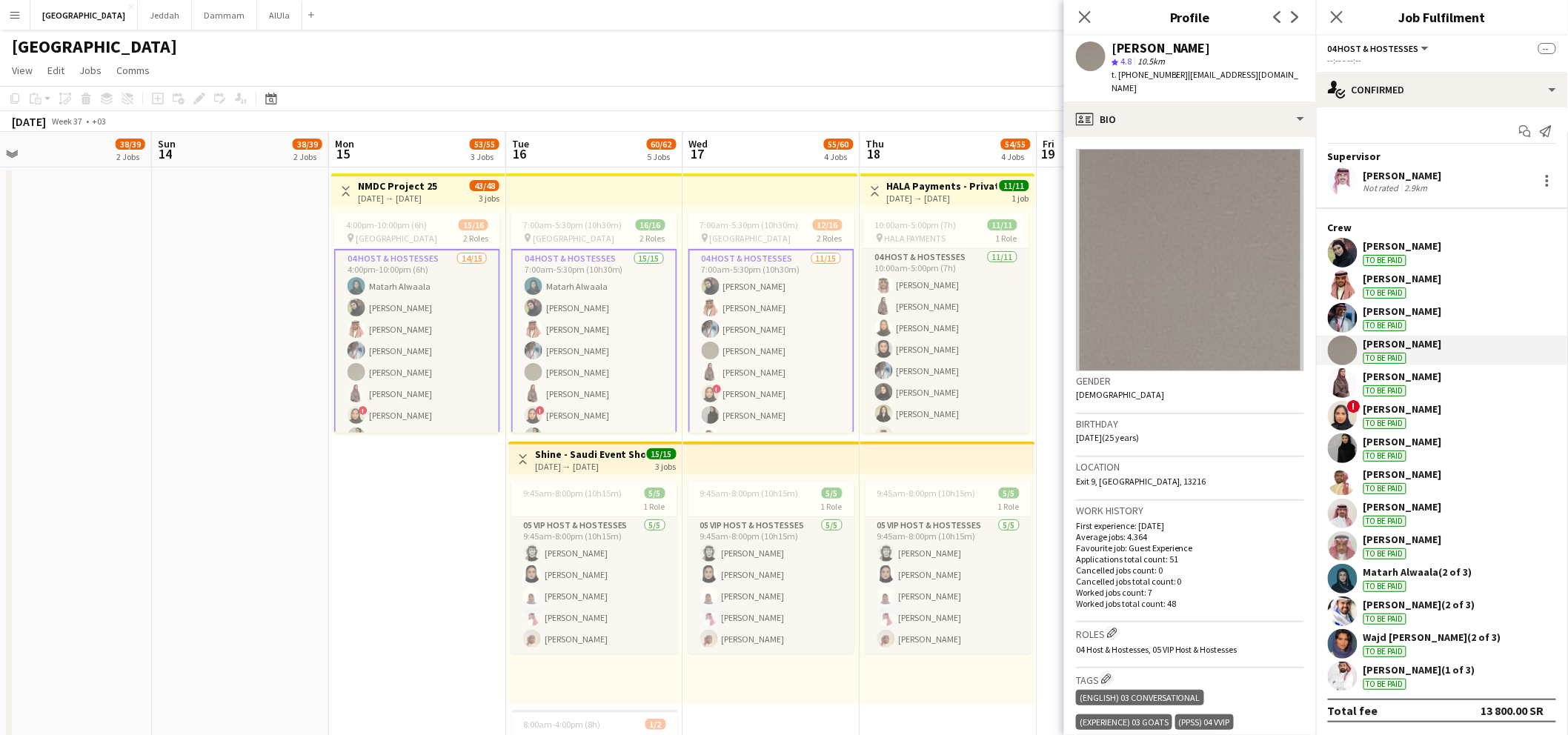
drag, startPoint x: 1113, startPoint y: 46, endPoint x: 1233, endPoint y: 50, distance: 120.1
click at [1233, 50] on div "Felwah Almuzaini" at bounding box center [1208, 47] width 193 height 13
copy div "Felwah Almuzaini"
drag, startPoint x: 1182, startPoint y: 71, endPoint x: 1285, endPoint y: 72, distance: 103.0
click at [1285, 72] on app-profile-header "Felwah Almuzaini star 4.8 10.5km t. +966551184905 | fkaem717@gmail.com" at bounding box center [1189, 68] width 252 height 66
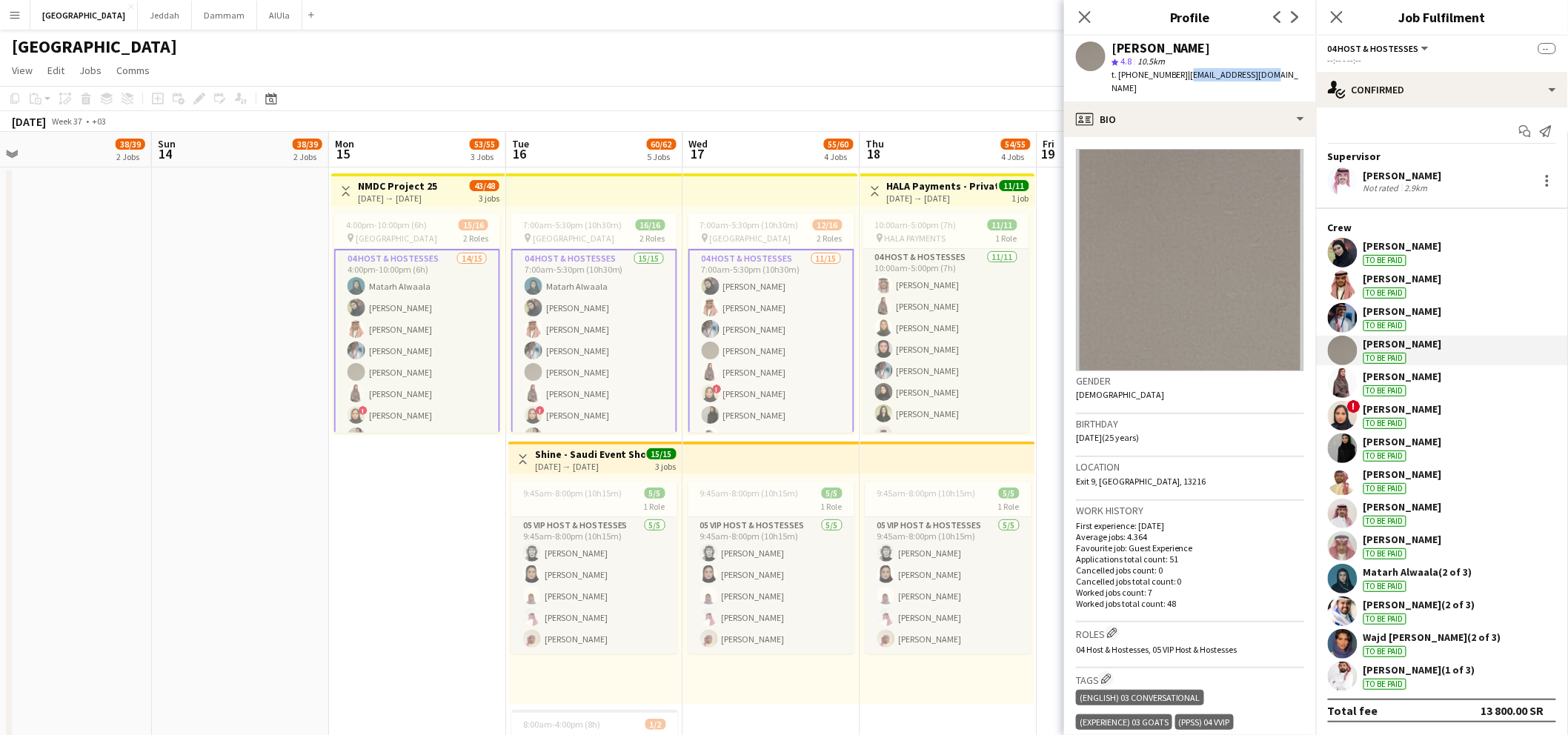
copy span "fkaem717@gmail.com"
click at [1340, 382] on app-user-avatar at bounding box center [1343, 383] width 29 height 29
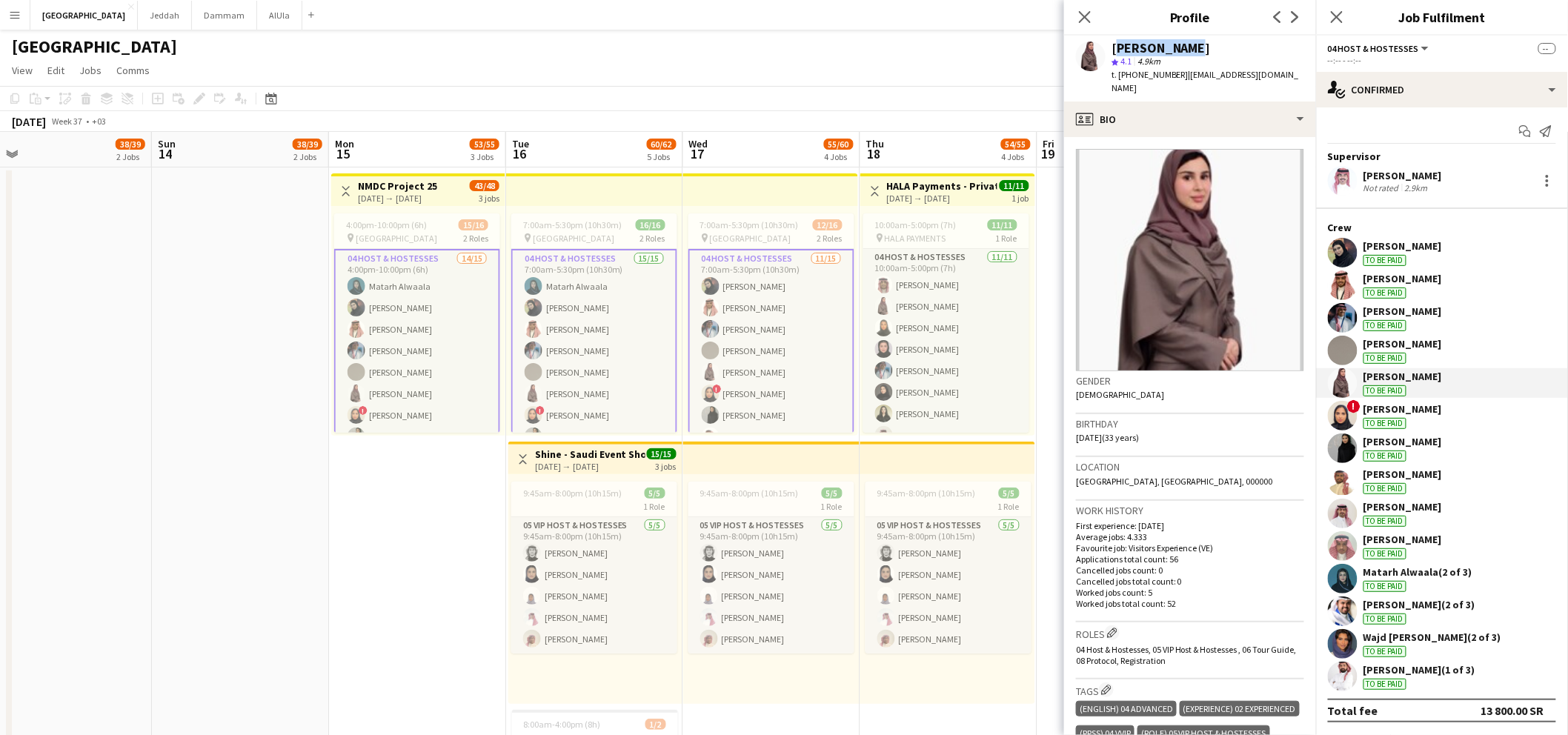
drag, startPoint x: 1112, startPoint y: 46, endPoint x: 1196, endPoint y: 41, distance: 84.1
click at [1196, 41] on div "Nouf Alomar" at bounding box center [1208, 47] width 193 height 13
copy div "Nouf Alomar"
click at [1180, 77] on span "| ms.nt@hotmail.com" at bounding box center [1206, 81] width 188 height 24
drag, startPoint x: 1180, startPoint y: 77, endPoint x: 1252, endPoint y: 78, distance: 72.0
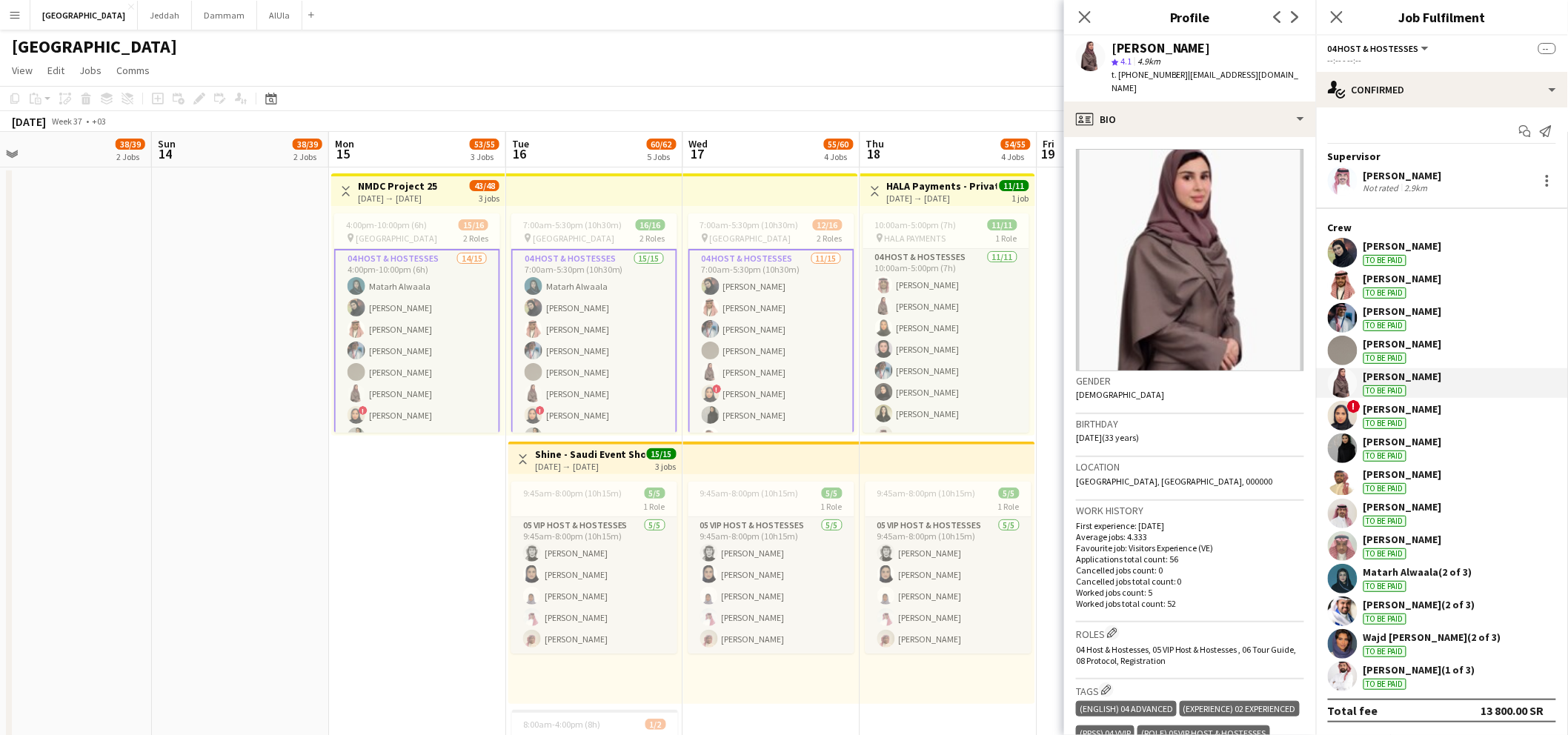
click at [1252, 78] on span "| ms.nt@hotmail.com" at bounding box center [1206, 81] width 188 height 24
copy span "ms.nt@hotmail.com"
click at [1330, 411] on app-user-avatar at bounding box center [1343, 416] width 29 height 29
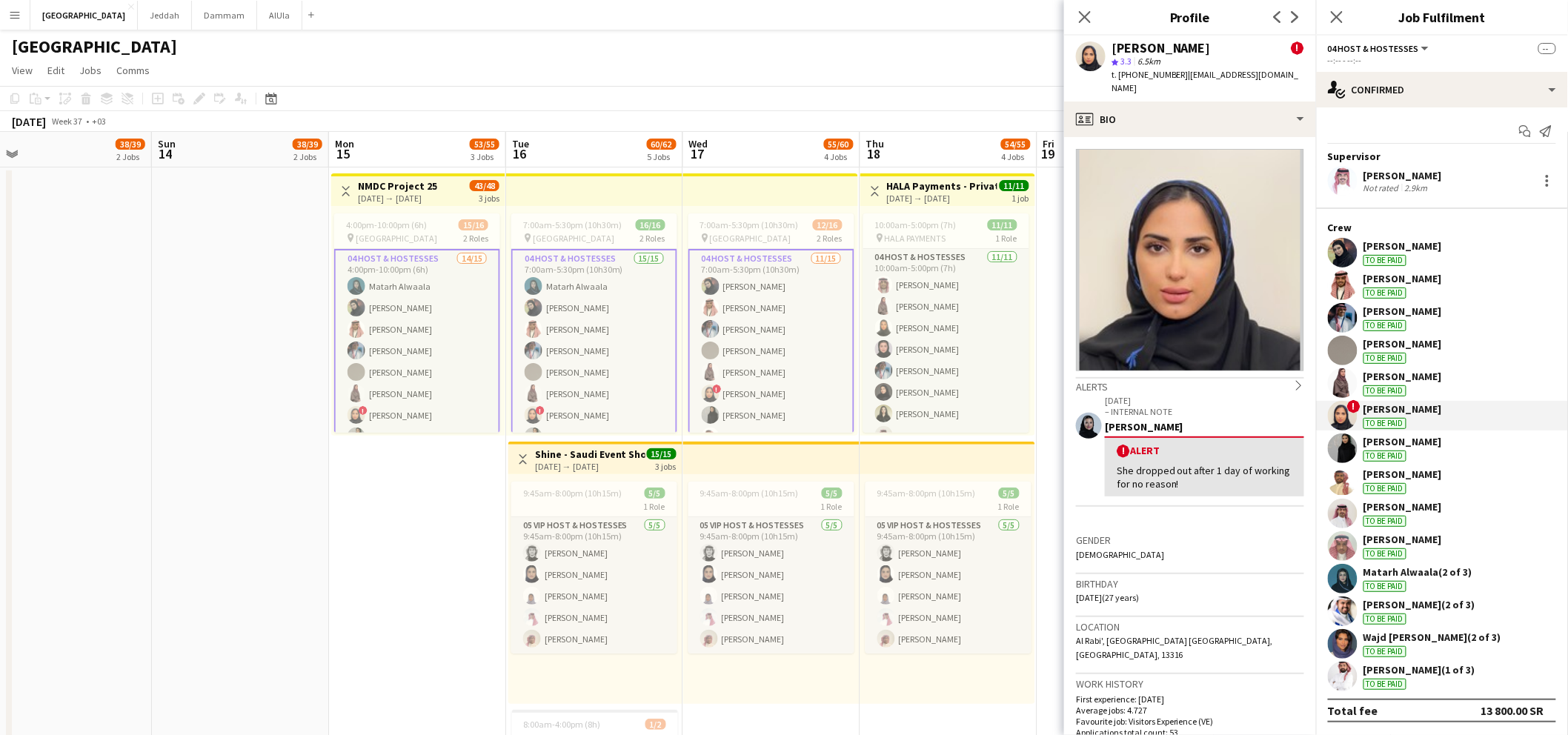
drag, startPoint x: 1112, startPoint y: 51, endPoint x: 1224, endPoint y: 52, distance: 112.0
click at [1224, 52] on div "Raneem AlZahrani !" at bounding box center [1208, 47] width 193 height 13
drag, startPoint x: 1182, startPoint y: 72, endPoint x: 1293, endPoint y: 86, distance: 111.9
click at [1293, 86] on app-profile-header "Raneem AlZahrani ! star 3.3 6.5km t. +966546610474 | raneemayz@gmail.com" at bounding box center [1189, 68] width 252 height 66
click at [1362, 441] on div "Ahad Bader To be paid" at bounding box center [1441, 448] width 252 height 29
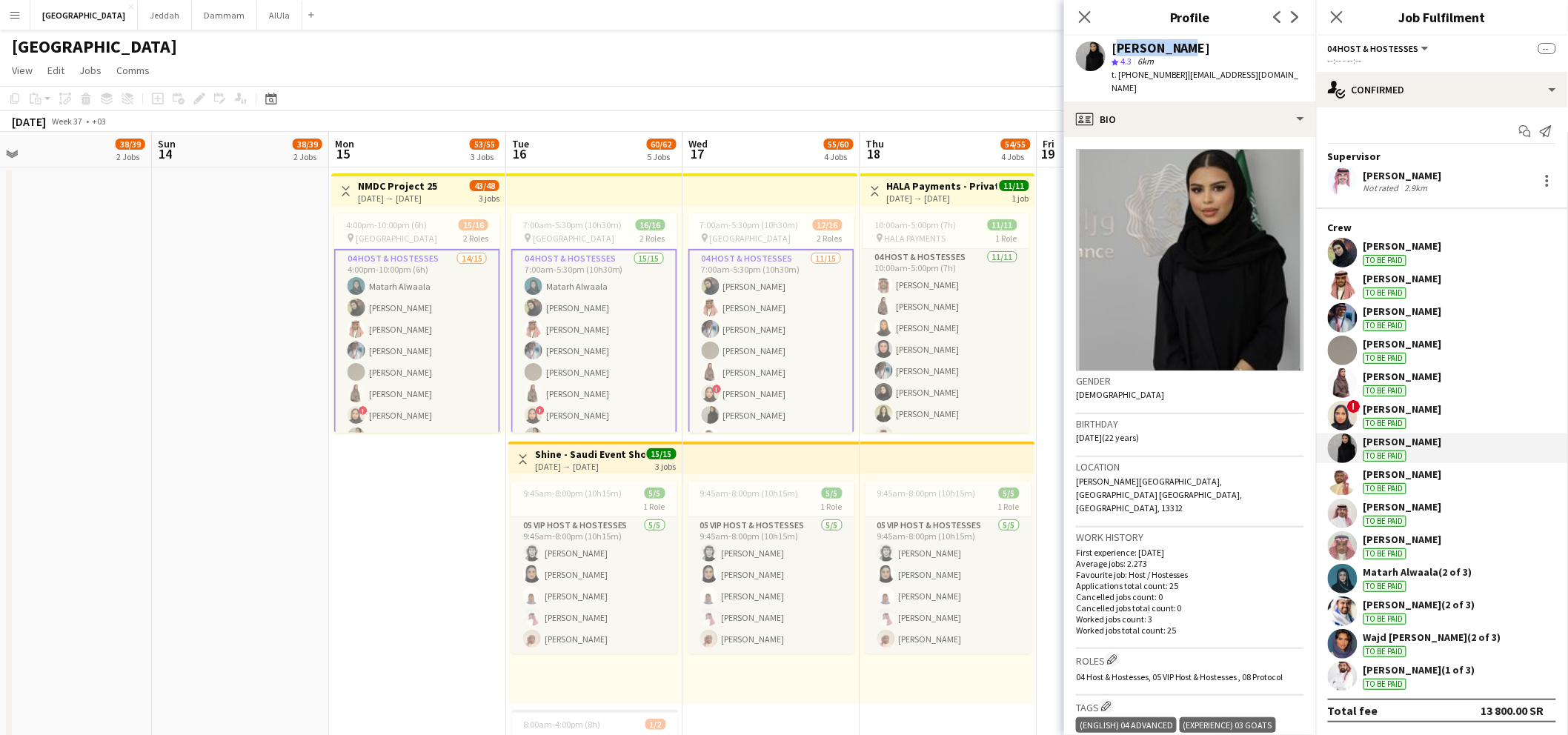
drag, startPoint x: 1112, startPoint y: 48, endPoint x: 1210, endPoint y: 47, distance: 98.0
click at [1210, 47] on div "Ahad Bader" at bounding box center [1208, 47] width 193 height 13
drag, startPoint x: 1183, startPoint y: 72, endPoint x: 1299, endPoint y: 77, distance: 116.1
click at [1299, 77] on app-profile-header "Ahad Bader star 4.3 6km t. +966582652019 | ahadbader2003@gmail.com" at bounding box center [1189, 68] width 252 height 66
click at [1367, 471] on div "SUHIB ALHUZAIM" at bounding box center [1402, 473] width 78 height 13
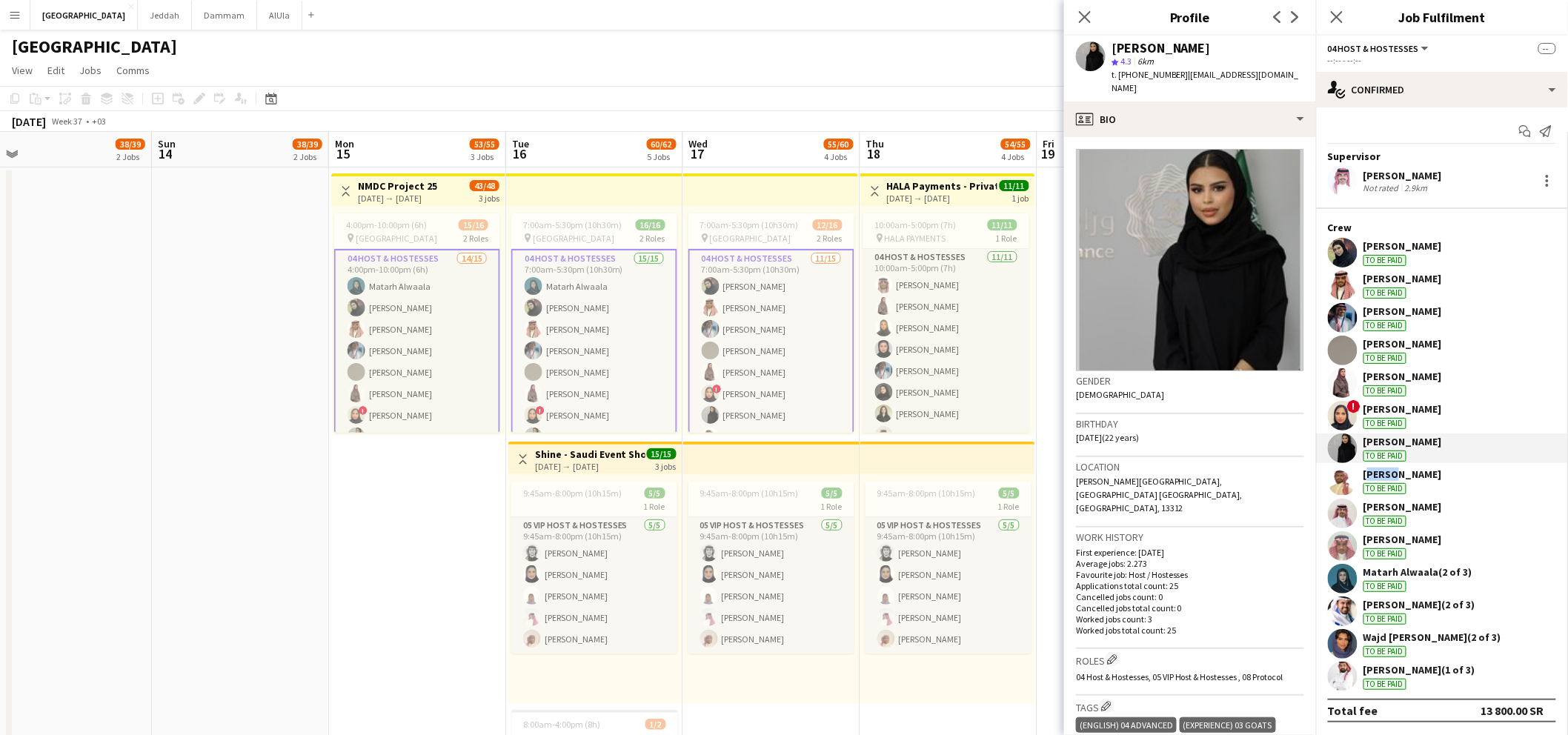
click at [1367, 471] on div "SUHIB ALHUZAIM" at bounding box center [1402, 473] width 78 height 13
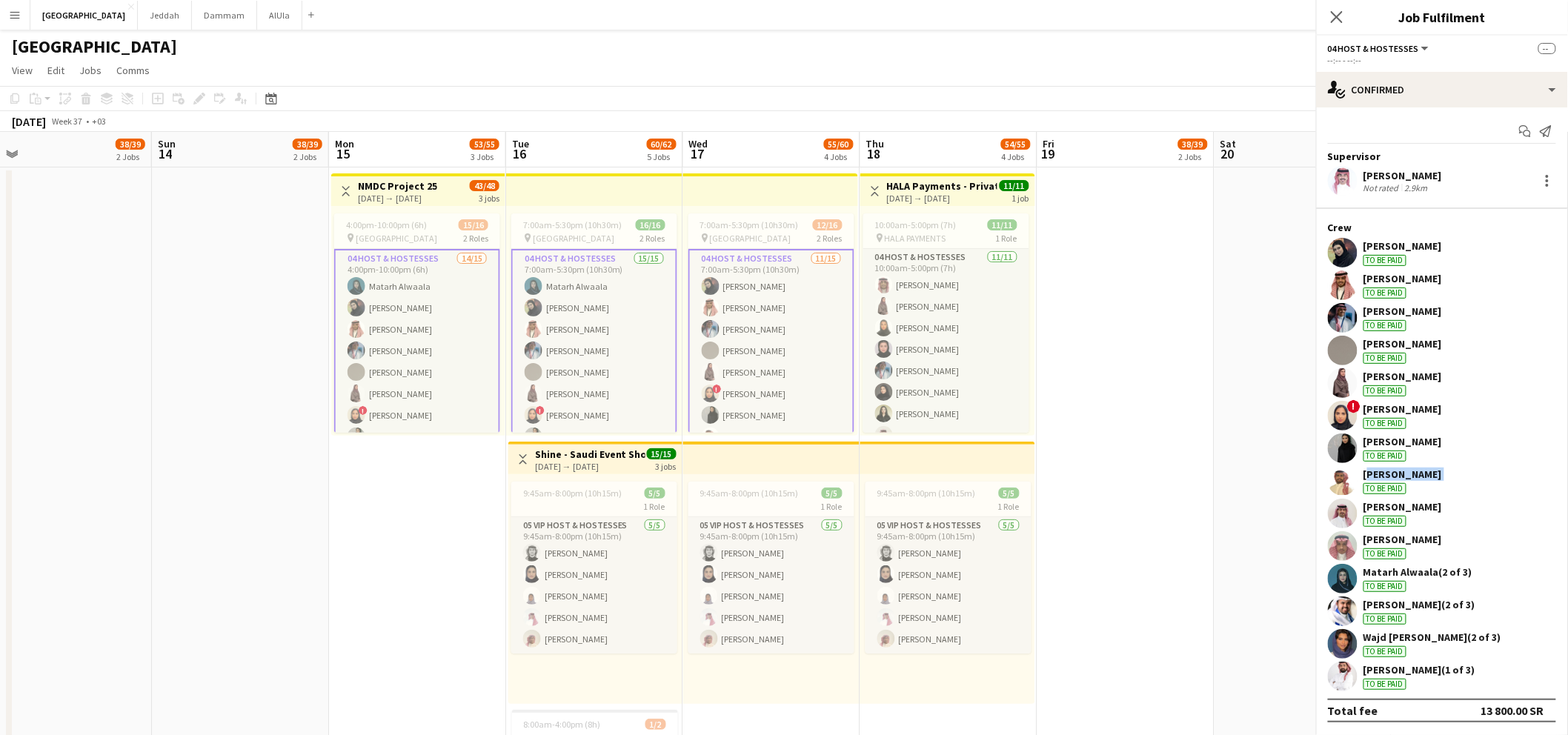
click at [1367, 471] on div "SUHIB ALHUZAIM" at bounding box center [1402, 473] width 78 height 13
click at [1367, 472] on div "SUHIB ALHUZAIM" at bounding box center [1402, 473] width 78 height 13
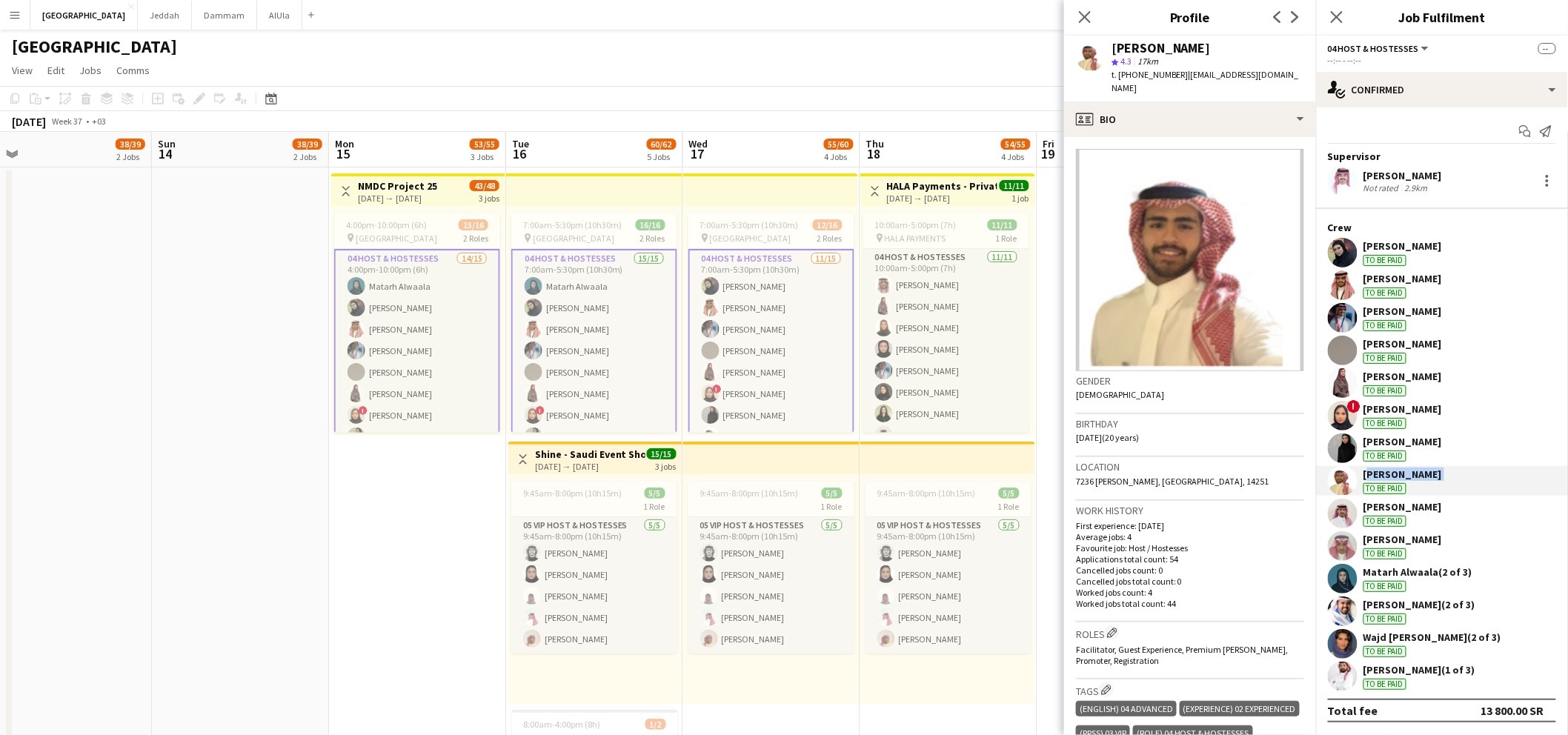
drag, startPoint x: 1362, startPoint y: 469, endPoint x: 1448, endPoint y: 472, distance: 86.1
click at [1448, 472] on div "SUHIB ALHUZAIM To be paid" at bounding box center [1441, 481] width 252 height 29
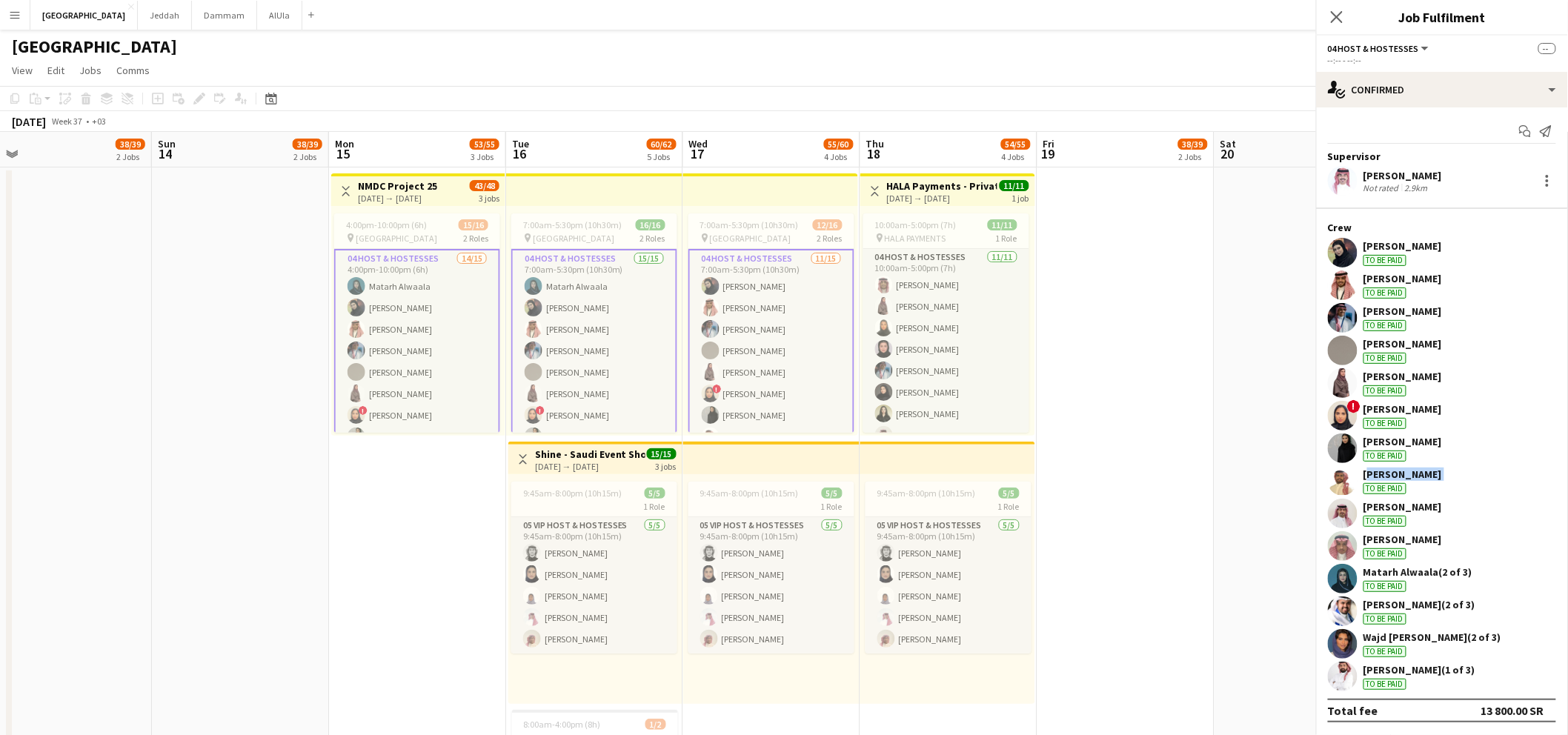
click at [1444, 471] on div "SUHIB ALHUZAIM To be paid" at bounding box center [1441, 481] width 252 height 29
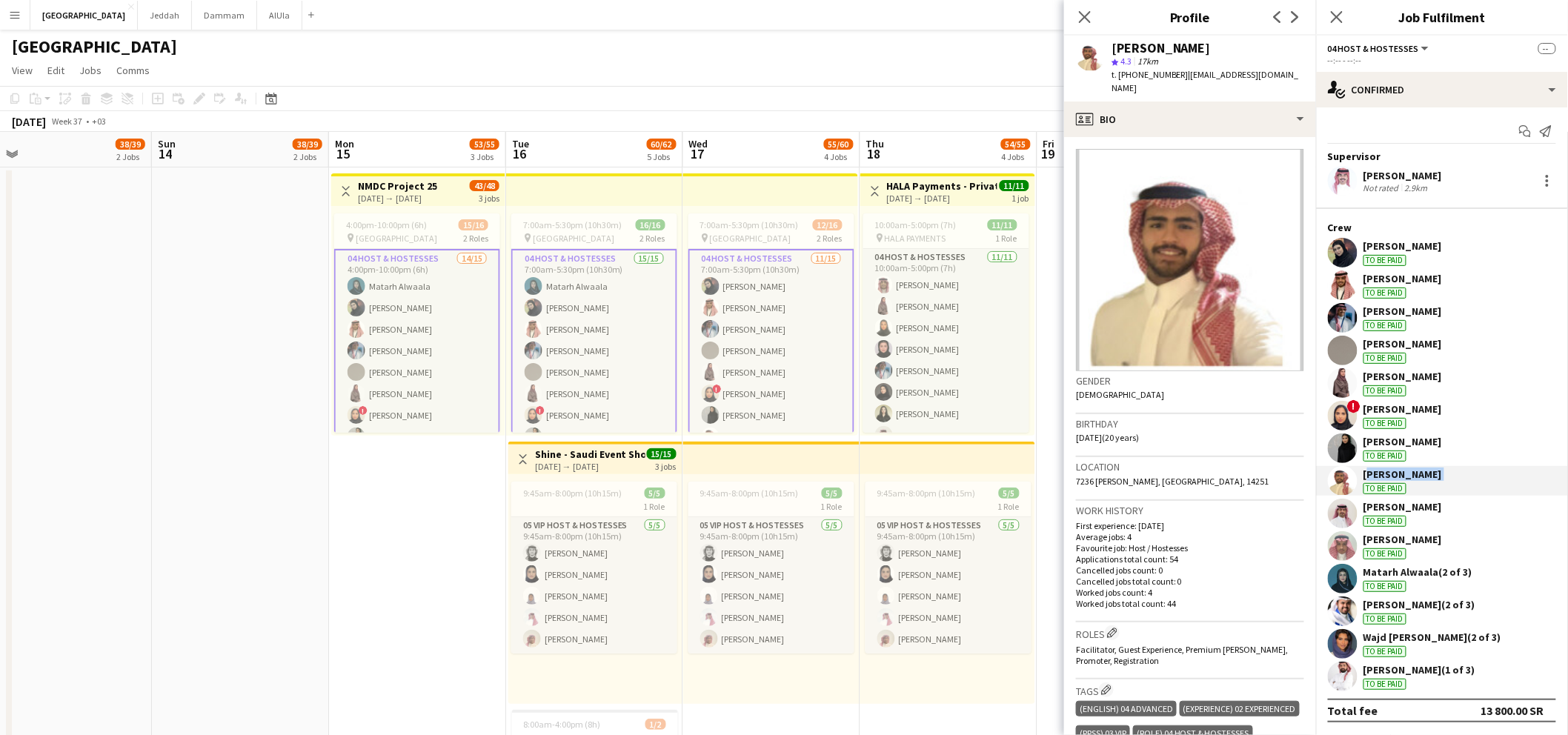
drag, startPoint x: 1362, startPoint y: 472, endPoint x: 1437, endPoint y: 466, distance: 75.2
click at [1437, 466] on div "SUHIB ALHUZAIM To be paid" at bounding box center [1441, 481] width 252 height 29
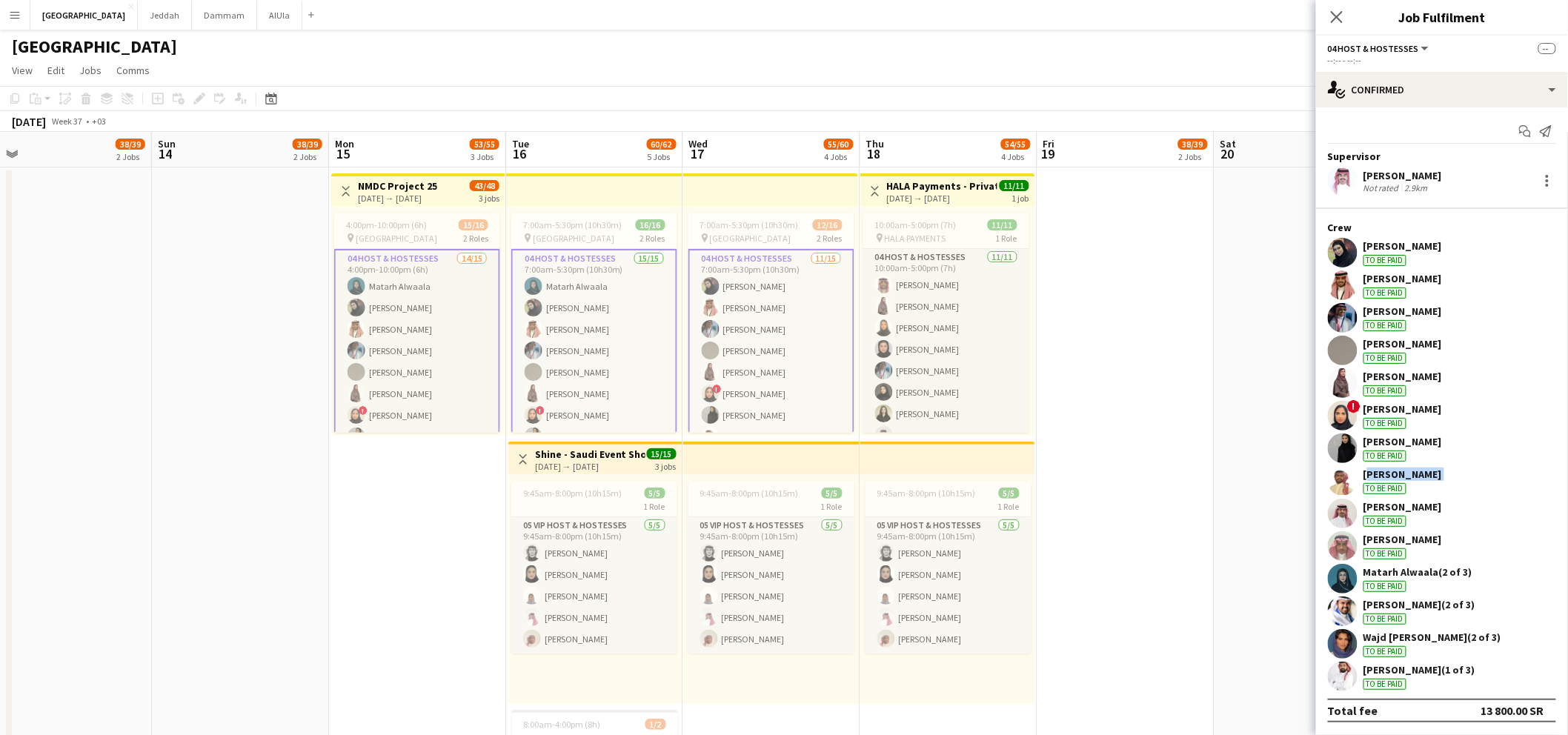
click at [1406, 470] on div "SUHIB ALHUZAIM" at bounding box center [1402, 473] width 78 height 13
click at [1378, 473] on div "SUHIB ALHUZAIM" at bounding box center [1402, 473] width 78 height 13
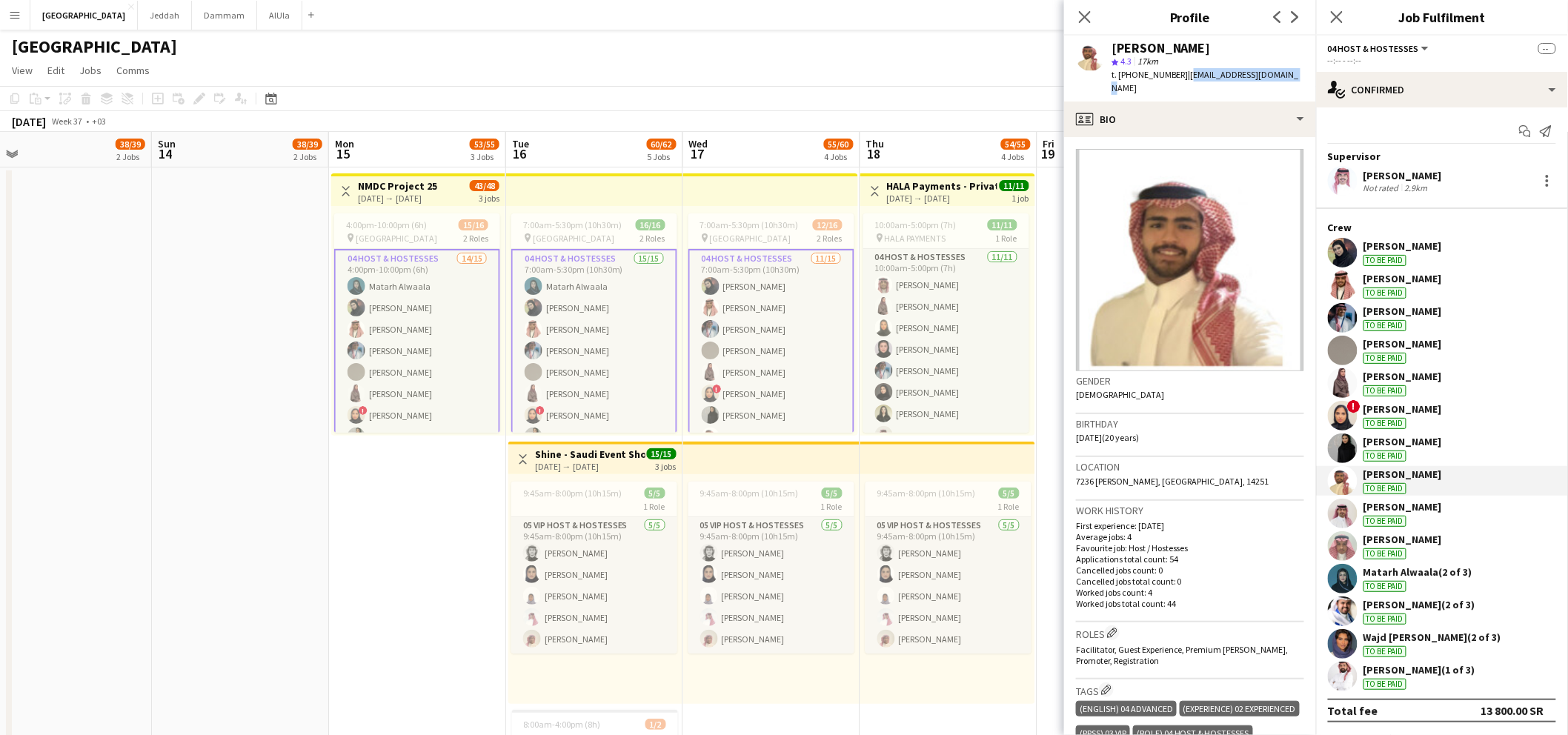
drag, startPoint x: 1182, startPoint y: 73, endPoint x: 1287, endPoint y: 77, distance: 105.1
click at [1287, 77] on div "SUHIB ALHUZAIM star 4.3 17km t. +966537205192 | suhibalhuzaim@gmail.com" at bounding box center [1189, 68] width 252 height 66
click at [1344, 509] on app-user-avatar at bounding box center [1343, 513] width 29 height 29
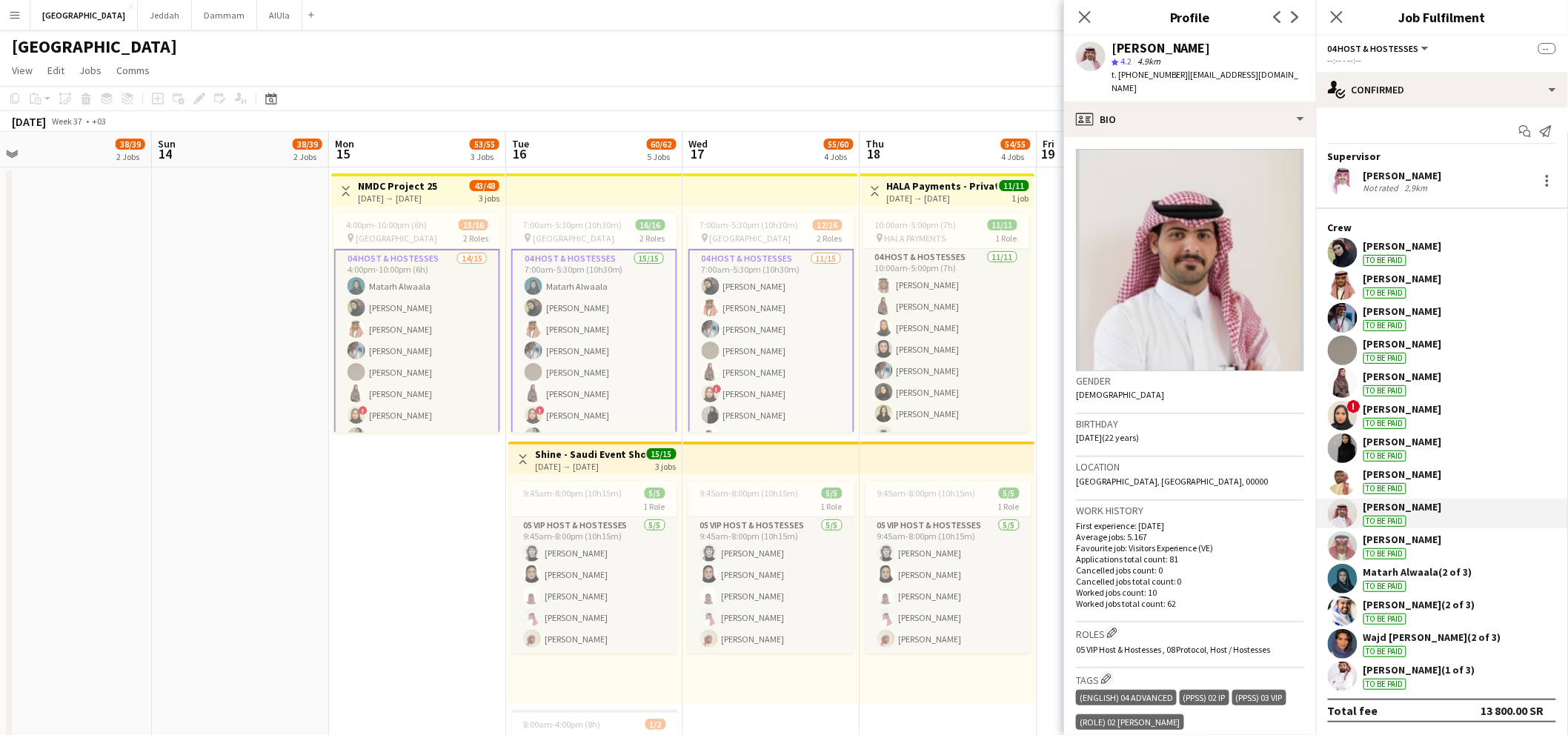
click at [1127, 51] on div "Fahad Alanazi" at bounding box center [1161, 47] width 99 height 13
click at [1181, 41] on div "Fahad Alanazi" at bounding box center [1161, 47] width 99 height 13
click at [1154, 51] on div "Fahad Alanazi" at bounding box center [1161, 47] width 99 height 13
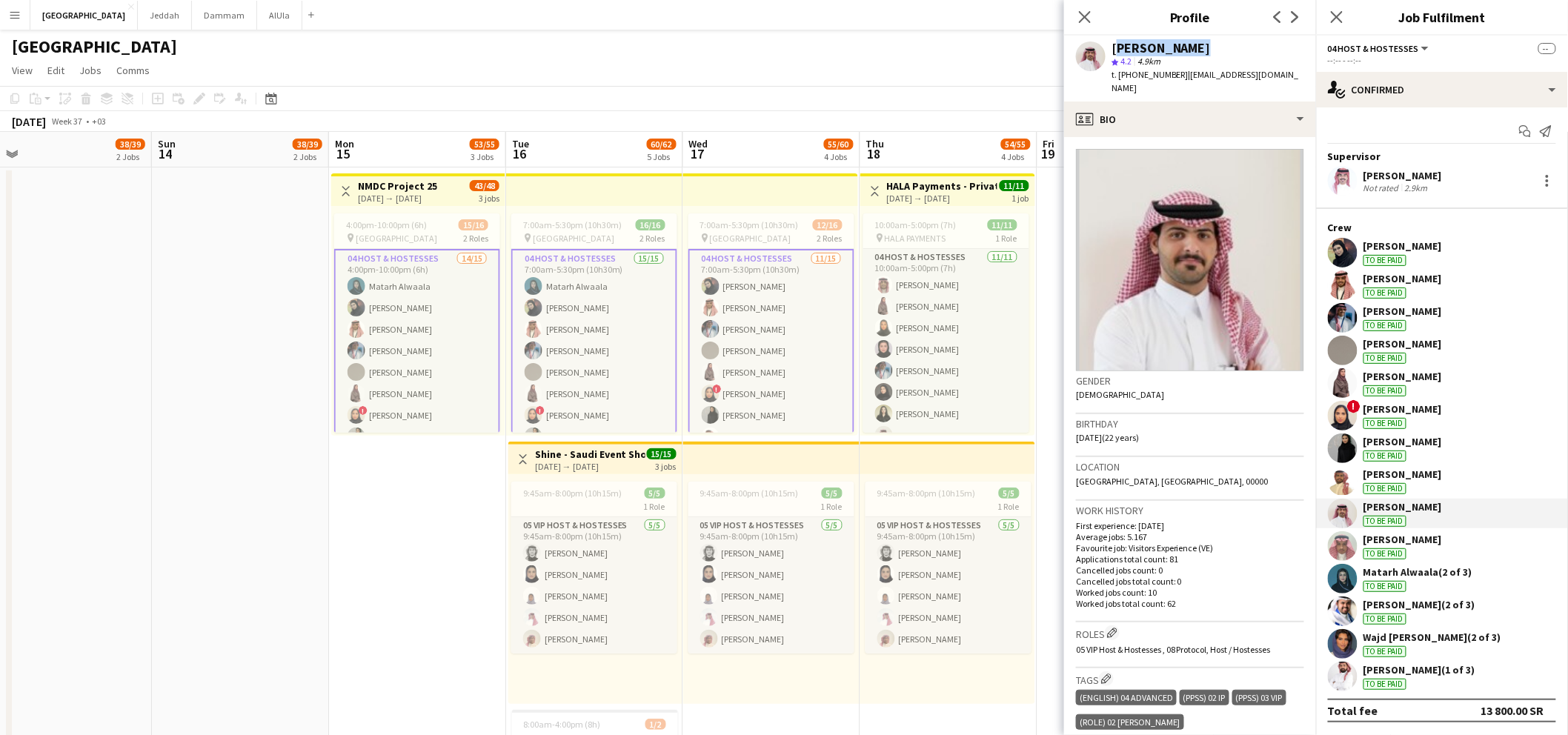
click at [1154, 51] on div "Fahad Alanazi" at bounding box center [1161, 47] width 99 height 13
drag, startPoint x: 1184, startPoint y: 73, endPoint x: 1296, endPoint y: 77, distance: 112.1
click at [1296, 77] on app-profile-header "Fahad Alanazi star 4.2 4.9km t. +966506296359 | fahad2003321@gmail.com" at bounding box center [1189, 68] width 252 height 66
click at [1350, 540] on app-user-avatar at bounding box center [1343, 546] width 29 height 29
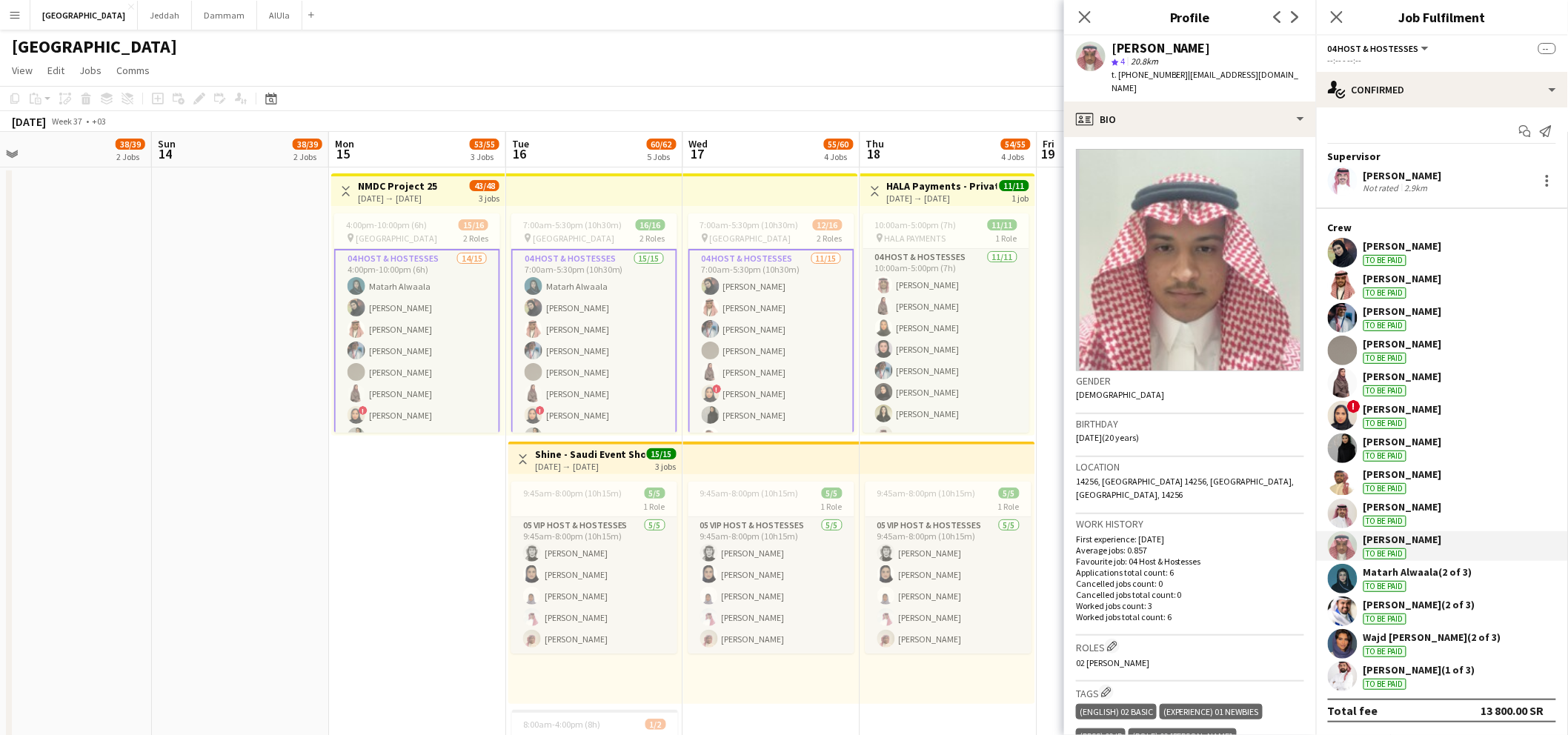
click at [1145, 52] on div "Rakan Alammar" at bounding box center [1161, 47] width 99 height 13
drag, startPoint x: 1197, startPoint y: 77, endPoint x: 1306, endPoint y: 72, distance: 109.1
click at [1306, 72] on app-profile-header "Rakan Alammar star 4 20.8km t. +966559608576 | rakanalammar97@gmail.com" at bounding box center [1189, 68] width 252 height 66
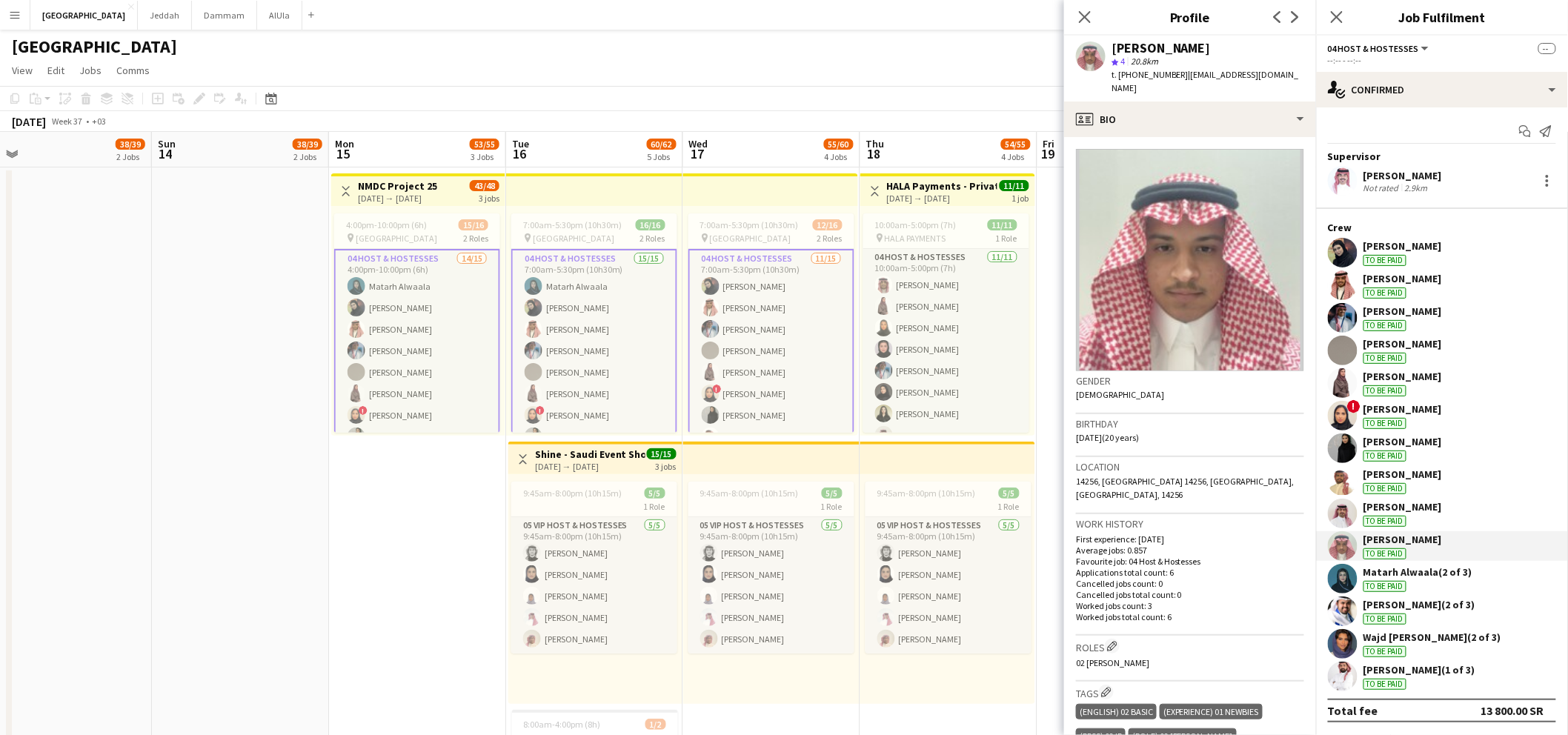
click at [1349, 571] on app-user-avatar at bounding box center [1343, 578] width 29 height 29
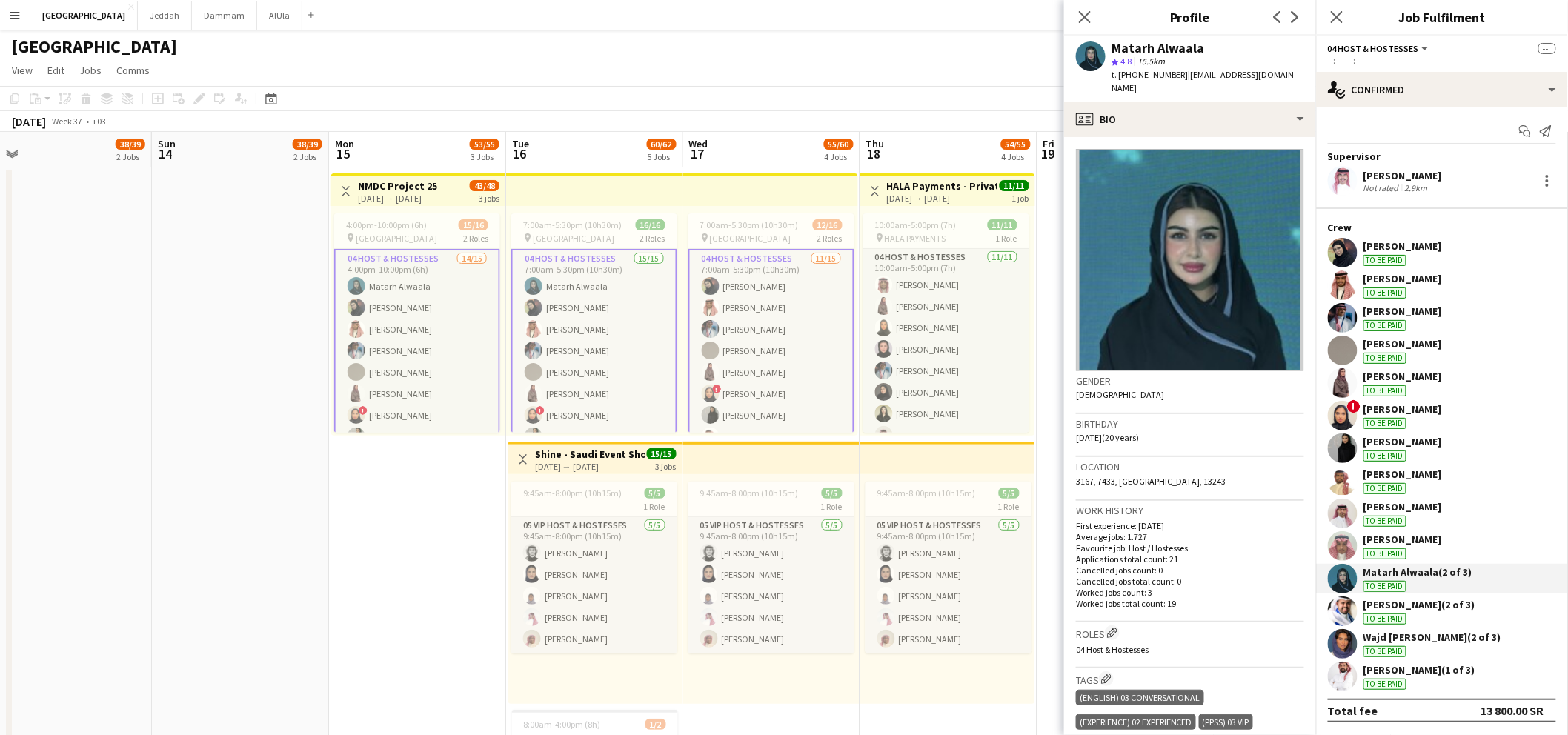
click at [1122, 46] on div "Matarh Alwaala" at bounding box center [1158, 47] width 93 height 13
drag, startPoint x: 1181, startPoint y: 72, endPoint x: 1307, endPoint y: 69, distance: 126.0
click at [1307, 69] on app-profile-header "Matarh Alwaala star 4.8 15.5km t. +966559728347 | matarh0000@gmail.com" at bounding box center [1189, 68] width 252 height 66
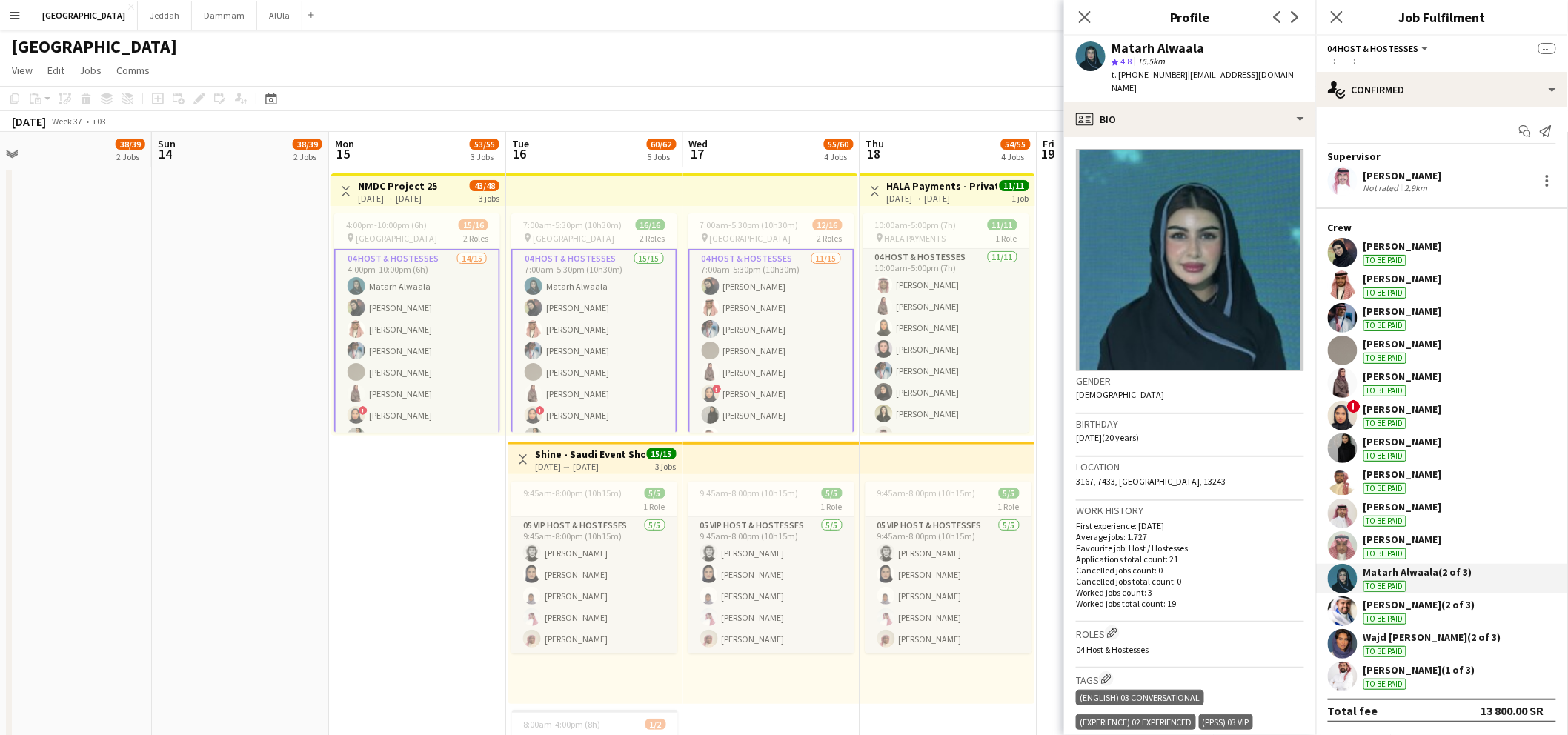
click at [1380, 601] on div "Naif Alotaibi (2 of 3)" at bounding box center [1419, 604] width 112 height 13
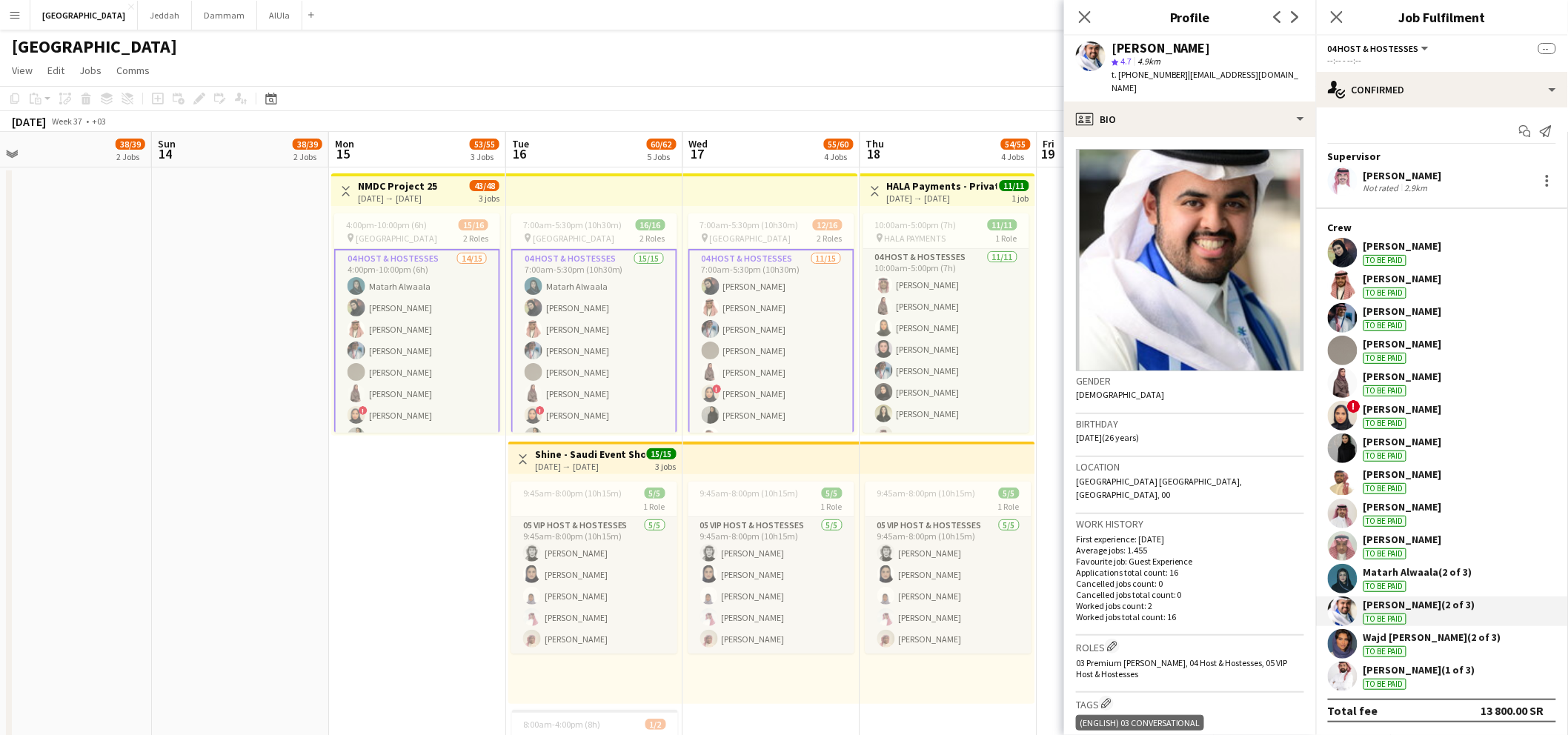
click at [1125, 46] on div "Naif Alotaibi" at bounding box center [1161, 47] width 99 height 13
drag, startPoint x: 1182, startPoint y: 72, endPoint x: 1266, endPoint y: 69, distance: 84.1
click at [1267, 69] on div "Naif Alotaibi star 4.7 4.9km t. +966592157227 | naif14943@gmail.com" at bounding box center [1189, 68] width 252 height 66
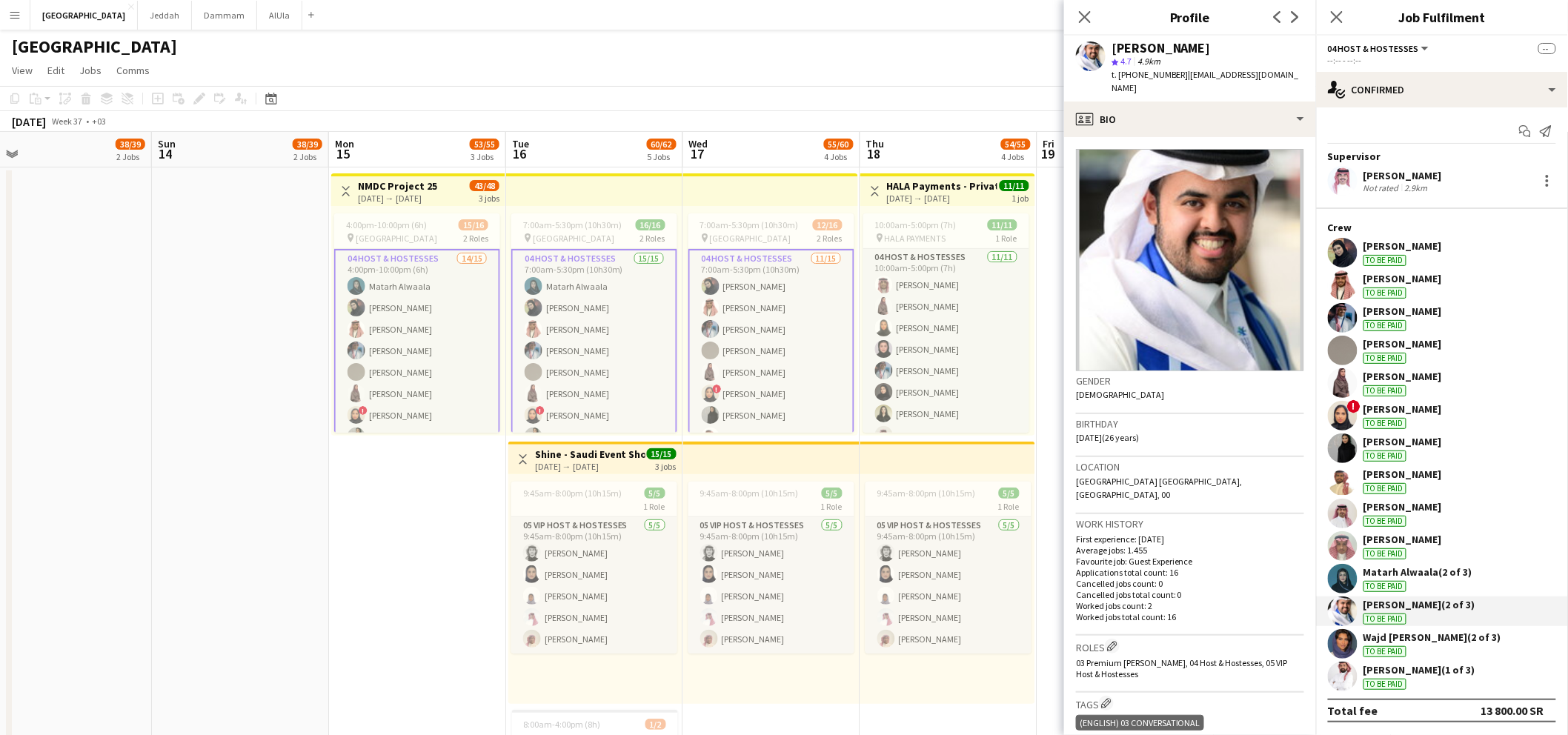
click at [1353, 643] on app-user-avatar at bounding box center [1343, 644] width 29 height 29
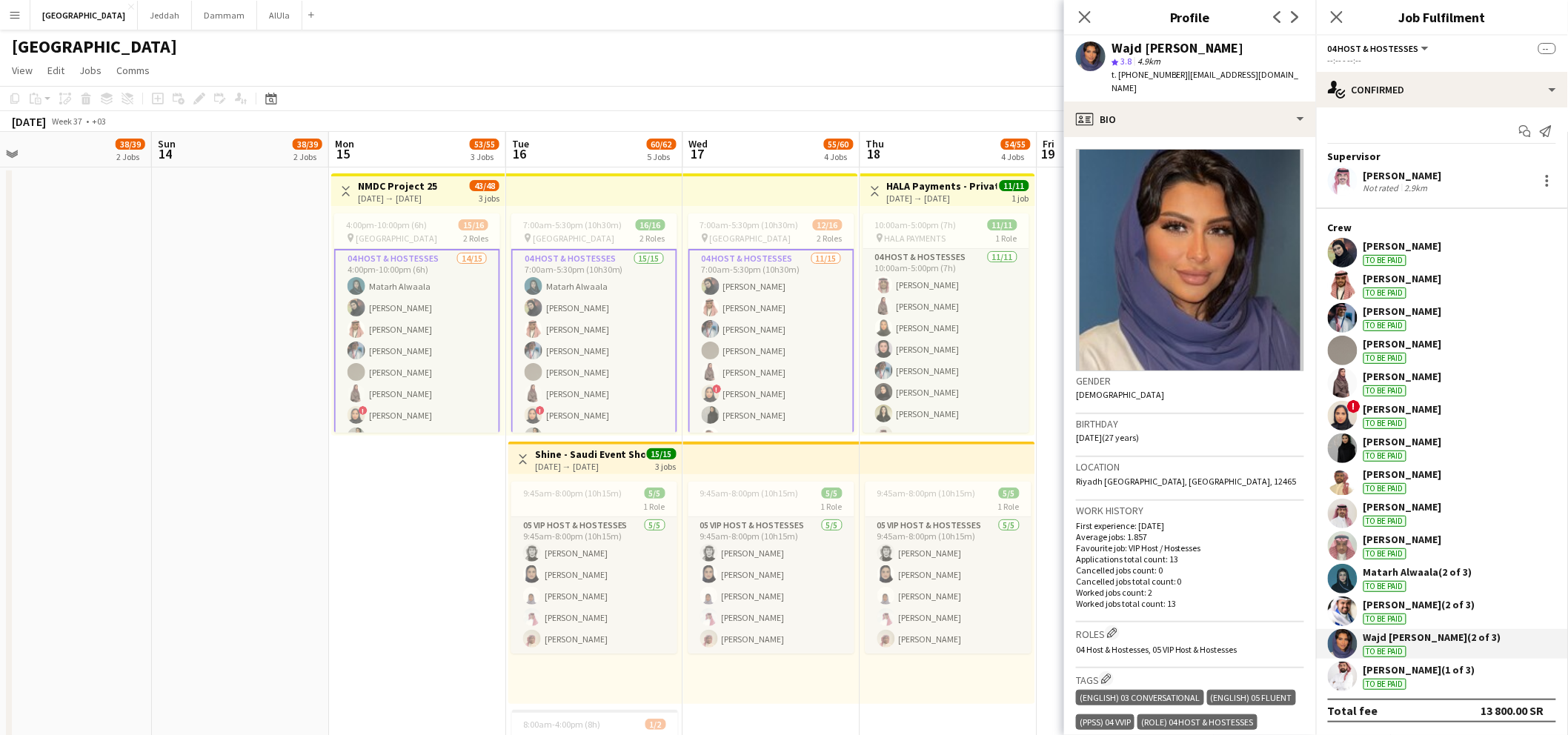
click at [1157, 48] on div "Wajd Marwah" at bounding box center [1178, 47] width 133 height 13
drag, startPoint x: 1181, startPoint y: 77, endPoint x: 1296, endPoint y: 72, distance: 115.1
click at [1300, 77] on app-profile-header "Wajd Marwah star 3.8 4.9km t. +966566133034 | wajdmarwah5@gmail.com" at bounding box center [1189, 68] width 252 height 66
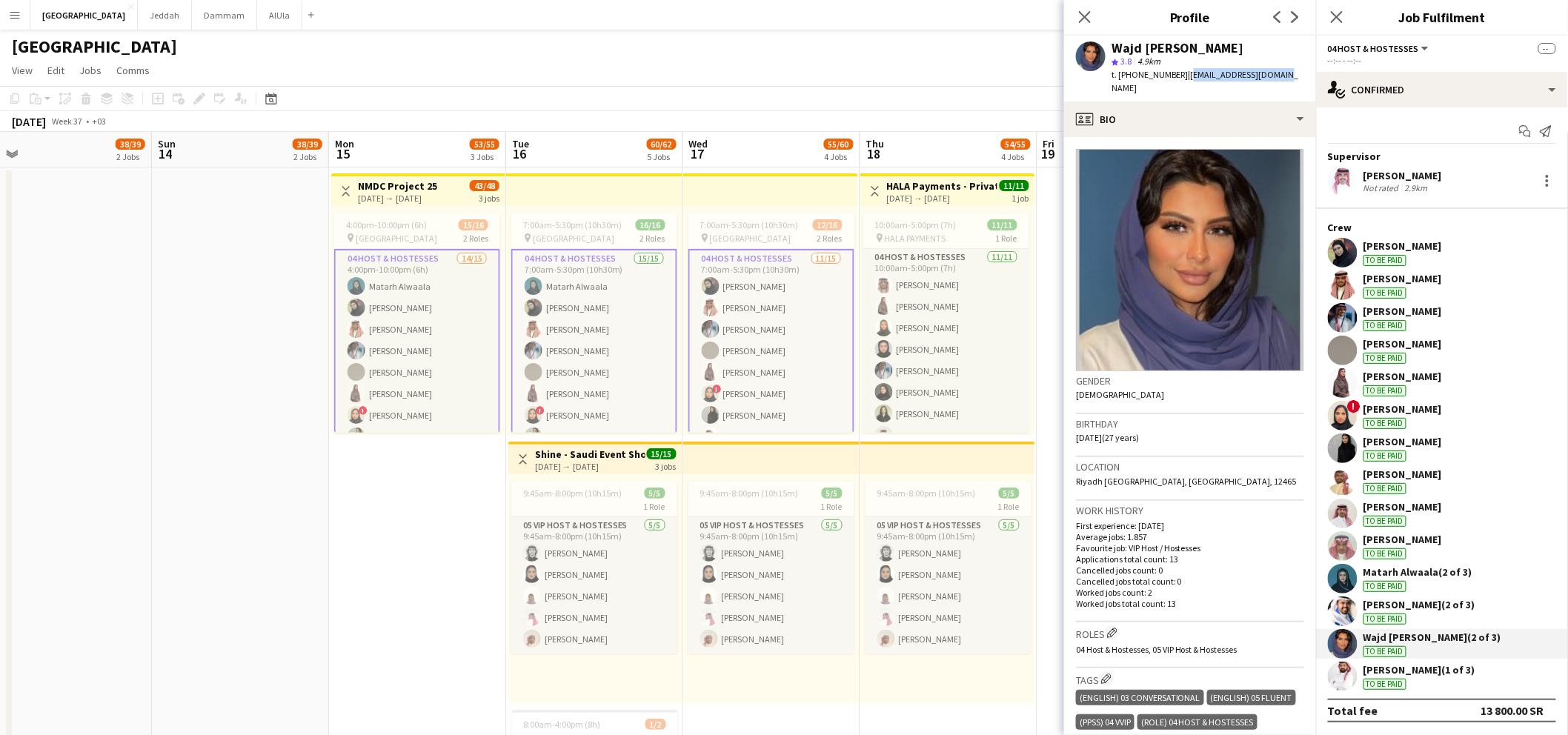
drag, startPoint x: 1291, startPoint y: 74, endPoint x: 1182, endPoint y: 77, distance: 109.0
click at [1182, 77] on div "Wajd Marwah star 3.8 4.9km t. +966566133034 | wajdmarwah5@gmail.com" at bounding box center [1189, 68] width 252 height 66
click at [1352, 667] on app-user-avatar at bounding box center [1343, 676] width 29 height 29
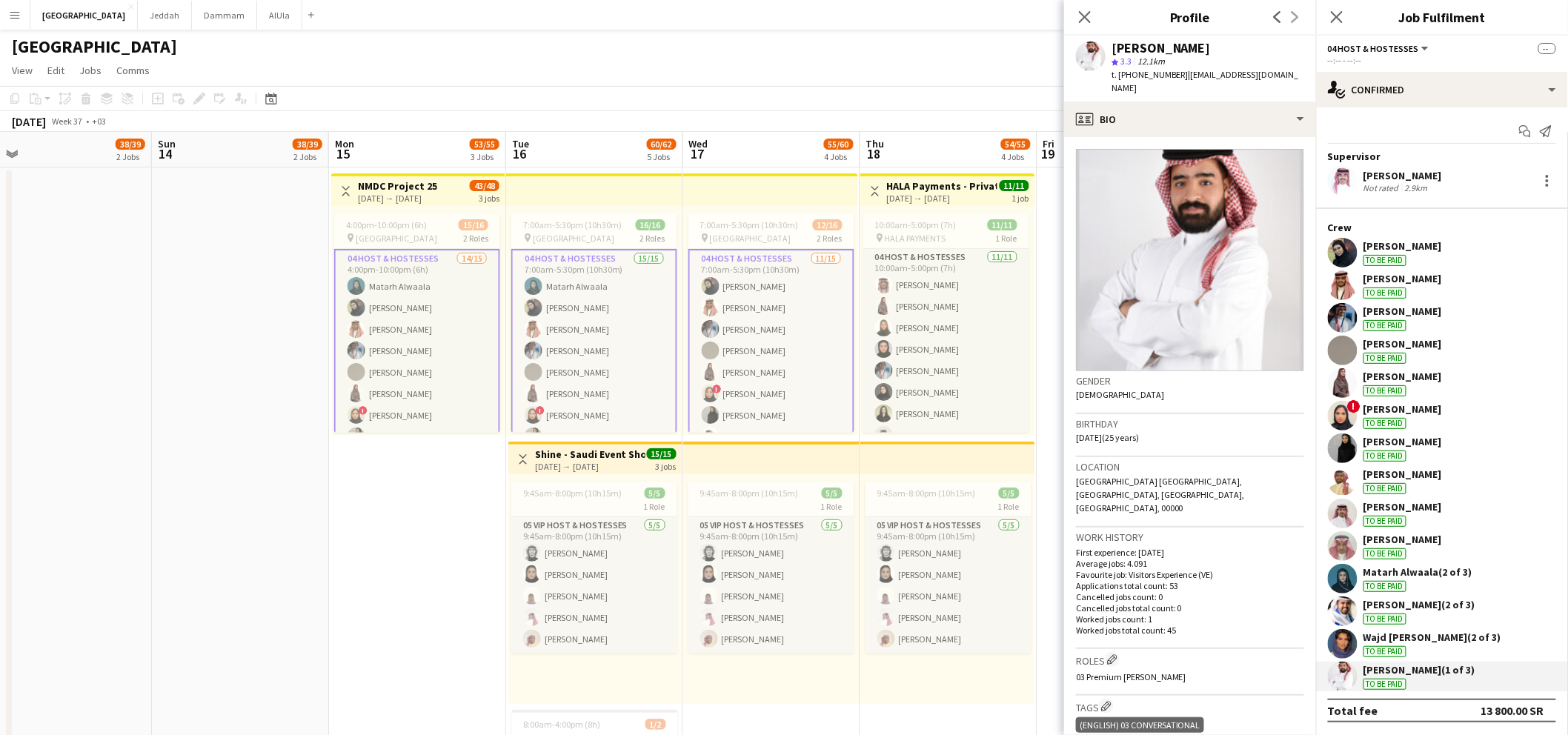
drag, startPoint x: 1115, startPoint y: 44, endPoint x: 1207, endPoint y: 41, distance: 92.0
click at [1207, 41] on div "Abdullah ALDRAIWISH" at bounding box center [1161, 47] width 99 height 13
click at [1211, 44] on div "Abdullah ALDRAIWISH" at bounding box center [1161, 47] width 99 height 13
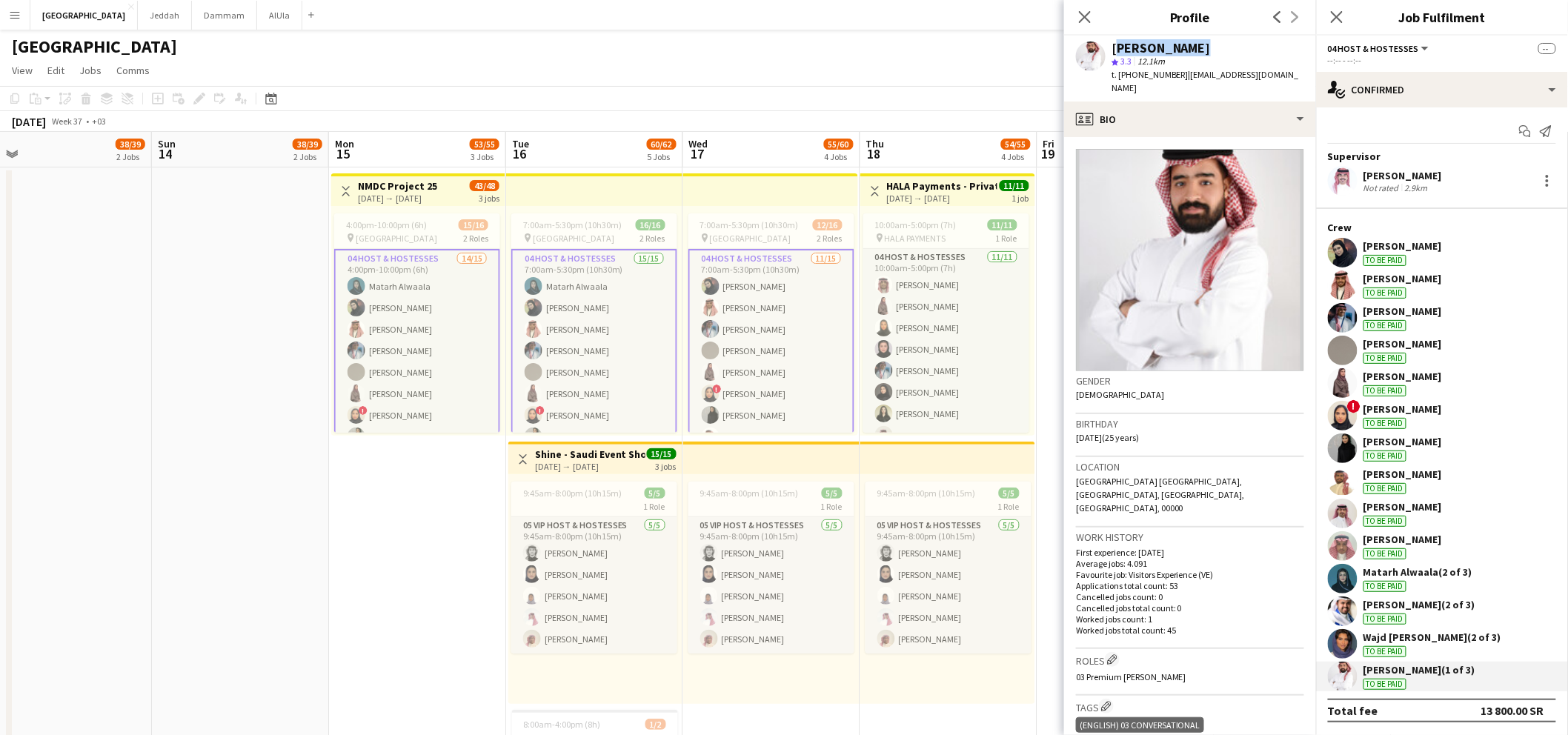
drag, startPoint x: 1181, startPoint y: 75, endPoint x: 1314, endPoint y: 77, distance: 133.0
click at [1314, 77] on app-profile-header "Abdullah ALDRAIWISH star 3.3 12.1km t. +966583704985 | abdullah.mo1422@gmail.com" at bounding box center [1189, 68] width 252 height 66
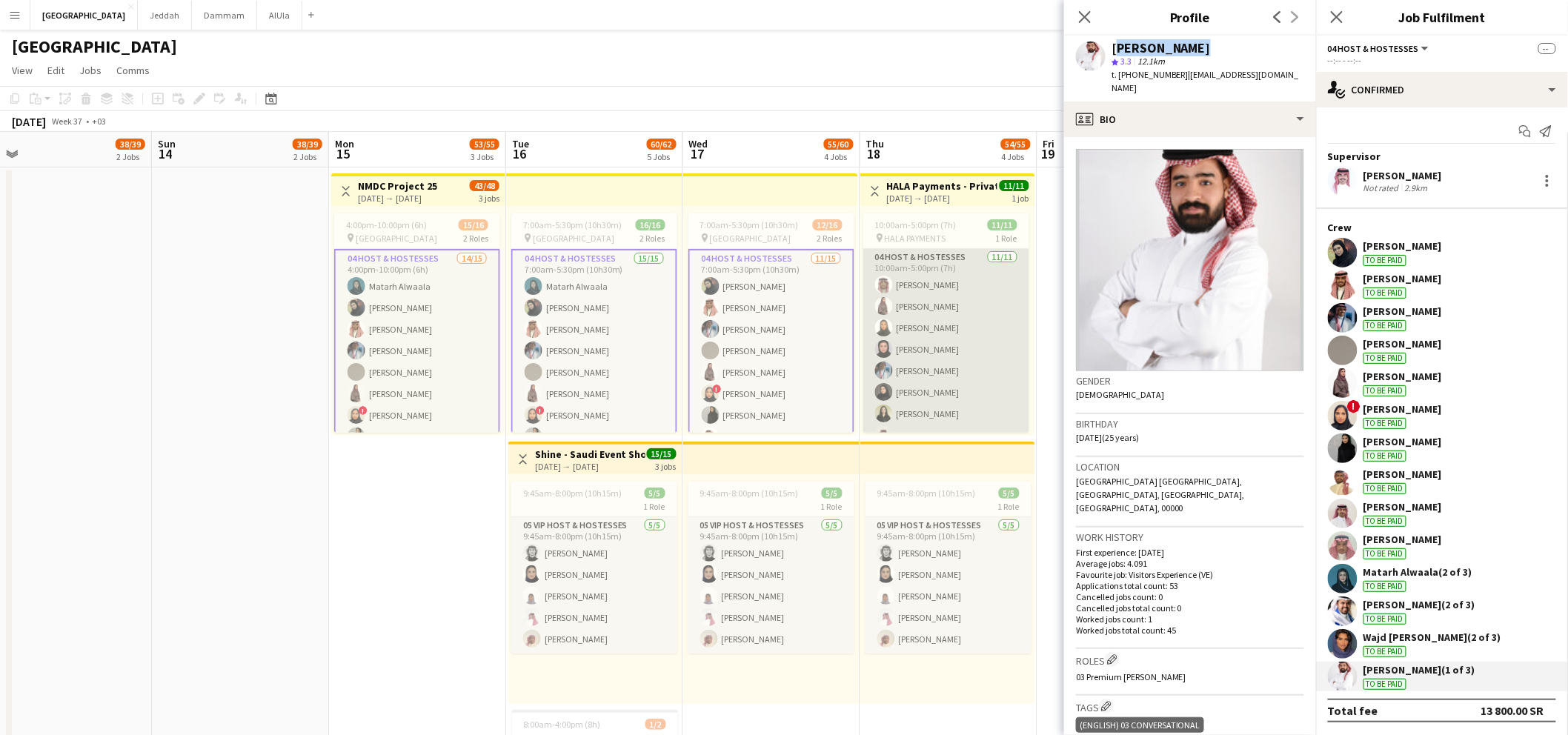
scroll to position [82, 0]
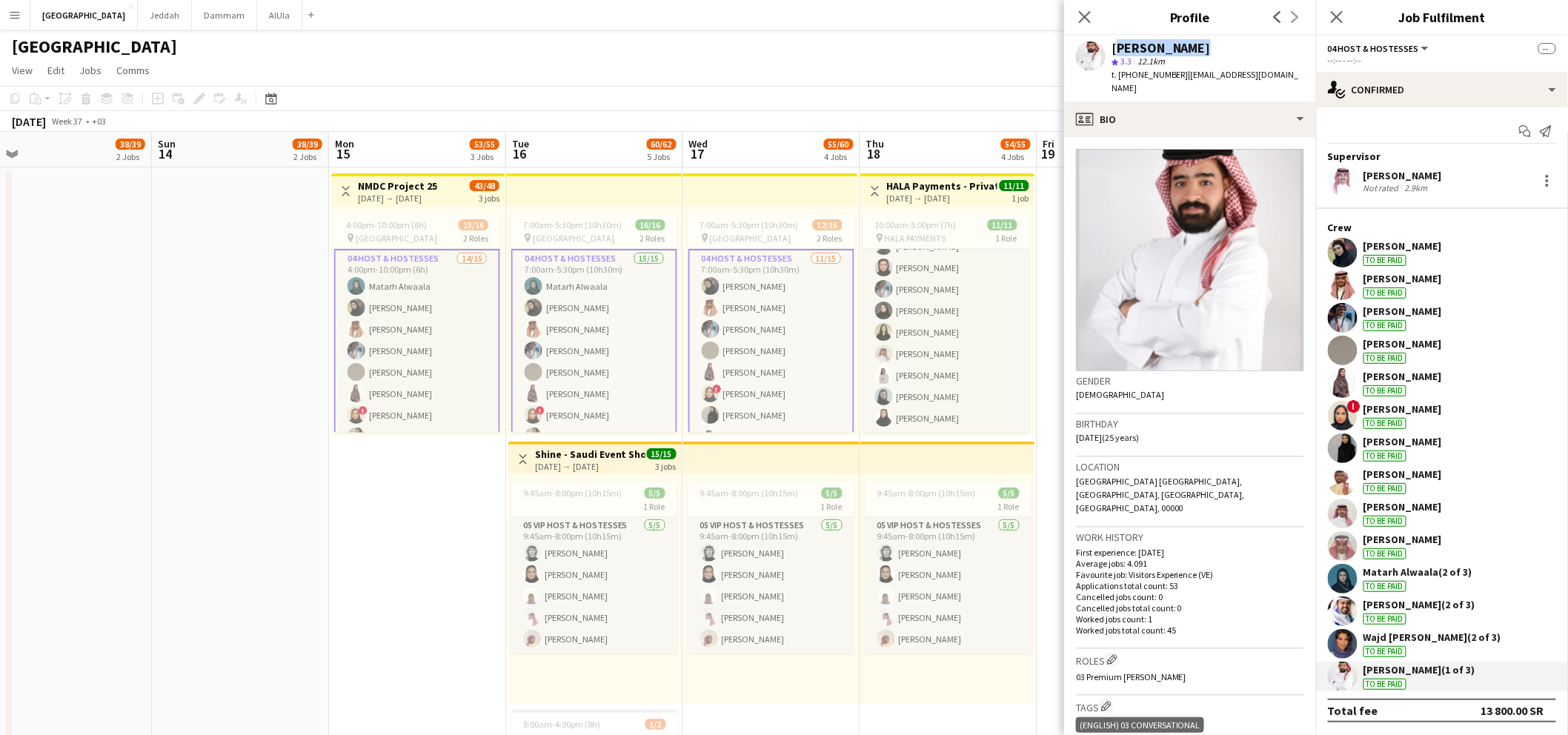
click at [766, 381] on app-card-role "04 Host & Hostesses 11/15 7:00am-5:30pm (10h30m) Mai Alharbi Abdullah Aljarboa …" at bounding box center [771, 426] width 166 height 355
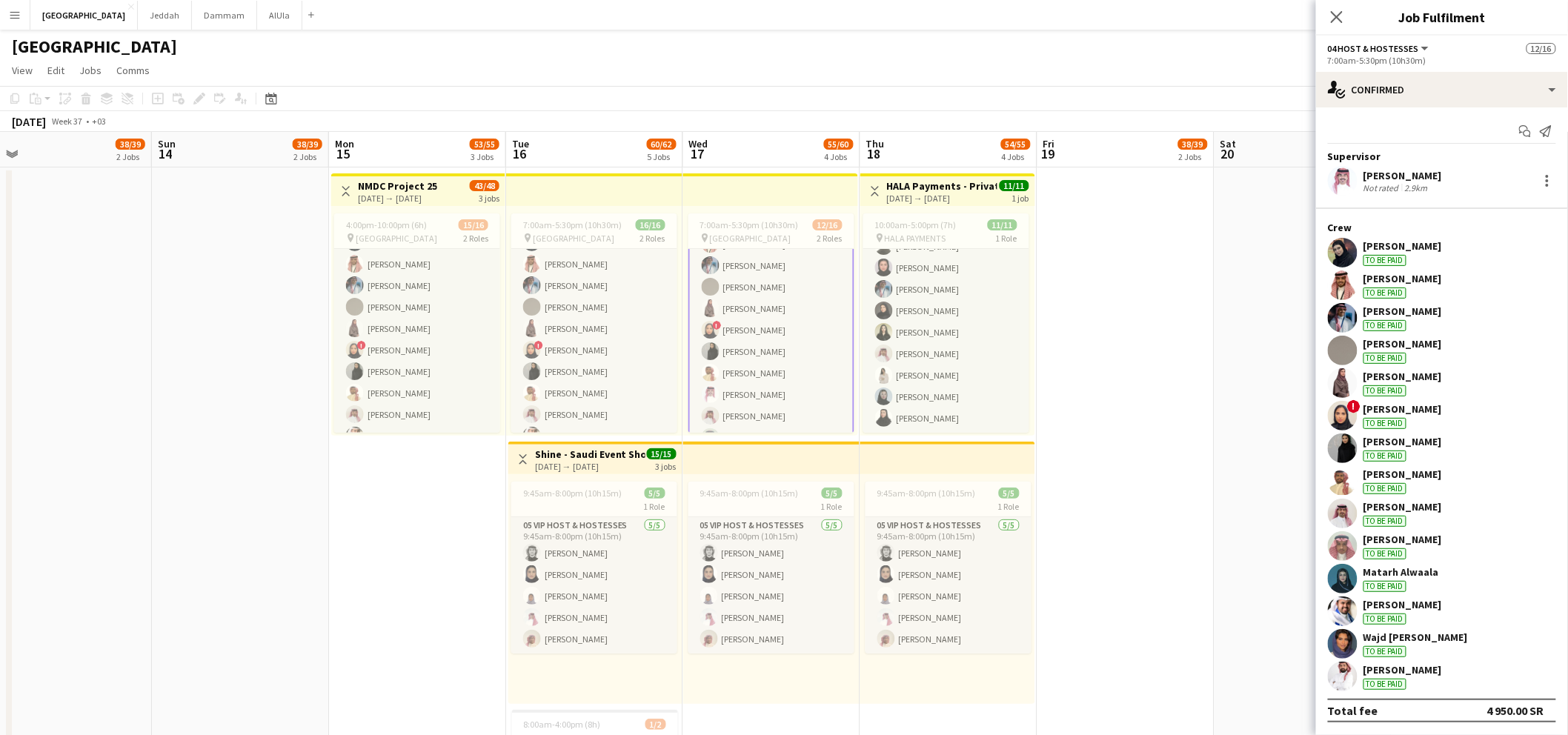
scroll to position [61, 0]
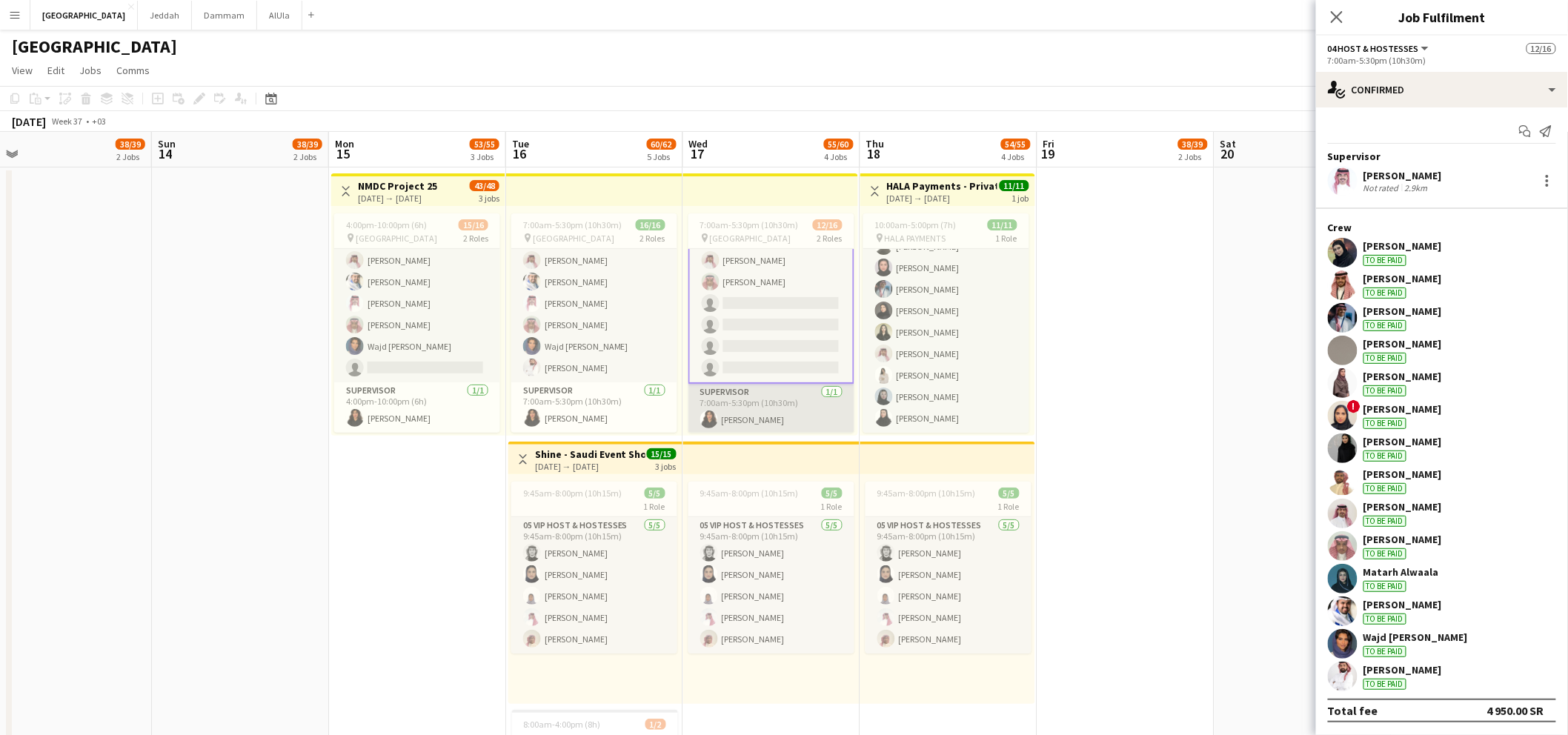
click at [745, 409] on app-card-role "Supervisor 1/1 7:00am-5:30pm (10h30m) Renad Alnasser" at bounding box center [771, 409] width 166 height 51
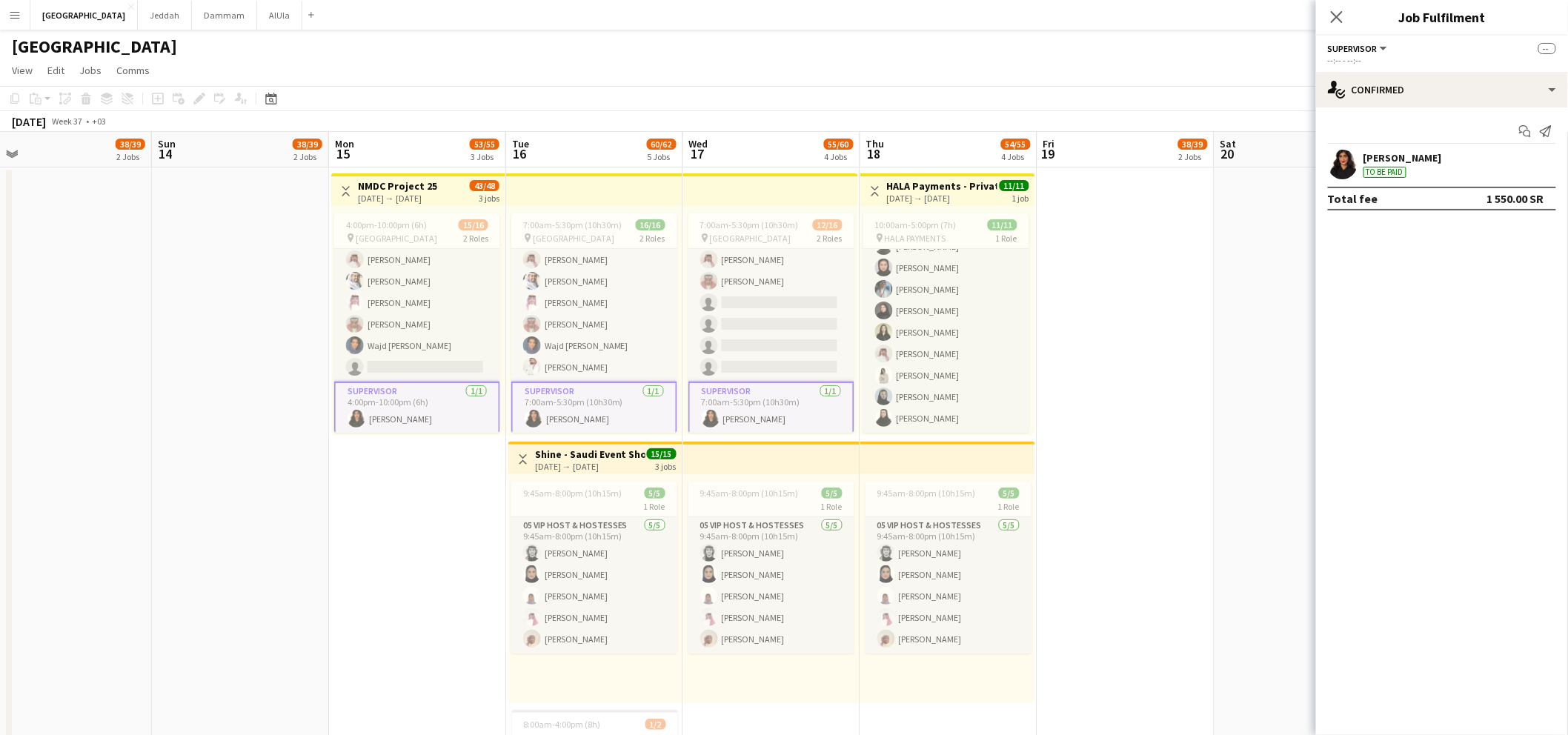
click at [1367, 155] on div "Renad Alnasser" at bounding box center [1402, 158] width 78 height 13
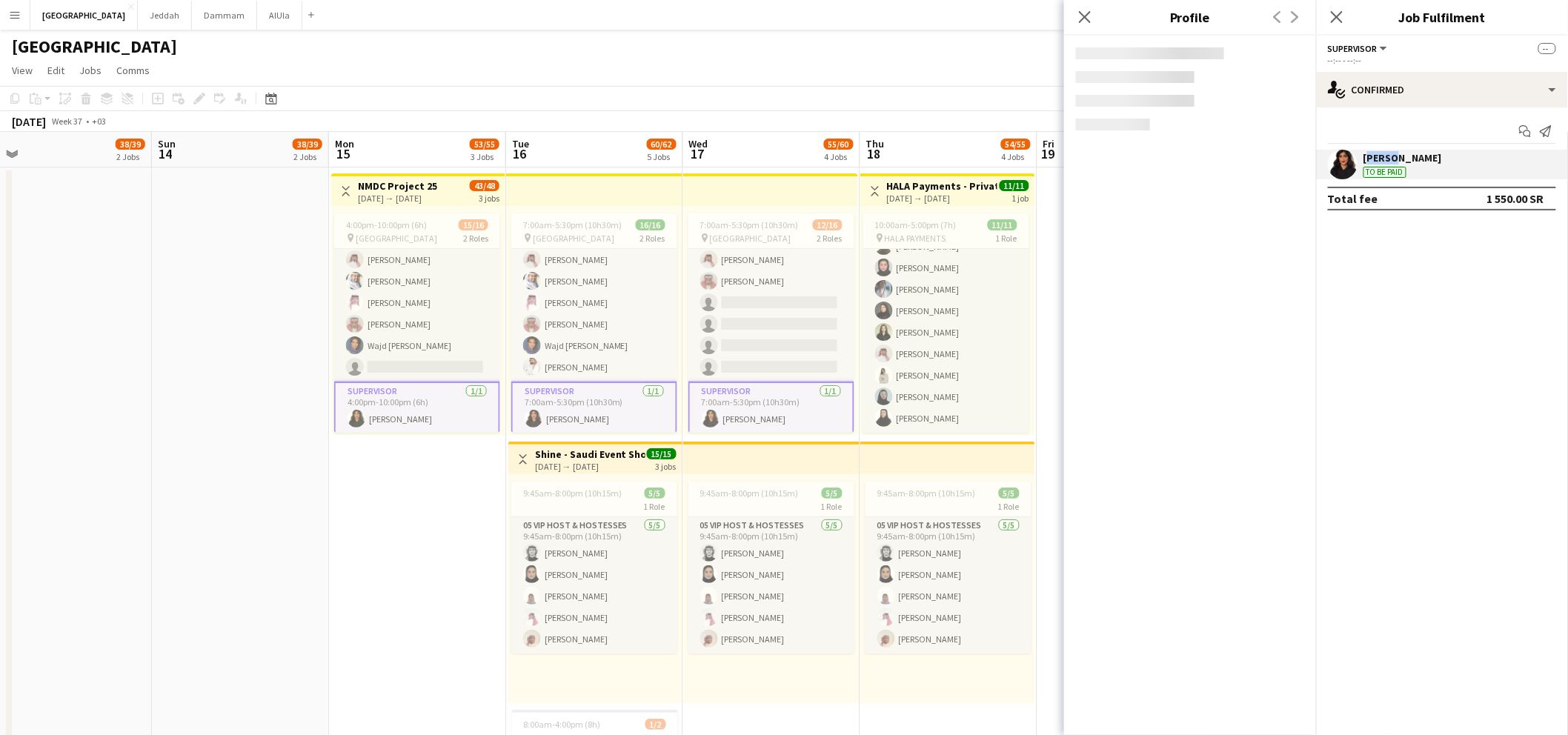
click at [1367, 155] on div "Renad Alnasser" at bounding box center [1402, 158] width 78 height 13
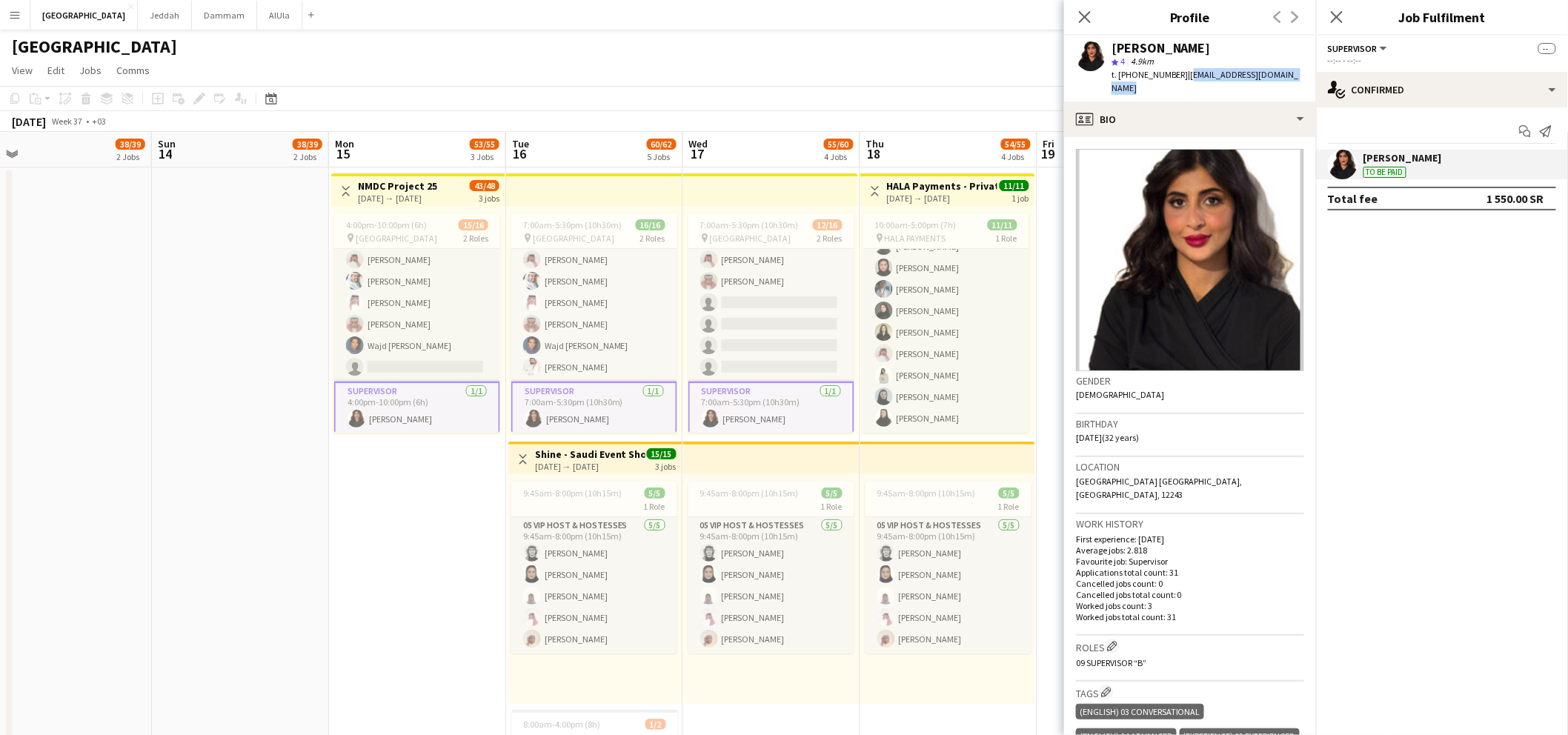
drag, startPoint x: 1182, startPoint y: 74, endPoint x: 1292, endPoint y: 77, distance: 110.0
click at [1292, 77] on span "| renad.alnasser.93@gmail.com" at bounding box center [1206, 81] width 188 height 24
click at [1227, 77] on span "| renad.alnasser.93@gmail.com" at bounding box center [1206, 81] width 188 height 24
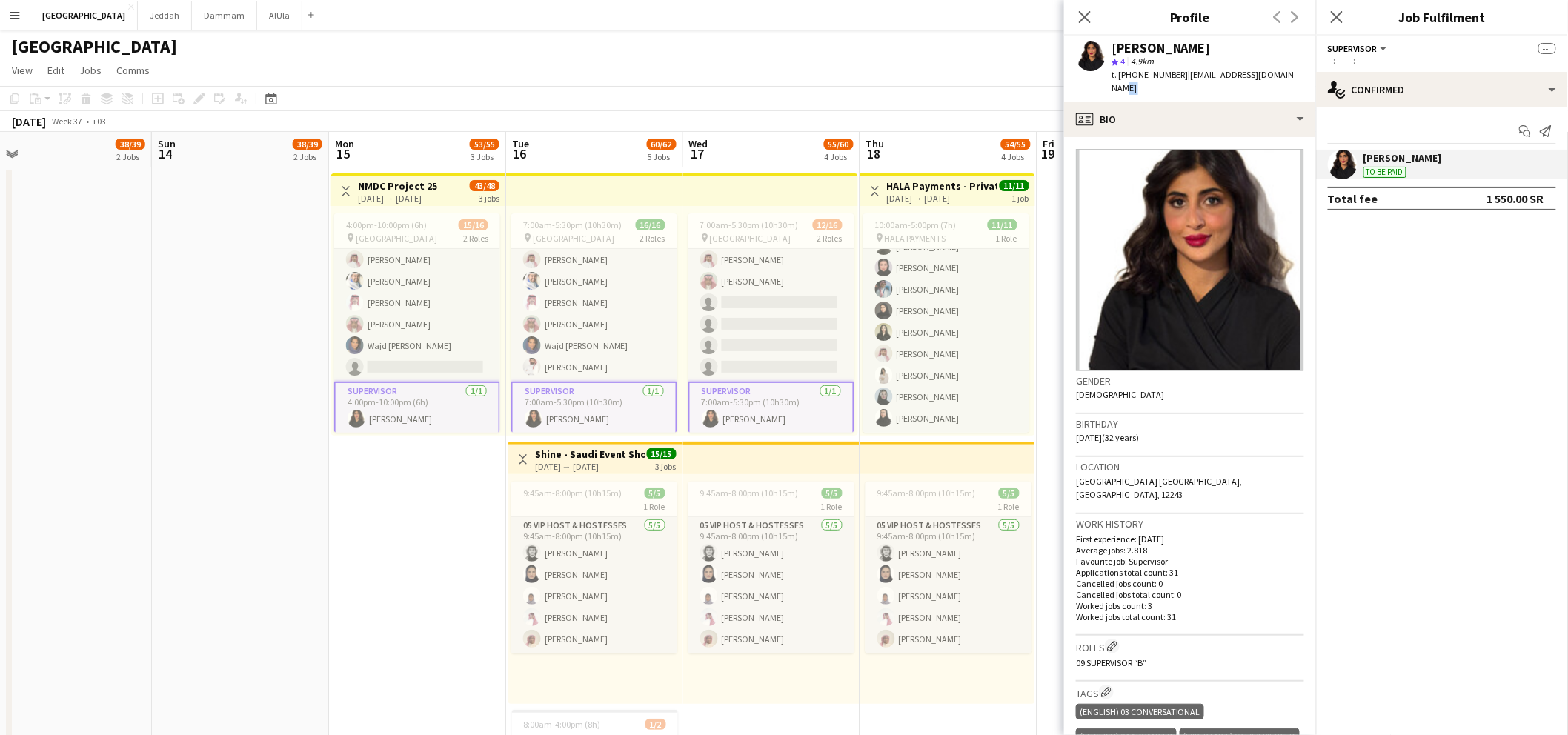
click at [1282, 77] on span "| renad.alnasser.93@gmail.com" at bounding box center [1206, 81] width 188 height 24
click at [1298, 76] on div "Renad Alnasser star 4 4.9km t. +966563360720 | renad.alnasser.93@gmail.com" at bounding box center [1189, 68] width 252 height 66
drag, startPoint x: 1298, startPoint y: 75, endPoint x: 1195, endPoint y: 74, distance: 103.0
click at [1195, 74] on div "Renad Alnasser star 4 4.9km t. +966563360720 | renad.alnasser.93@gmail.com" at bounding box center [1189, 68] width 252 height 66
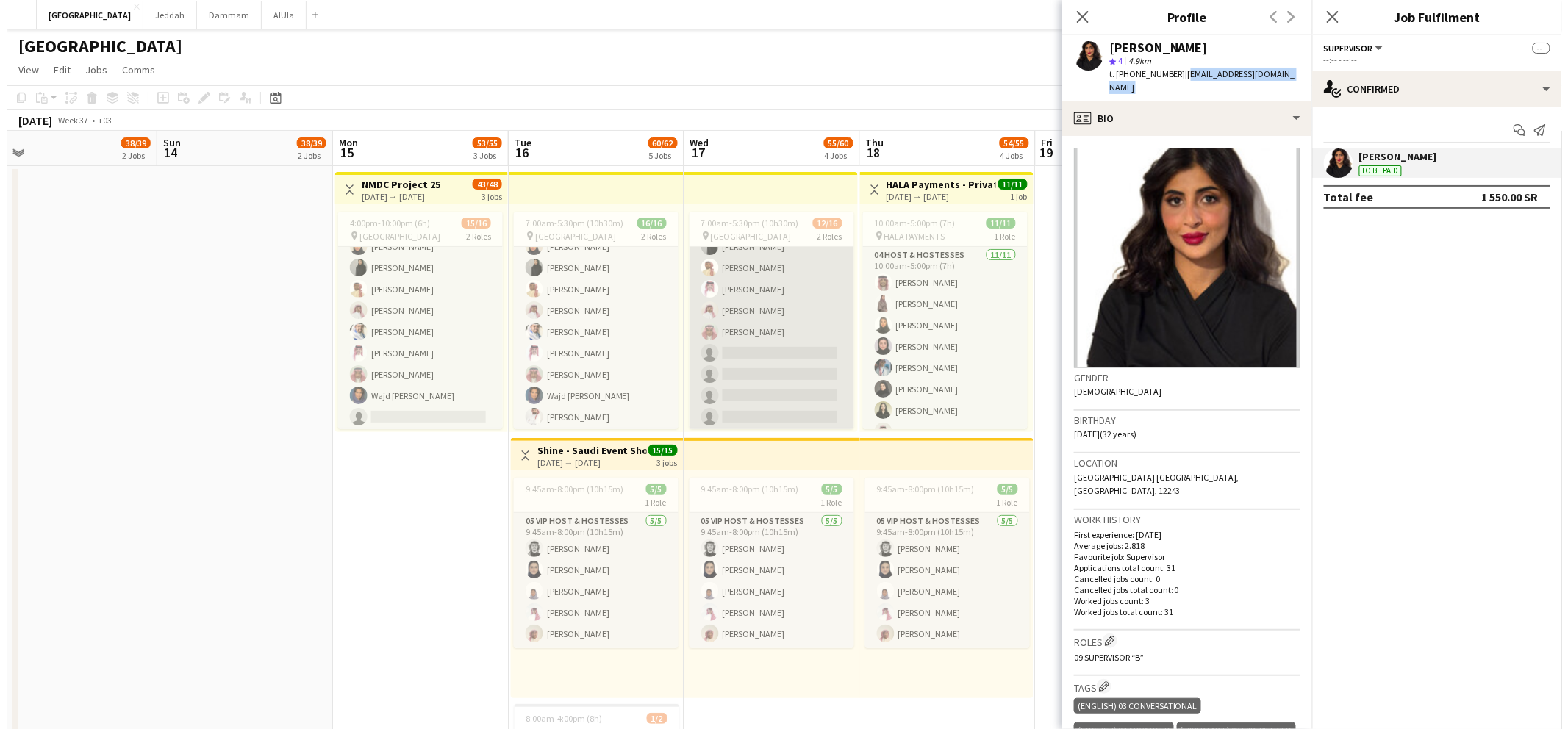
scroll to position [160, 0]
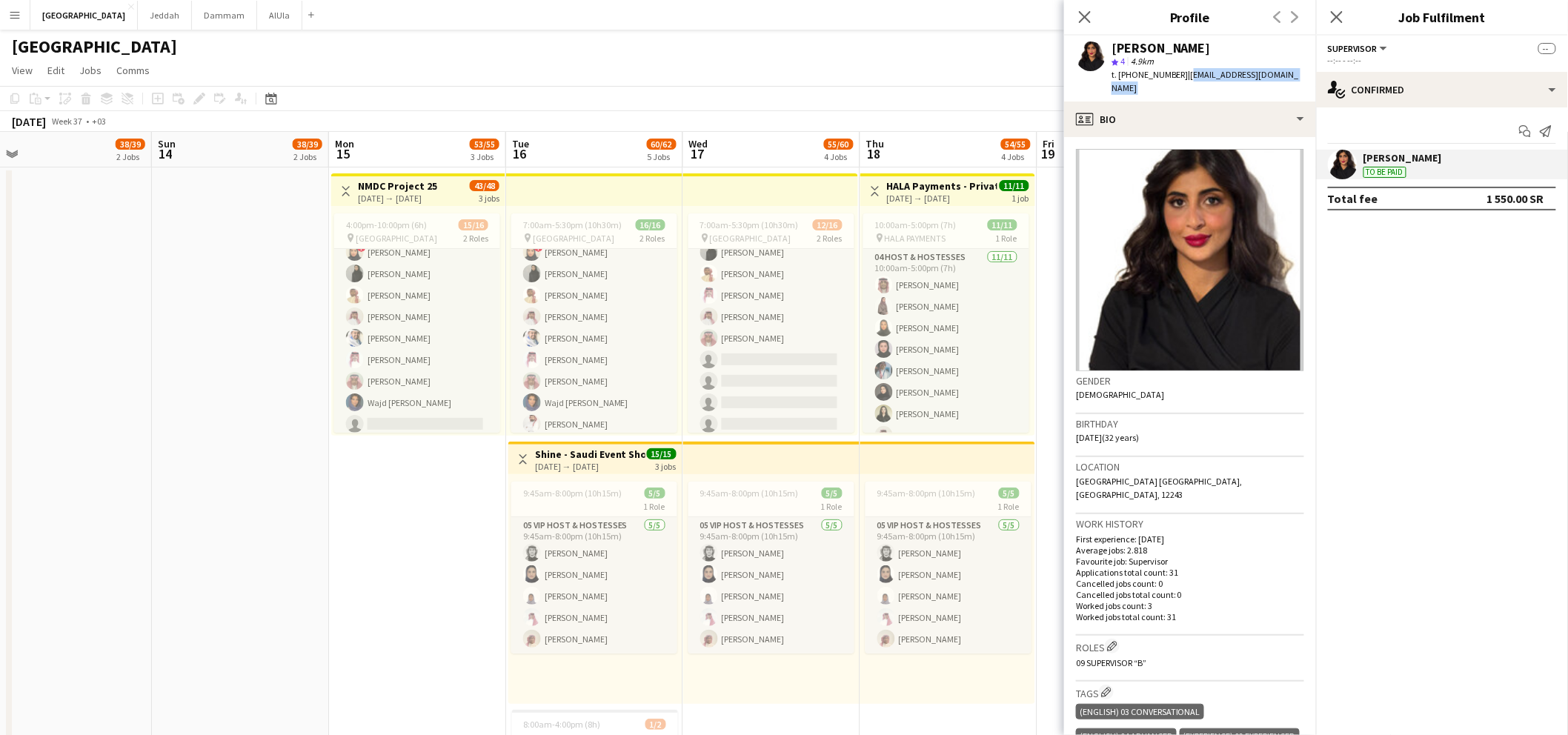
drag, startPoint x: 1083, startPoint y: 19, endPoint x: 1162, endPoint y: 2, distance: 80.8
click at [1084, 19] on icon "Close pop-in" at bounding box center [1085, 17] width 12 height 12
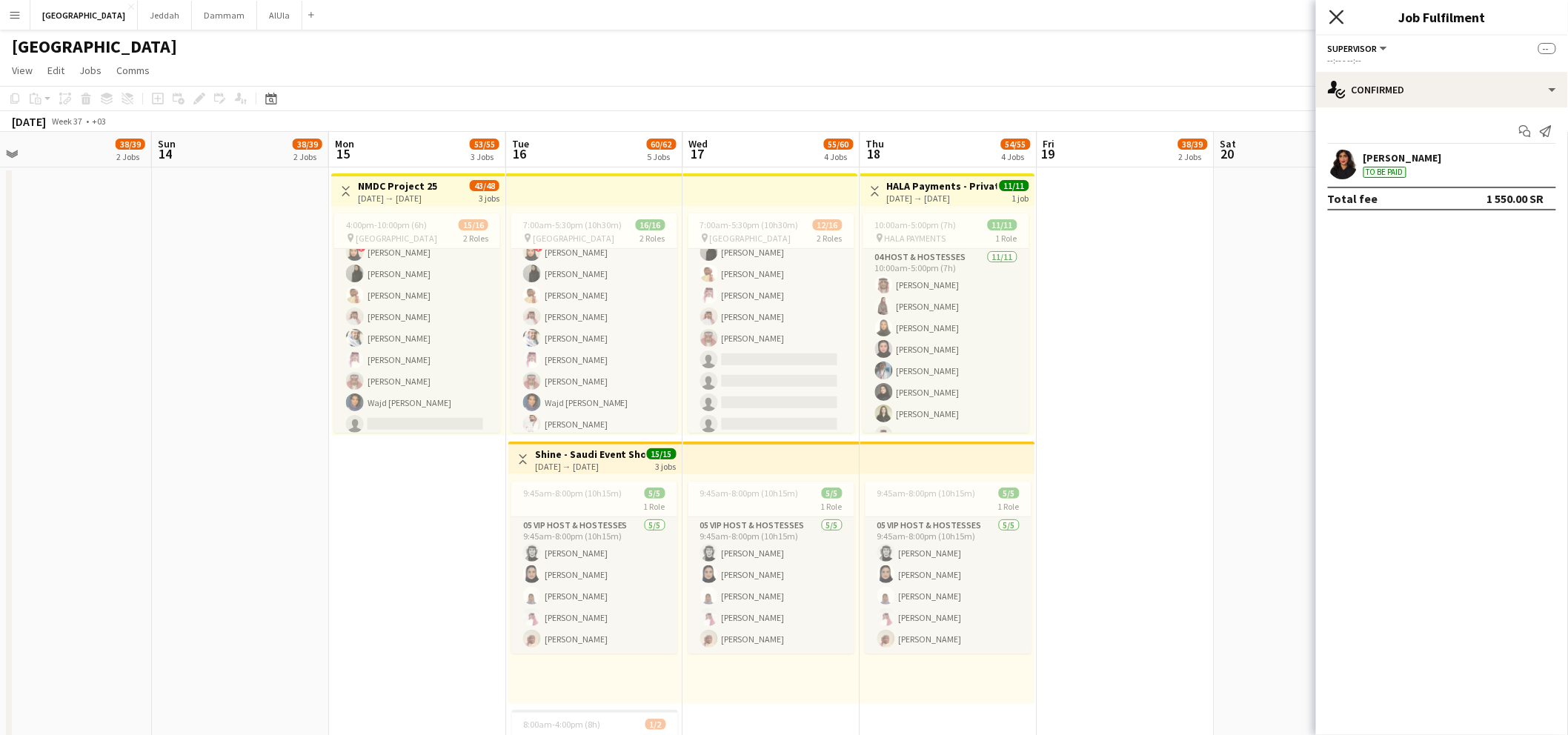
click at [1335, 16] on icon at bounding box center [1337, 16] width 14 height 14
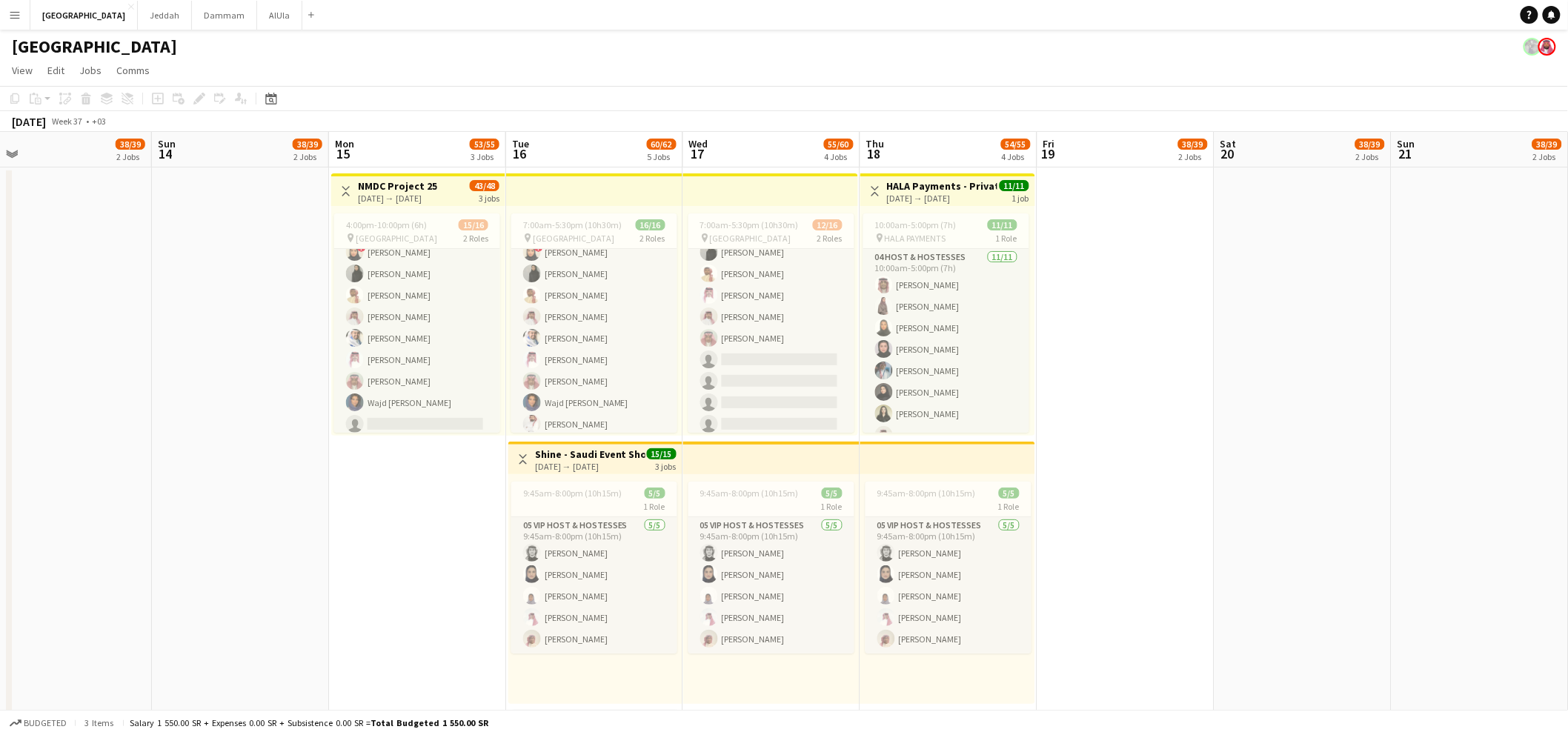
click at [15, 19] on app-icon "Menu" at bounding box center [15, 15] width 12 height 12
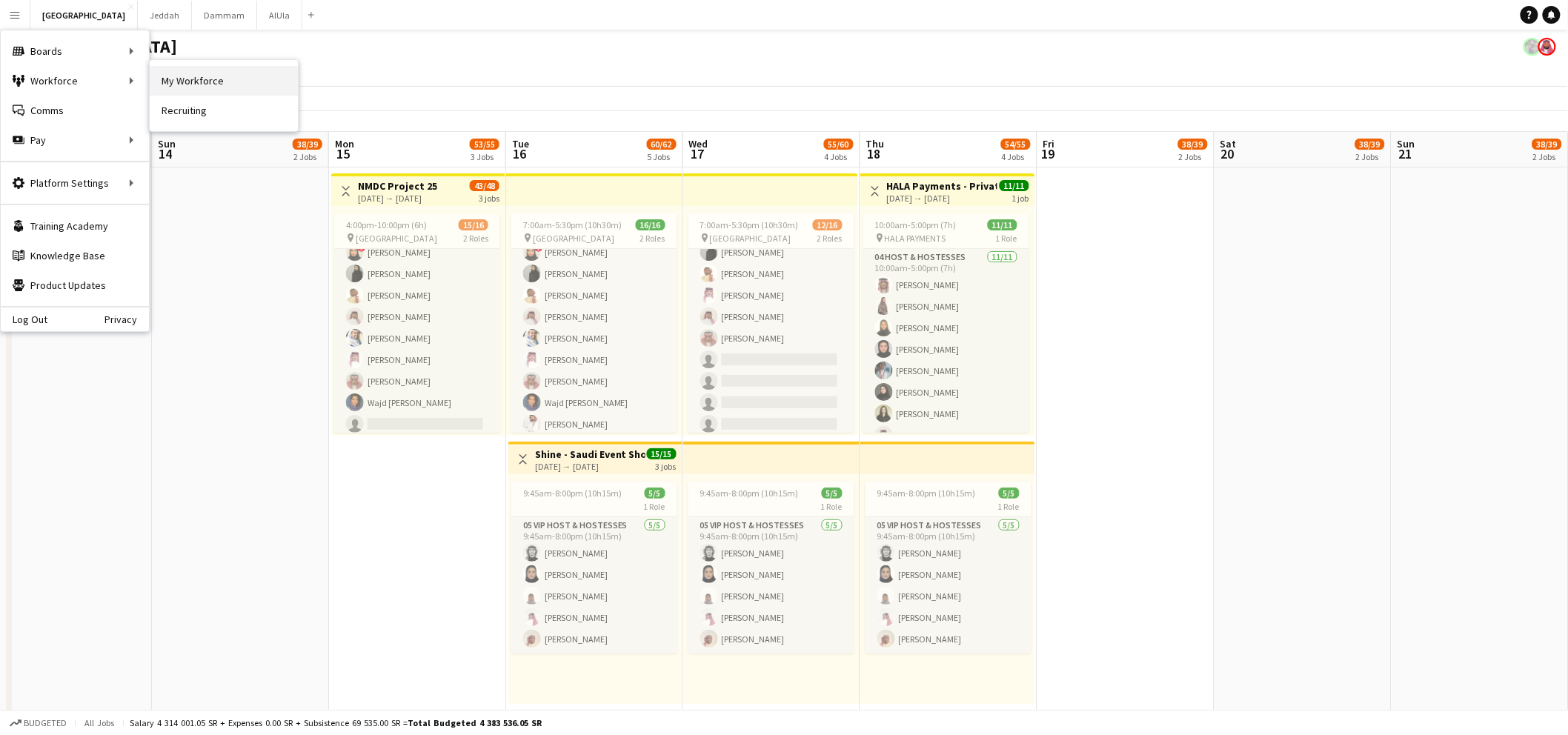
click at [184, 75] on link "My Workforce" at bounding box center [224, 81] width 148 height 29
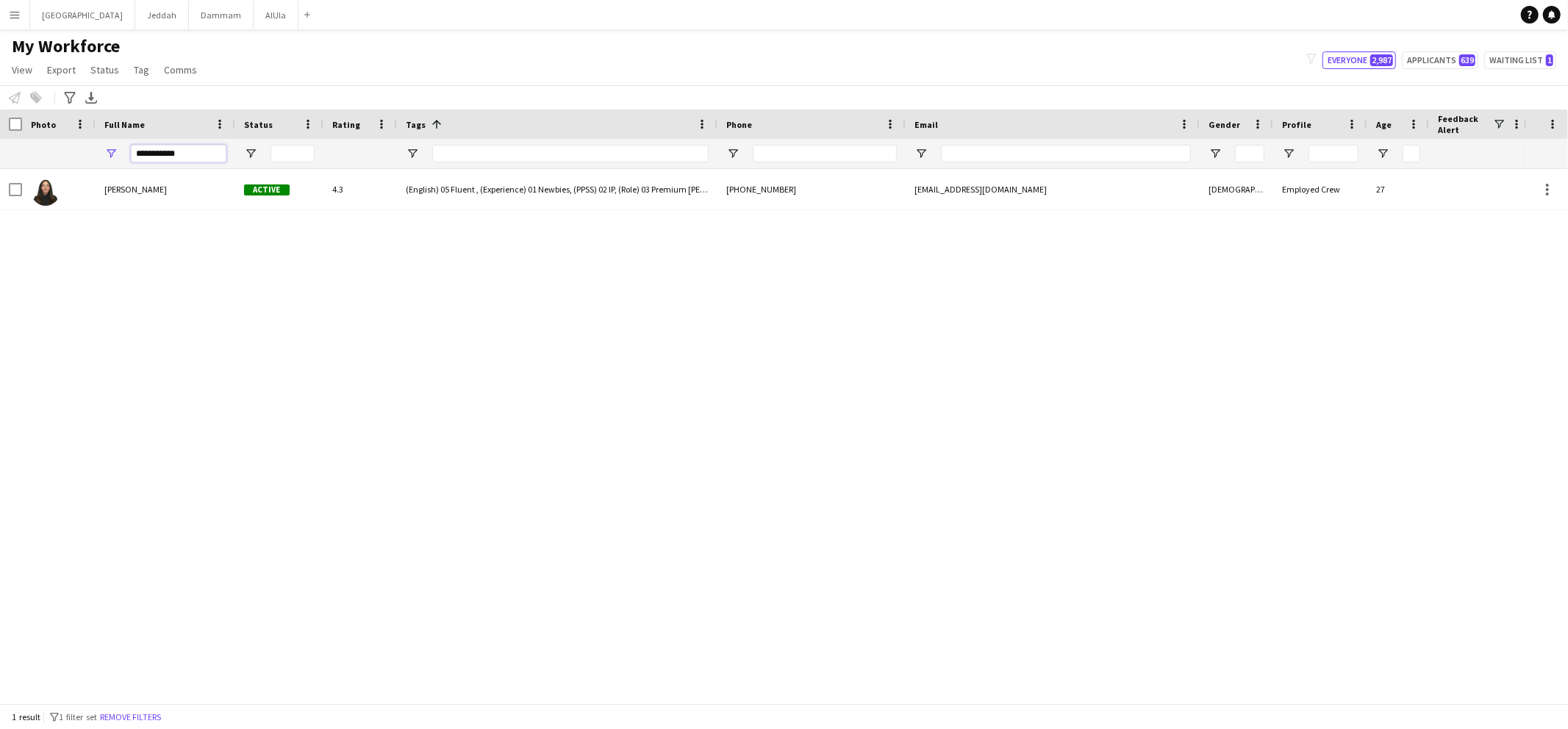
click at [176, 153] on input "**********" at bounding box center [178, 154] width 96 height 18
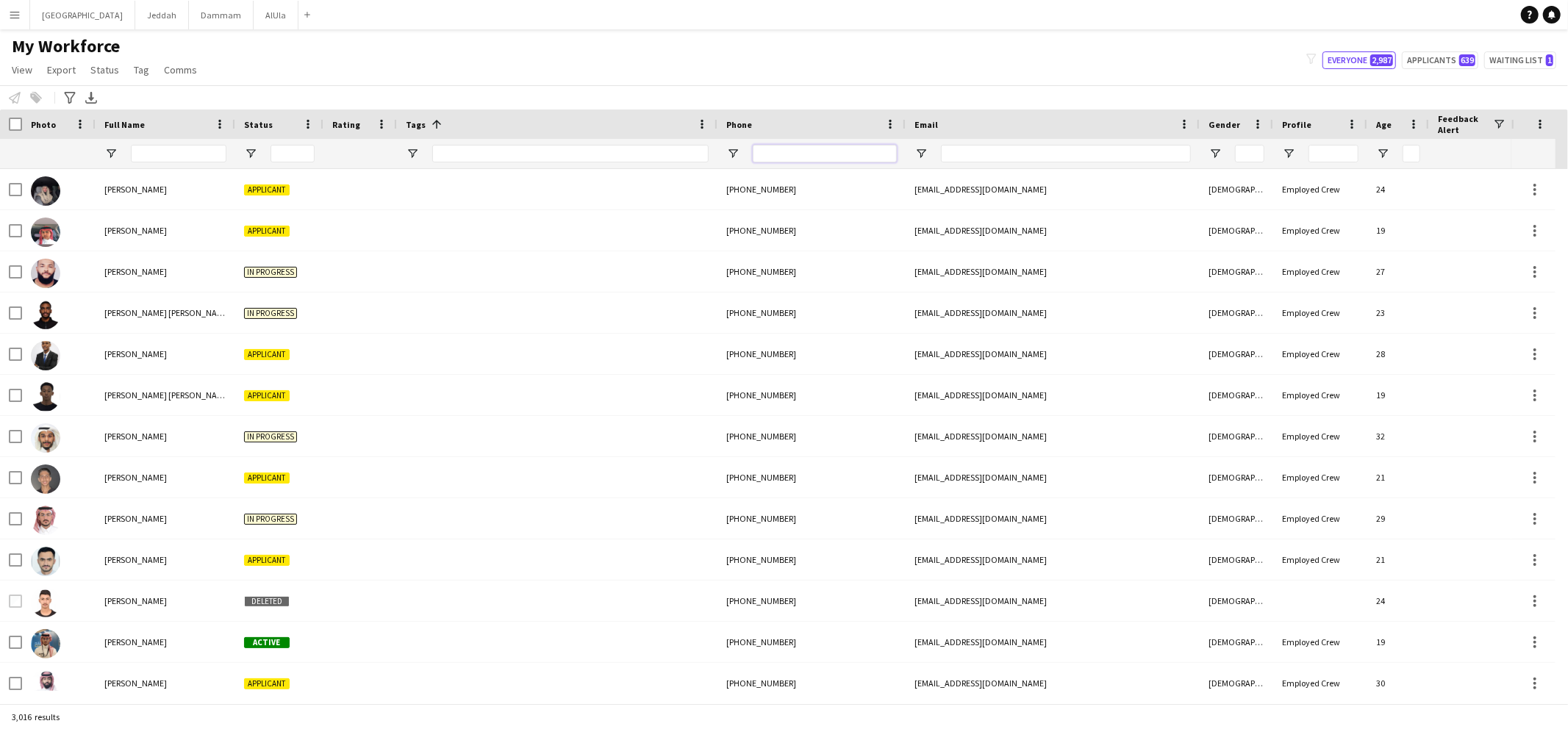
click at [812, 148] on input "Phone Filter Input" at bounding box center [825, 154] width 144 height 18
paste input "**********"
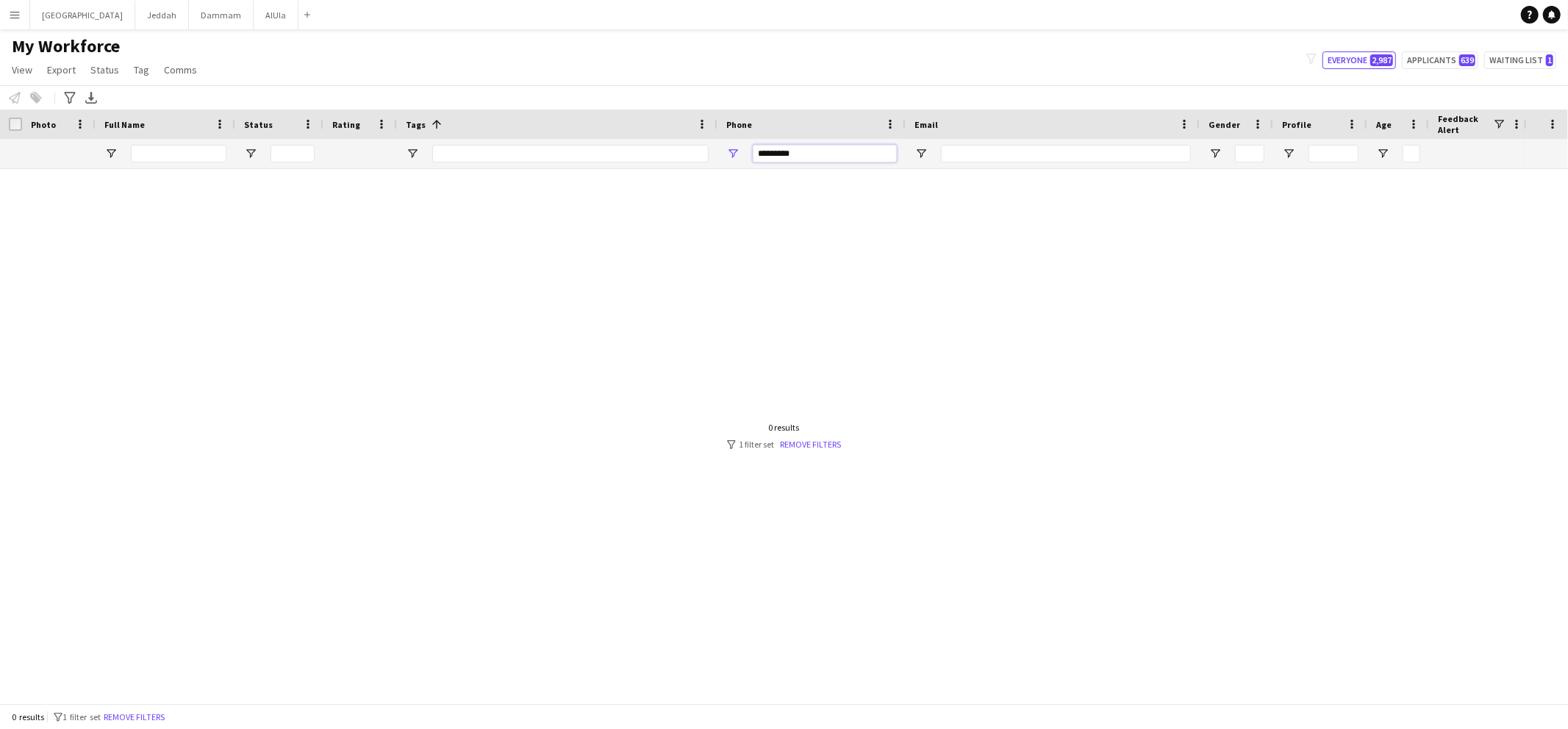
type input "*********"
click at [824, 155] on input "*********" at bounding box center [825, 154] width 144 height 18
paste input "*********"
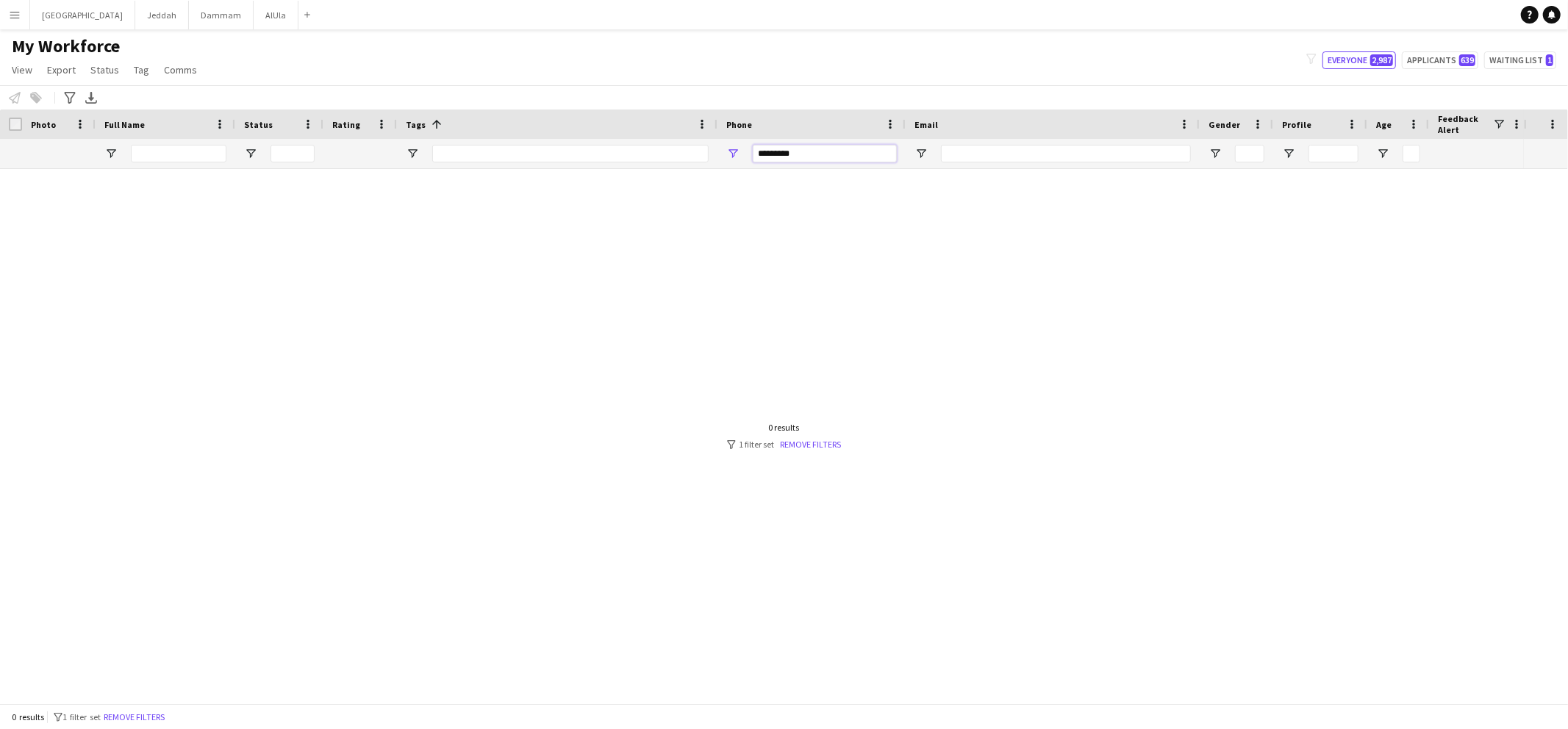
type input "*********"
click at [803, 445] on link "Remove filters" at bounding box center [810, 444] width 61 height 11
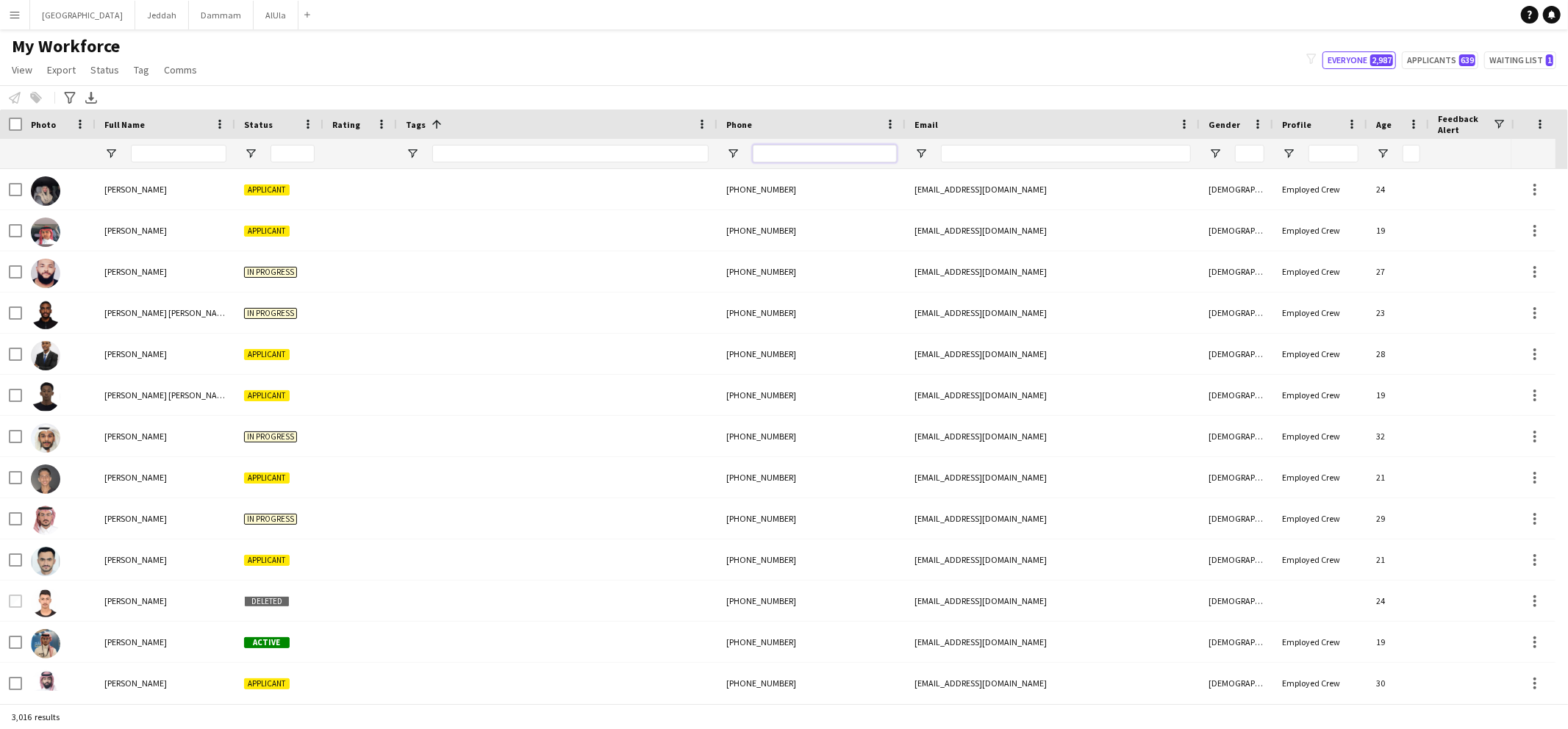
click at [790, 151] on input "Phone Filter Input" at bounding box center [825, 154] width 144 height 18
paste input "*********"
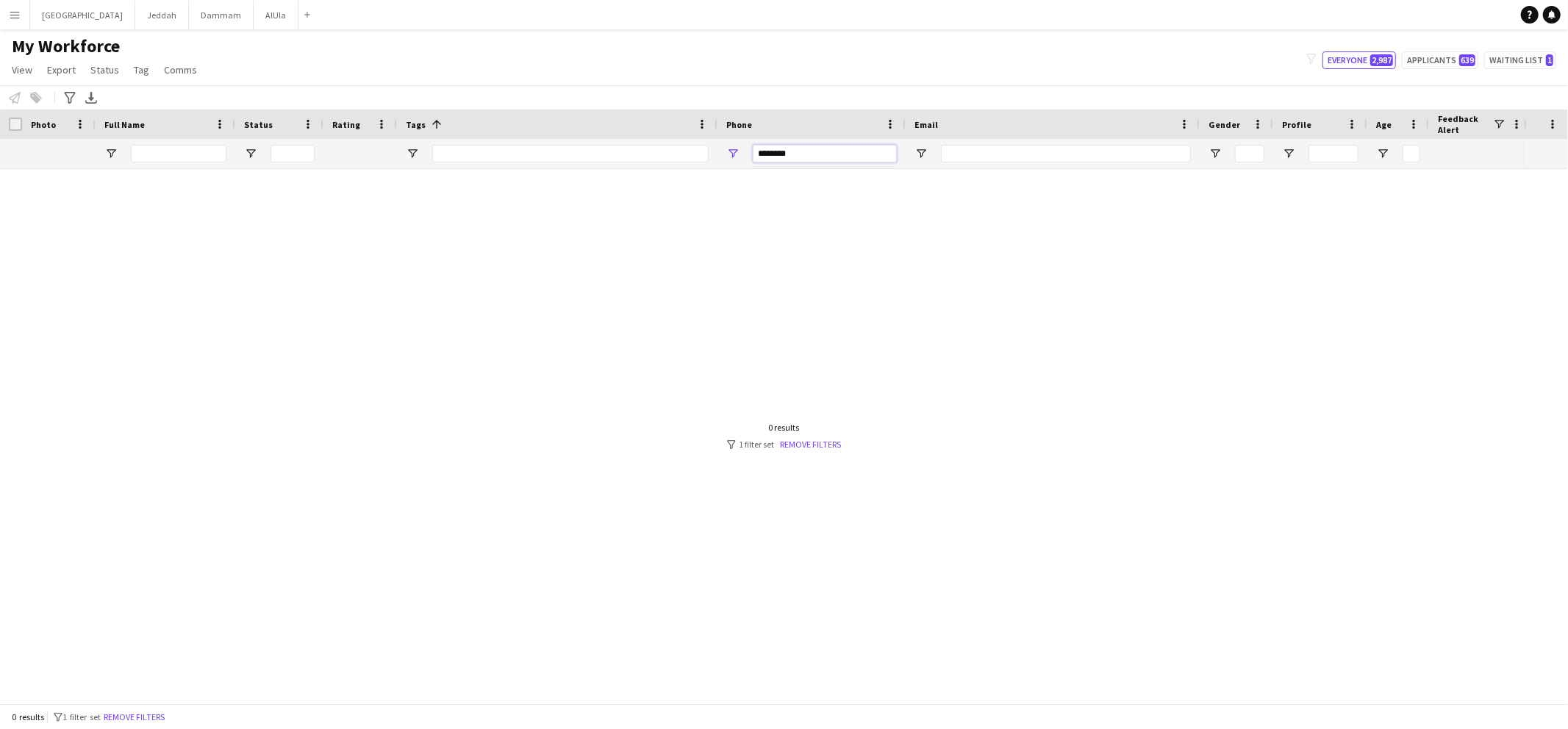
type input "********"
click at [791, 161] on input "********" at bounding box center [825, 154] width 144 height 18
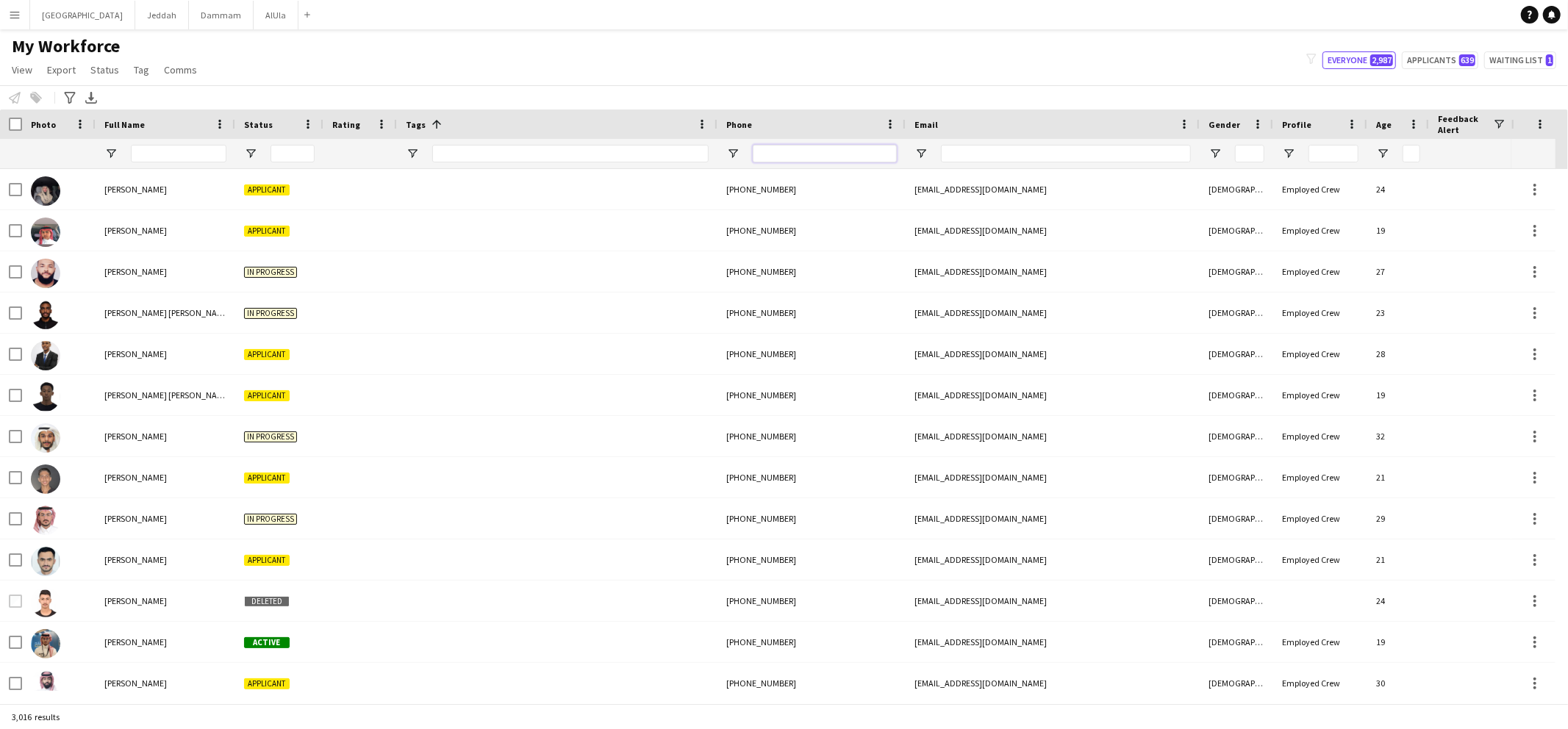
paste input "**********"
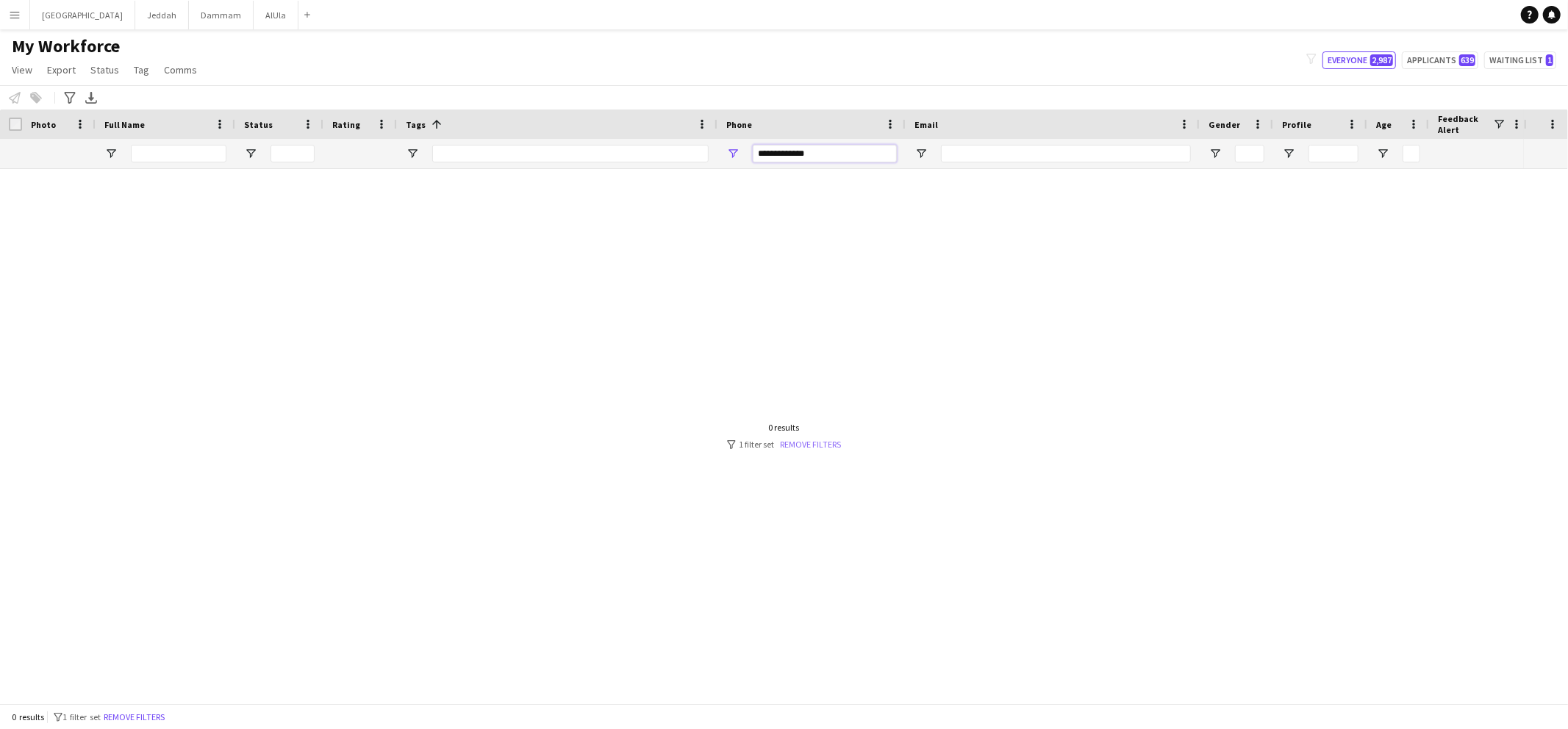
type input "**********"
click at [814, 439] on link "Remove filters" at bounding box center [810, 444] width 61 height 11
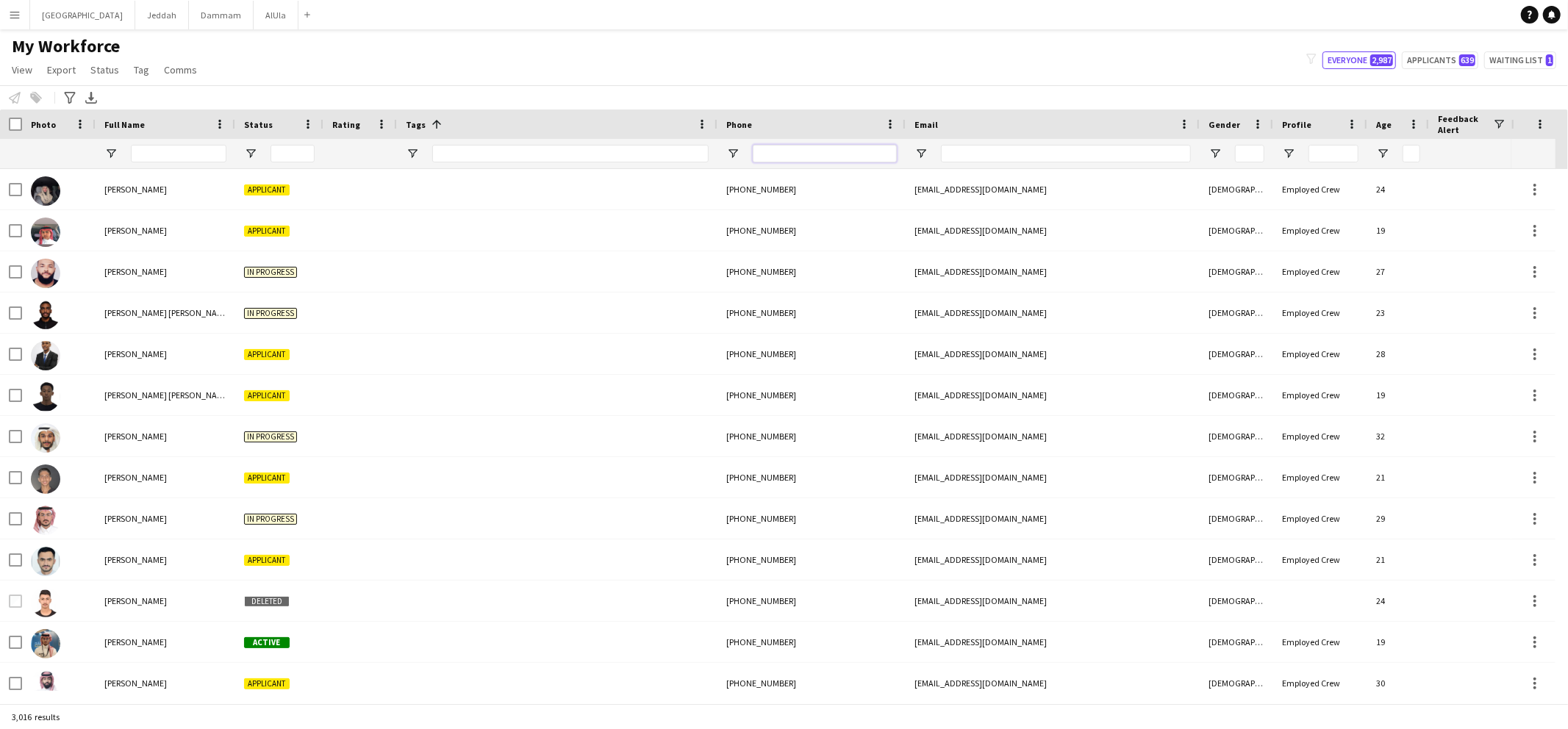
click at [837, 158] on input "Phone Filter Input" at bounding box center [825, 154] width 144 height 18
paste input "**********"
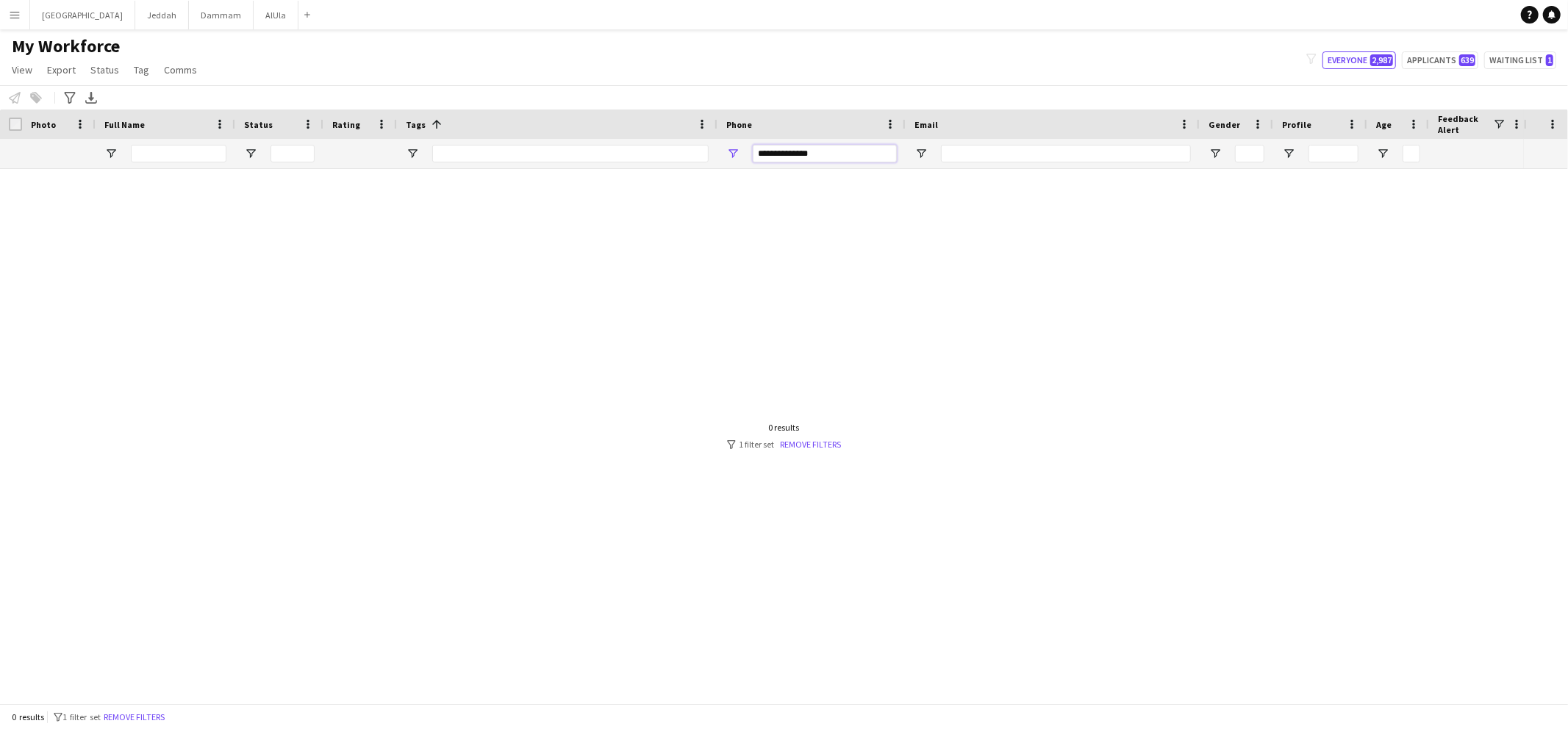
type input "**********"
click at [778, 154] on input "**********" at bounding box center [825, 154] width 144 height 18
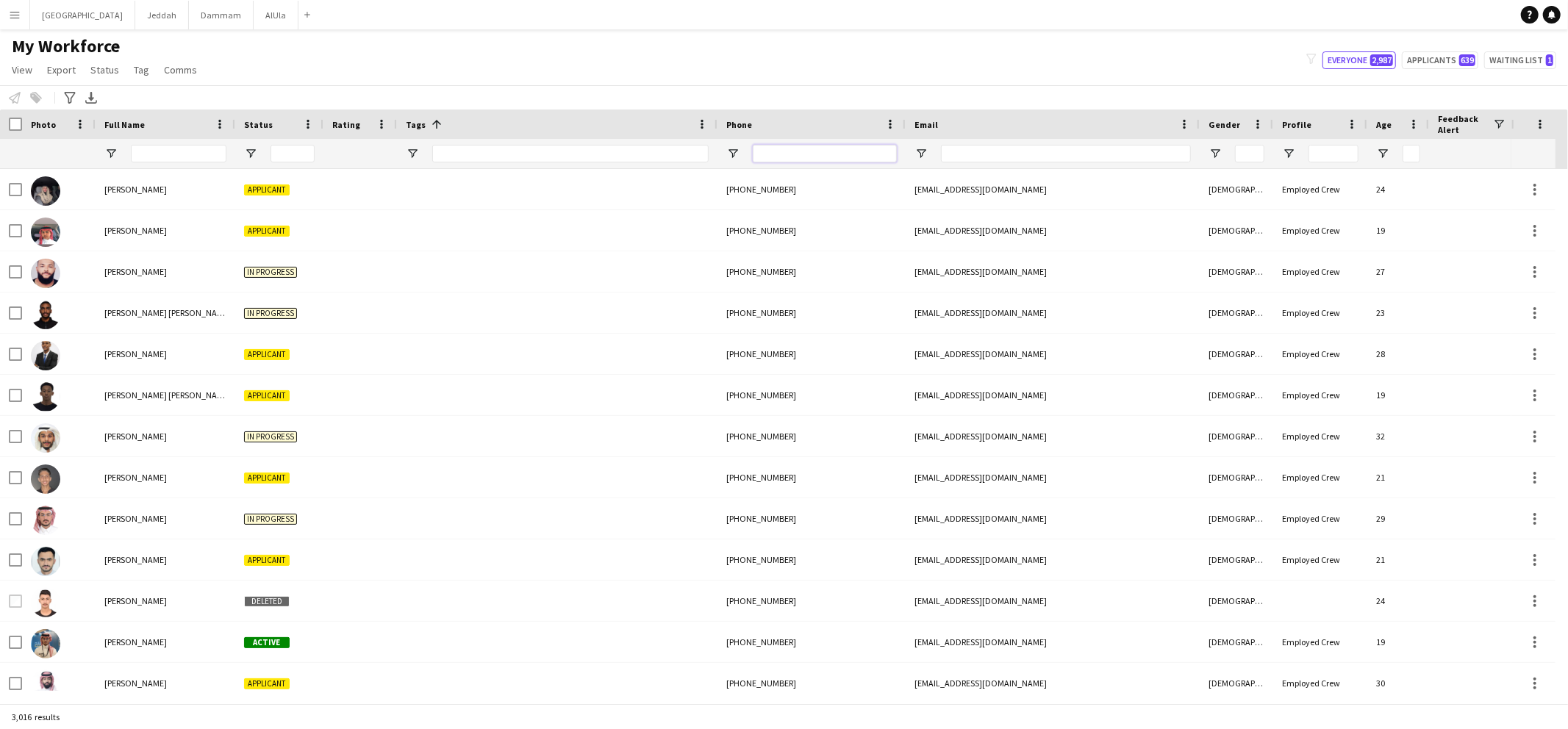
paste input "**********"
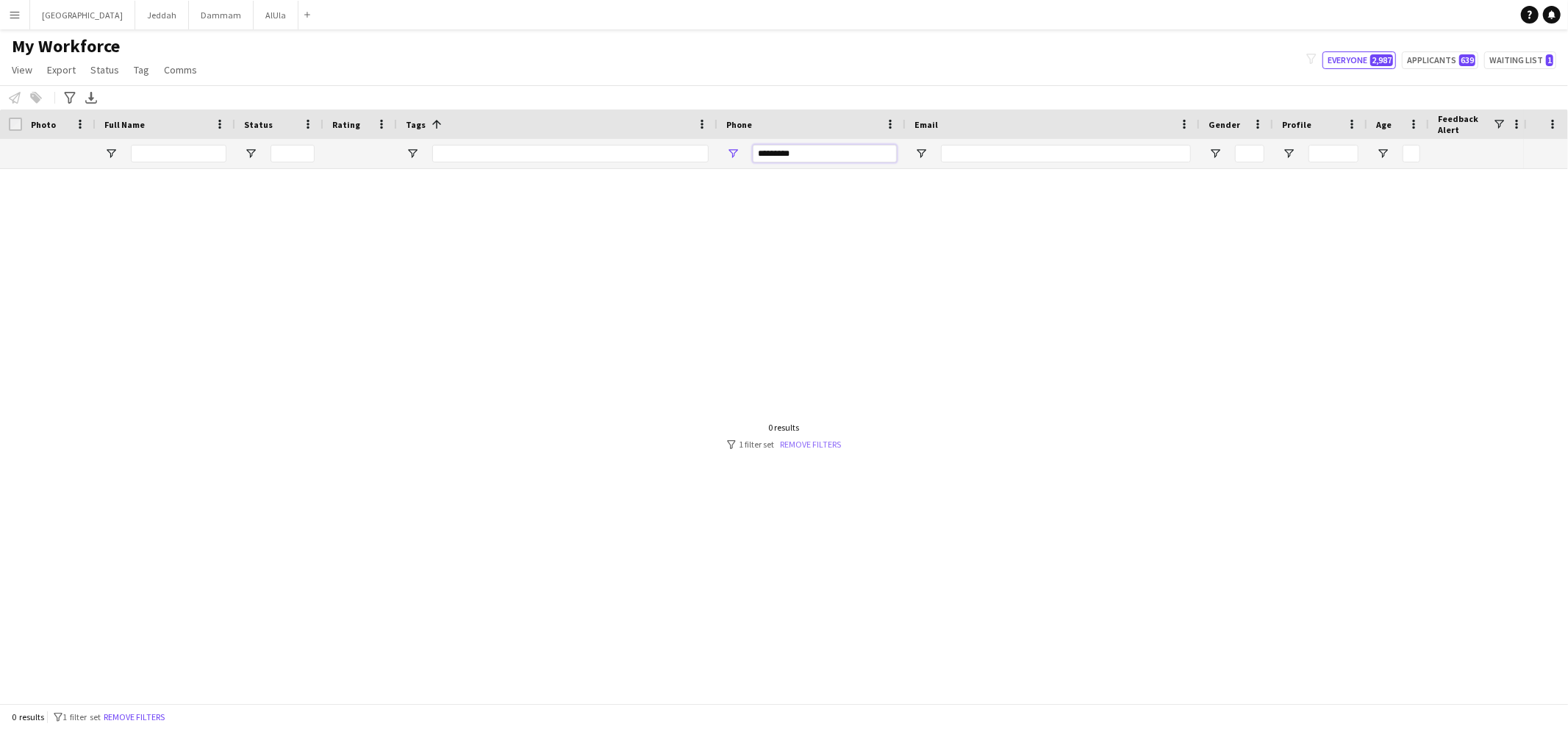
type input "*********"
click at [823, 441] on link "Remove filters" at bounding box center [810, 444] width 61 height 11
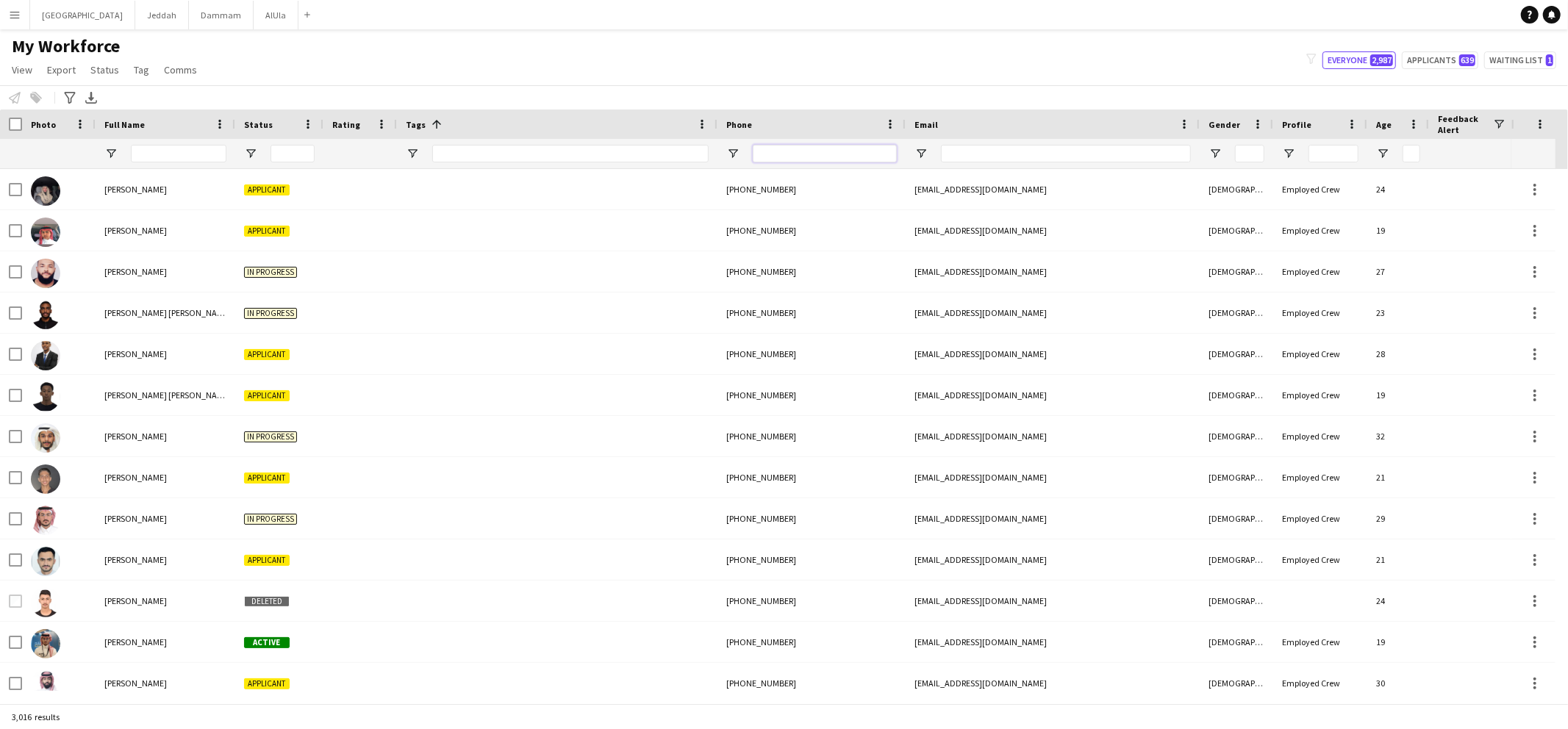
click at [793, 150] on input "Phone Filter Input" at bounding box center [825, 154] width 144 height 18
paste input "**********"
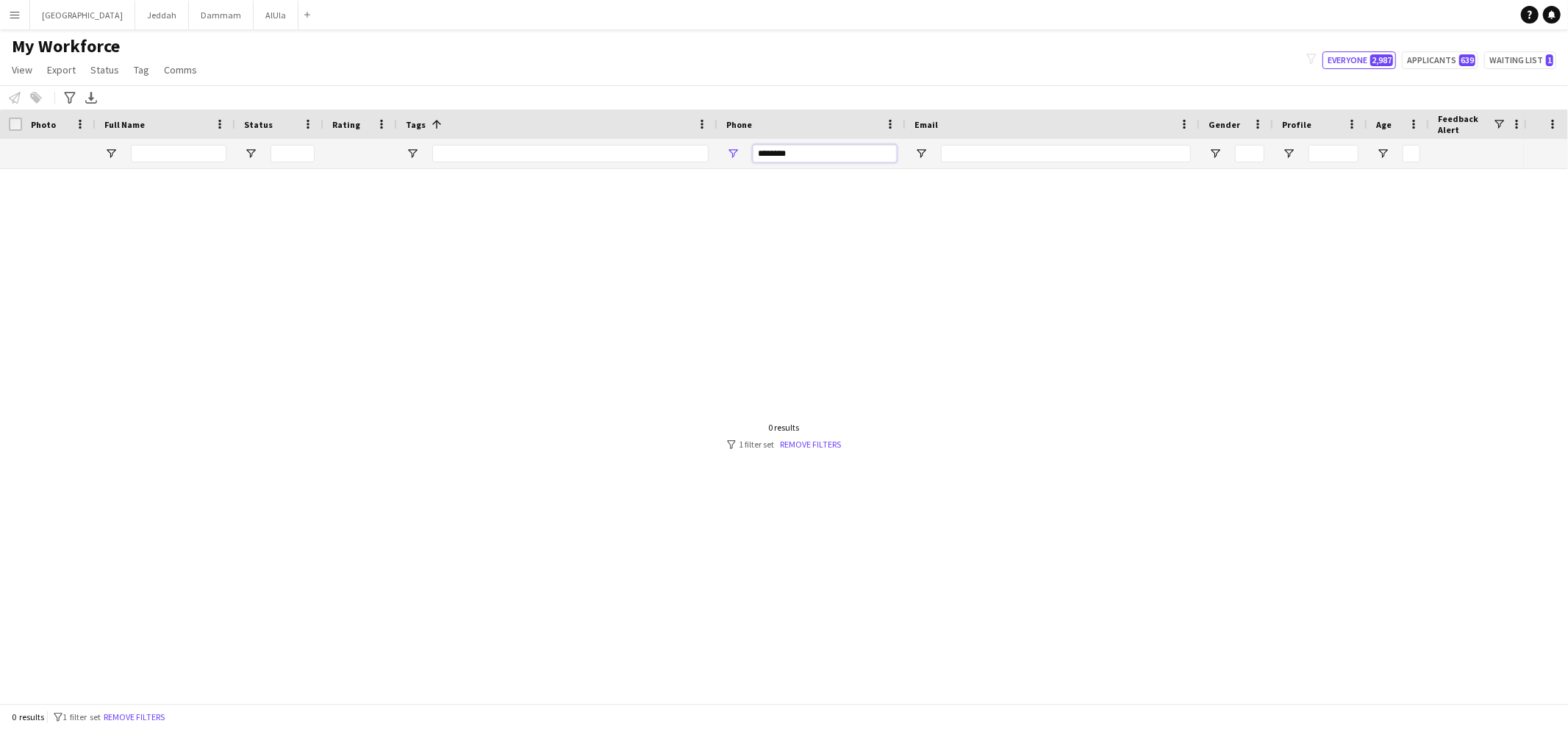
type input "*******"
click at [768, 150] on input "*******" at bounding box center [825, 154] width 144 height 18
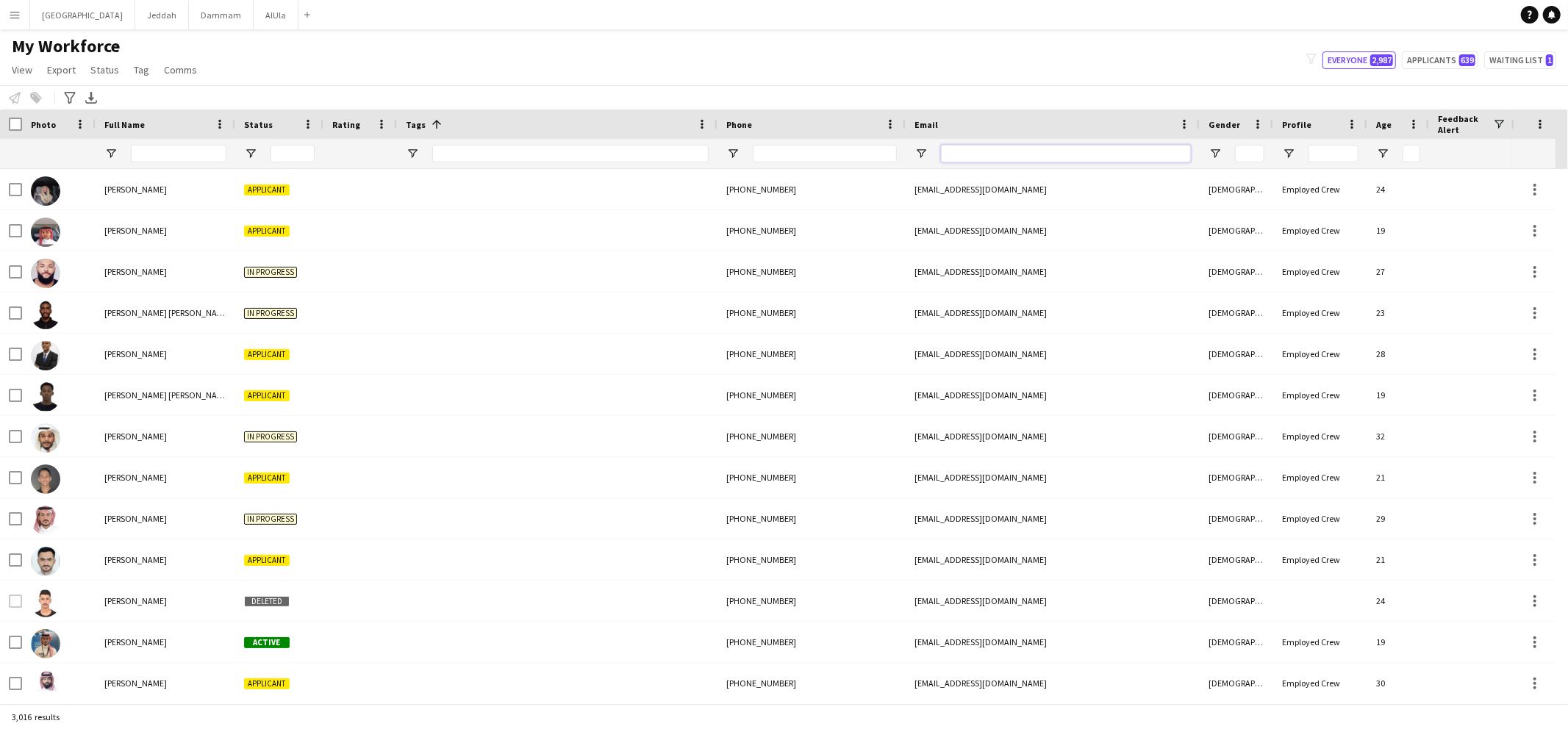
click at [970, 148] on input "Email Filter Input" at bounding box center [1065, 154] width 250 height 18
paste input "**********"
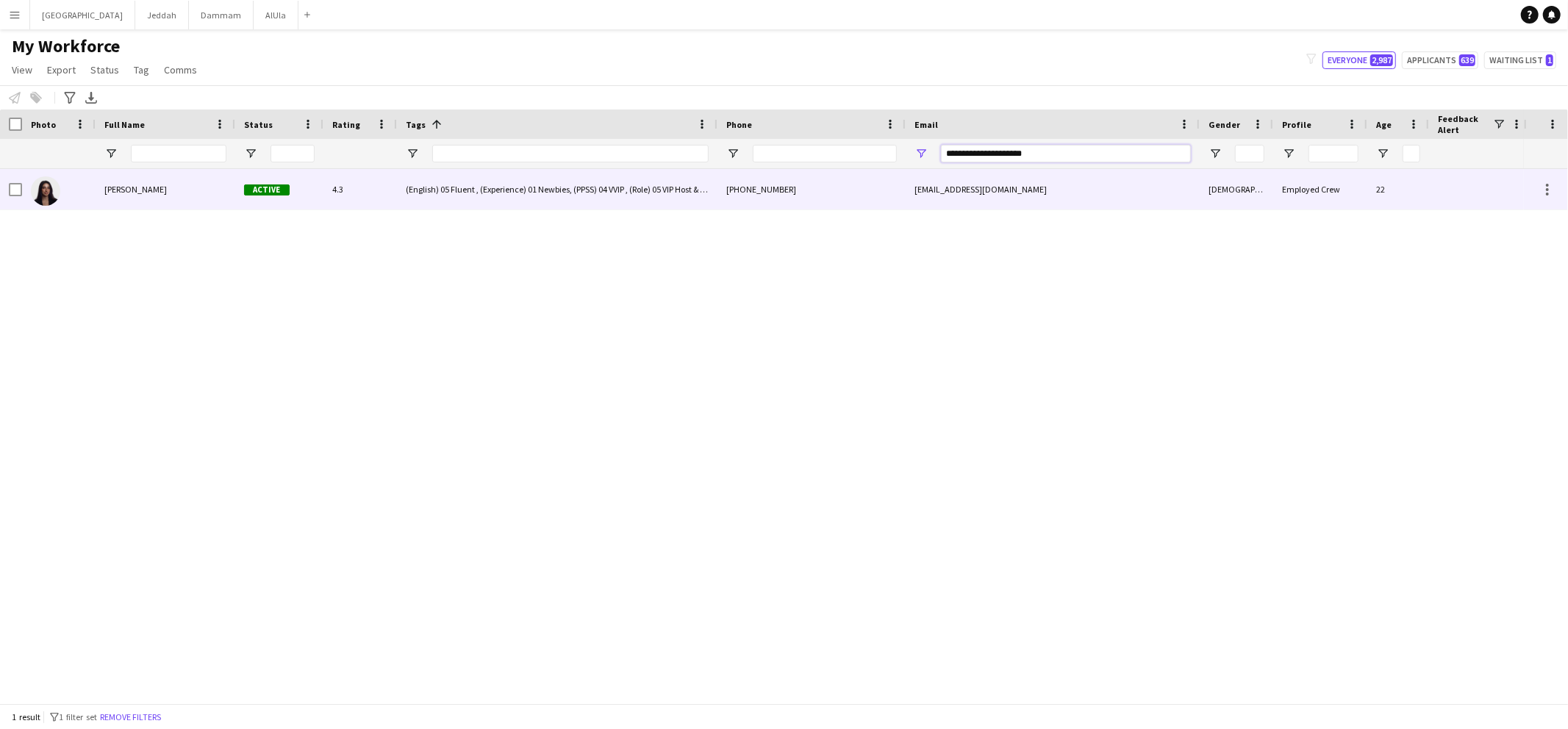
type input "**********"
click at [119, 185] on span "[PERSON_NAME]" at bounding box center [135, 189] width 62 height 11
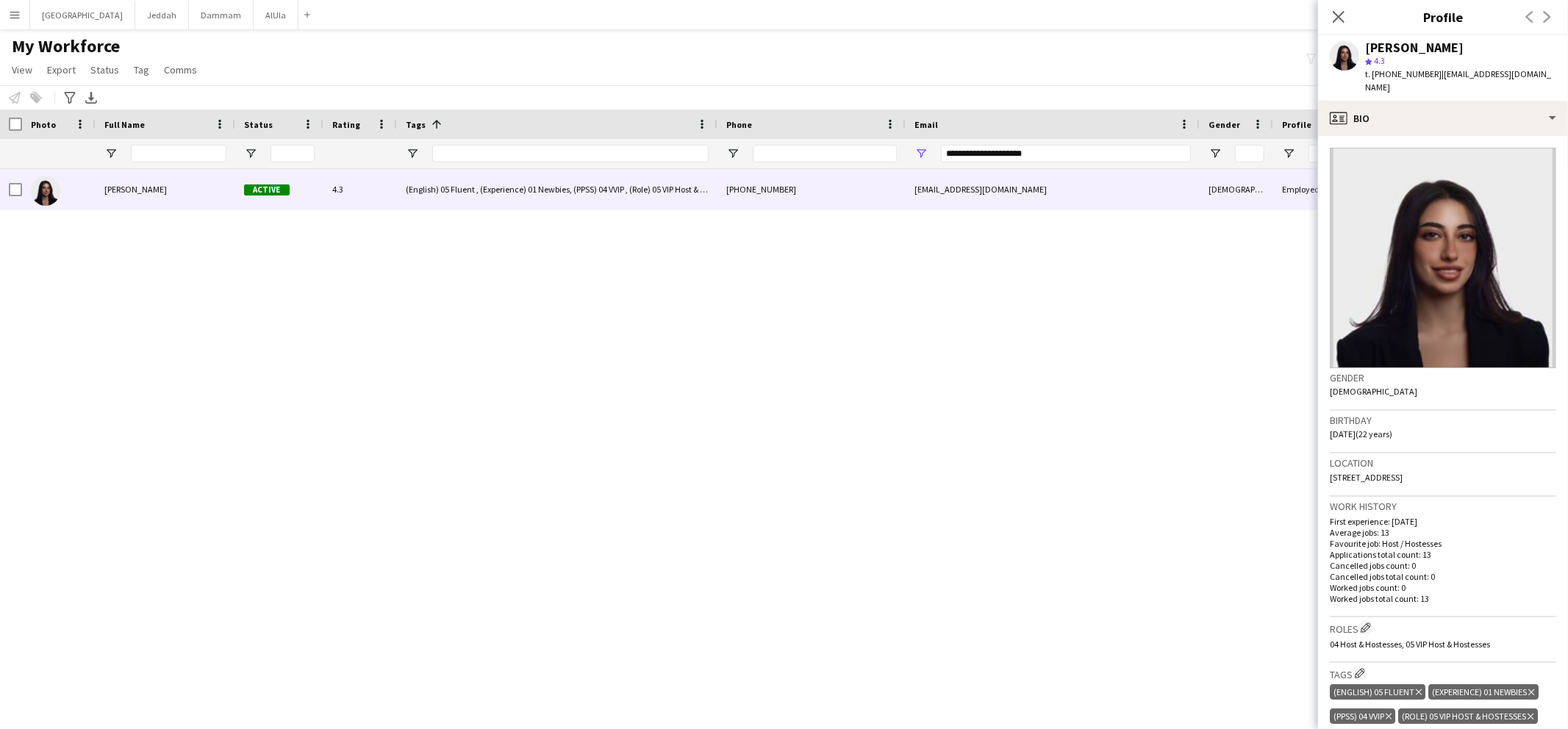
click at [1388, 42] on div "[PERSON_NAME]" at bounding box center [1414, 47] width 98 height 13
copy div "[PERSON_NAME]"
click at [522, 422] on div "[PERSON_NAME] Active 4.3 (English) 05 Fluent , (Experience) 01 Newbies, (PPSS) …" at bounding box center [761, 429] width 1524 height 522
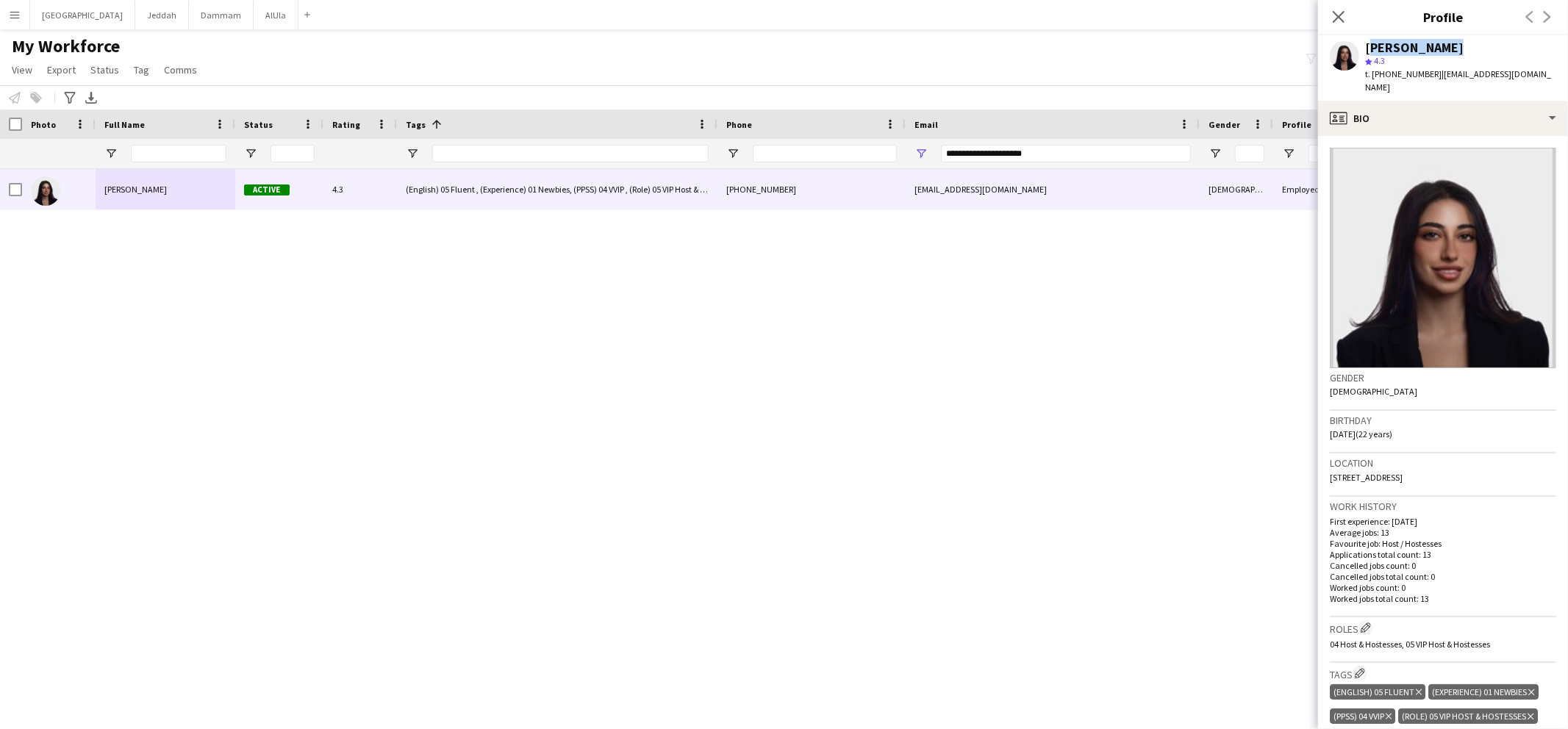
click at [1411, 50] on div "[PERSON_NAME]" at bounding box center [1414, 47] width 98 height 13
click at [1415, 73] on span "t. [PHONE_NUMBER]" at bounding box center [1403, 73] width 77 height 11
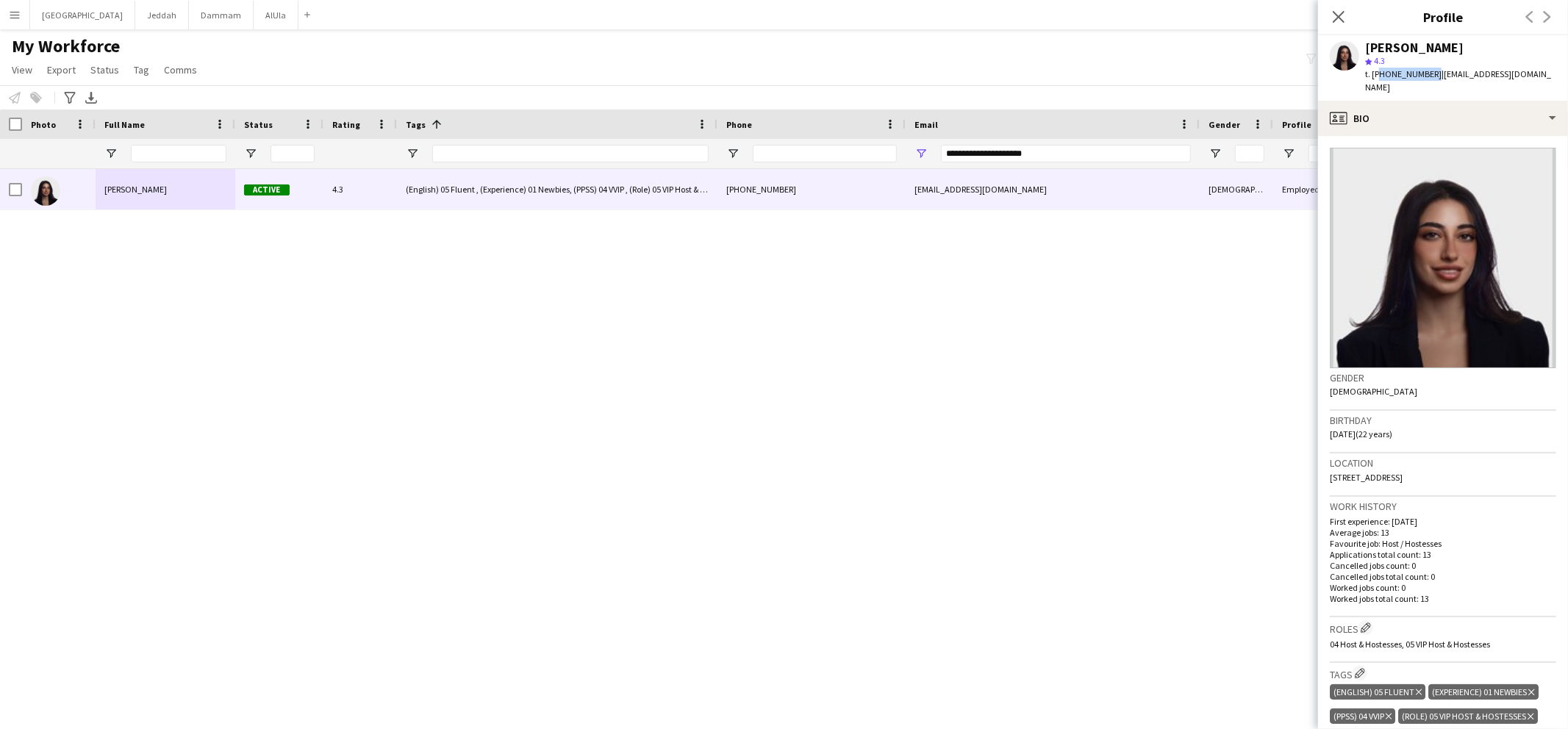
copy span "966534401052"
